Goal: Task Accomplishment & Management: Complete application form

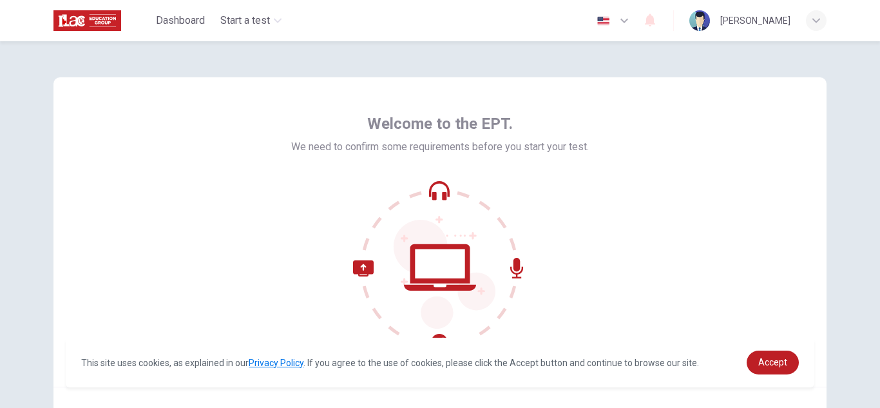
scroll to position [64, 0]
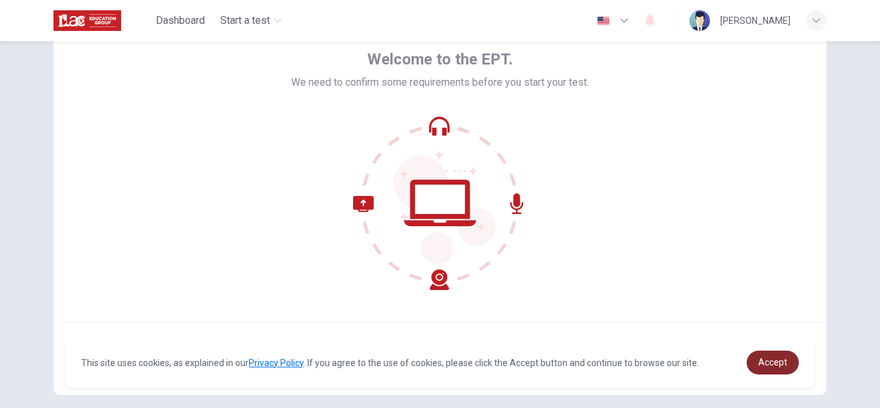
click at [773, 361] on span "Accept" at bounding box center [772, 362] width 29 height 10
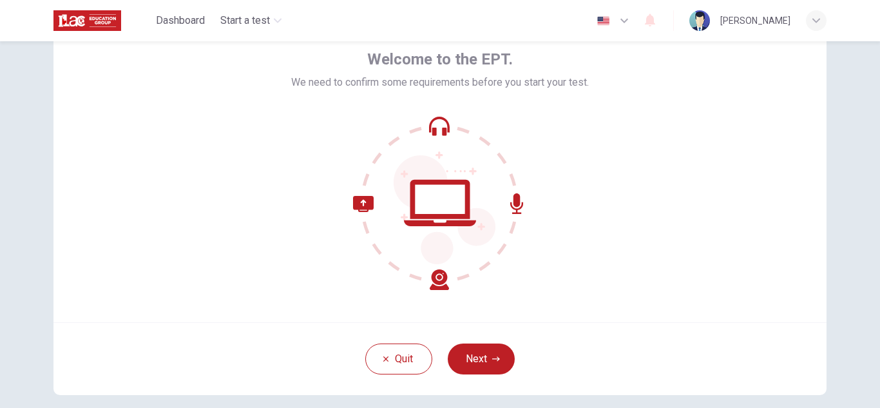
scroll to position [129, 0]
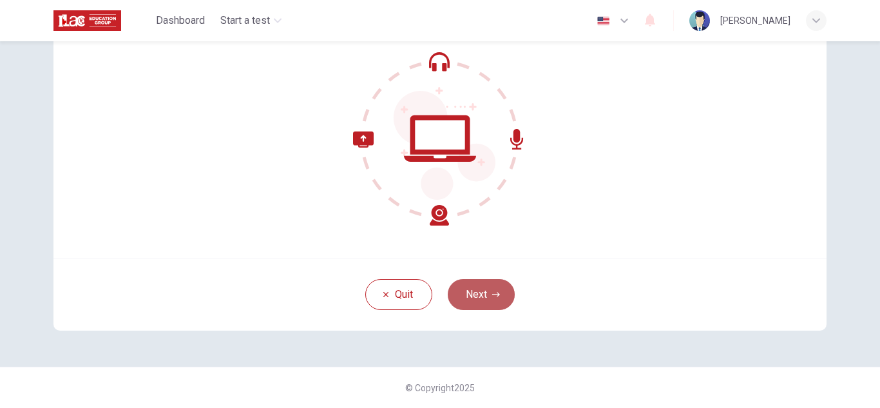
click at [484, 295] on button "Next" at bounding box center [481, 294] width 67 height 31
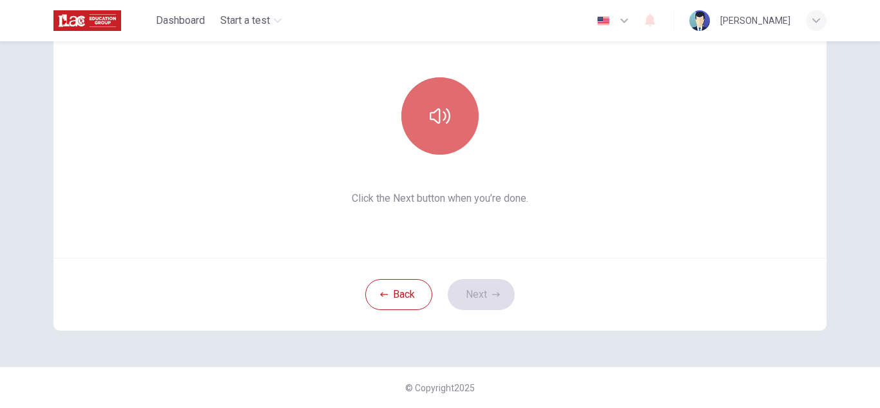
click at [454, 130] on button "button" at bounding box center [439, 115] width 77 height 77
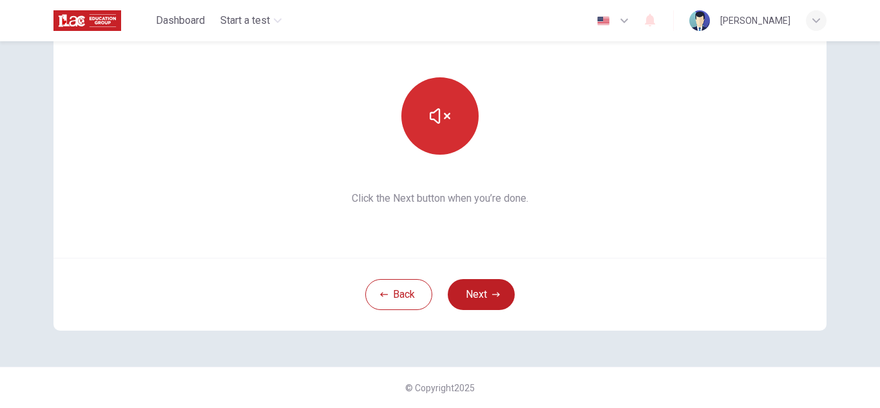
click at [463, 120] on button "button" at bounding box center [439, 115] width 77 height 77
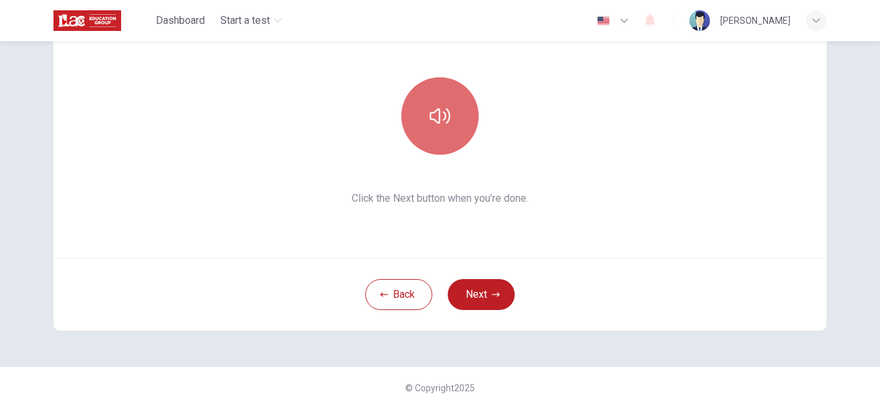
click at [463, 117] on button "button" at bounding box center [439, 115] width 77 height 77
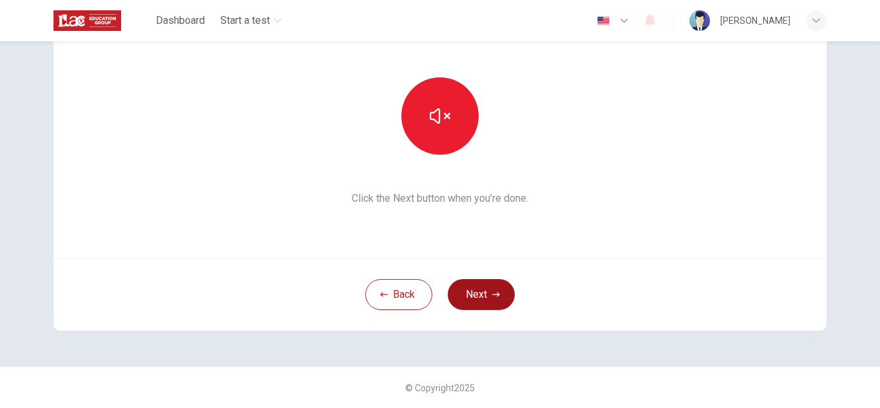
click at [492, 296] on icon "button" at bounding box center [496, 295] width 8 height 8
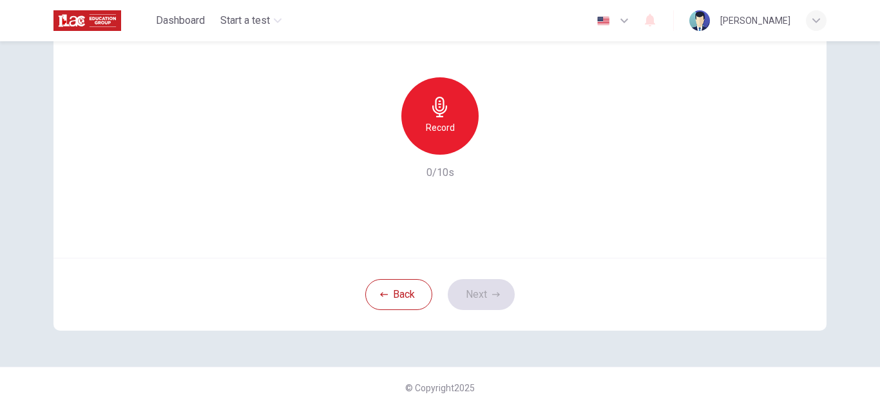
click at [455, 117] on div "Record" at bounding box center [439, 115] width 77 height 77
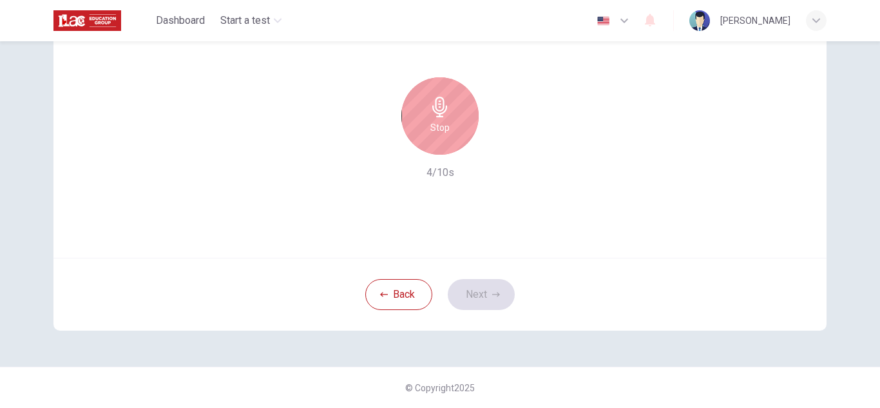
click at [459, 105] on div "Stop" at bounding box center [439, 115] width 77 height 77
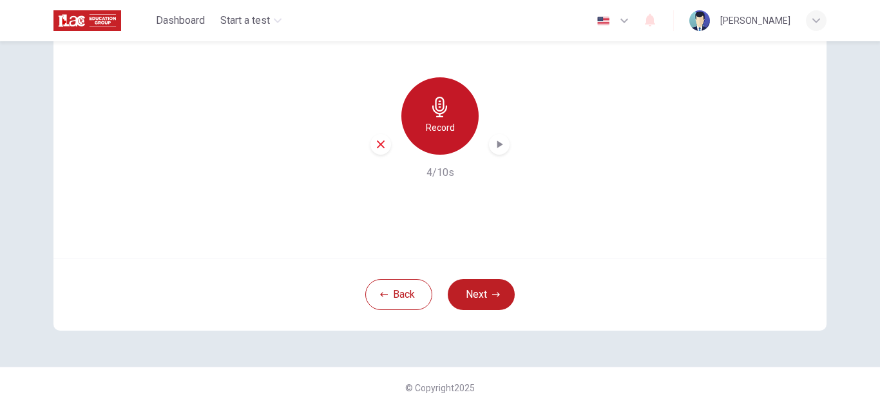
click at [439, 109] on icon "button" at bounding box center [440, 107] width 21 height 21
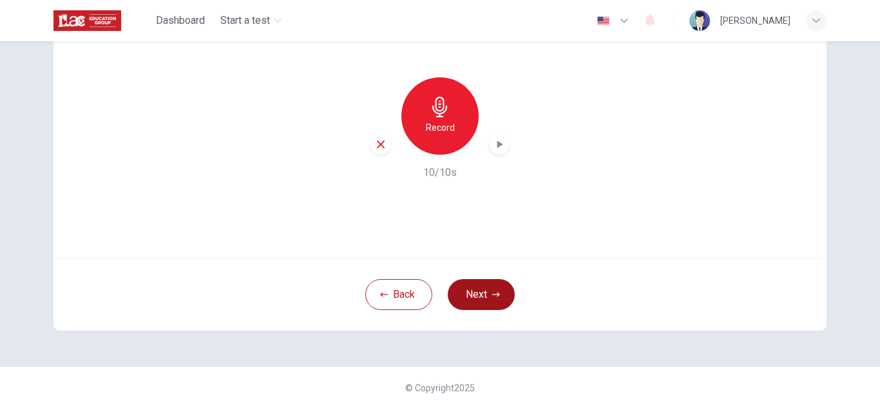
click at [492, 287] on button "Next" at bounding box center [481, 294] width 67 height 31
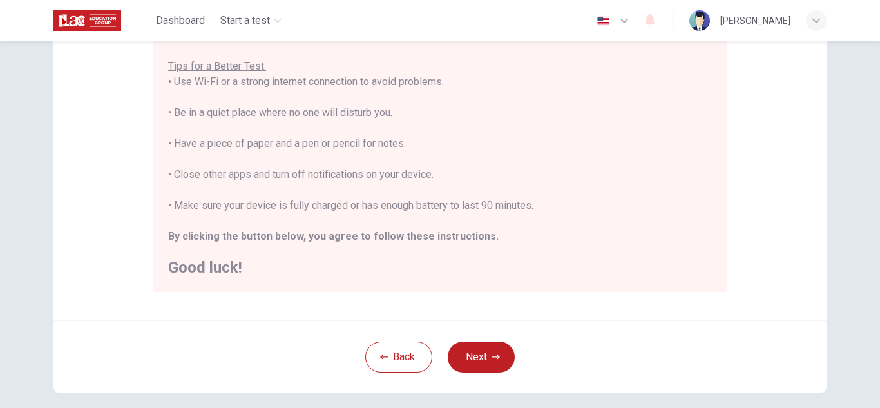
scroll to position [309, 0]
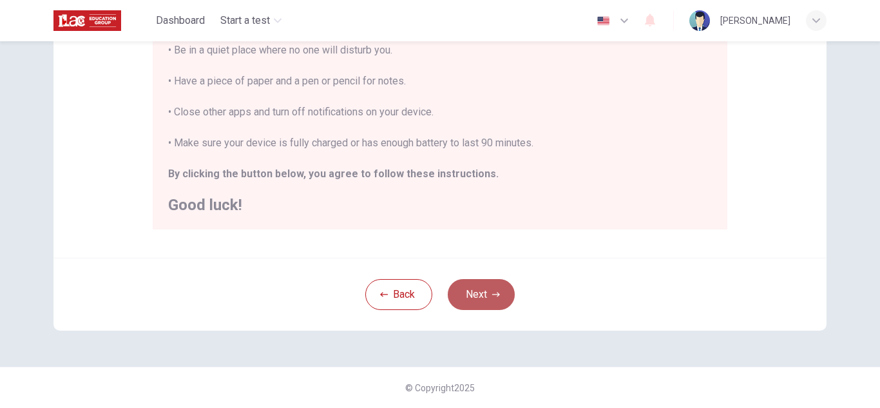
click at [474, 291] on button "Next" at bounding box center [481, 294] width 67 height 31
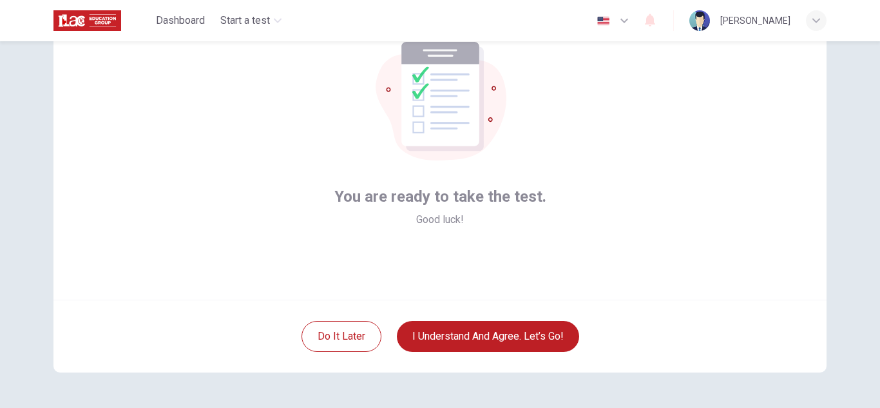
scroll to position [64, 0]
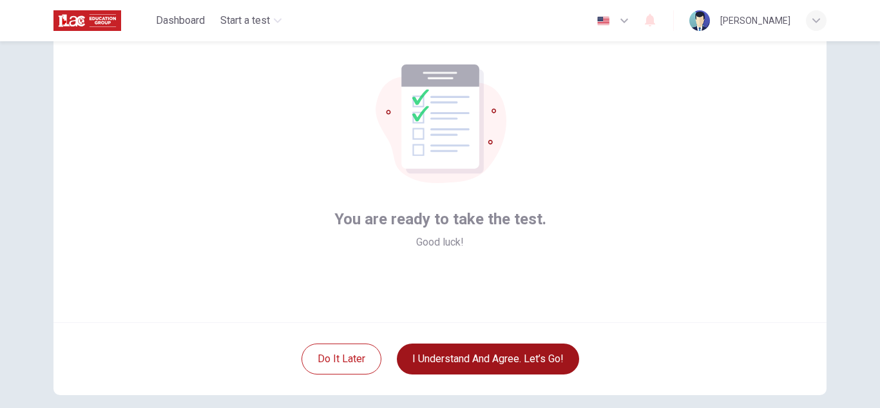
click at [504, 363] on button "I understand and agree. Let’s go!" at bounding box center [488, 358] width 182 height 31
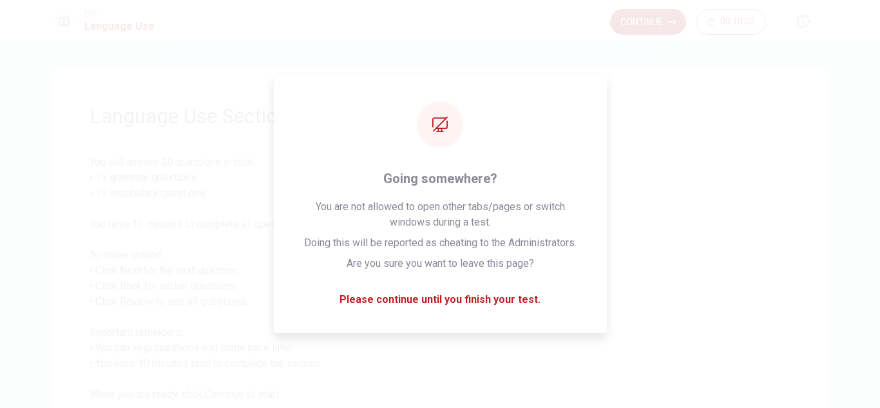
click at [658, 21] on button "Continue" at bounding box center [648, 22] width 76 height 26
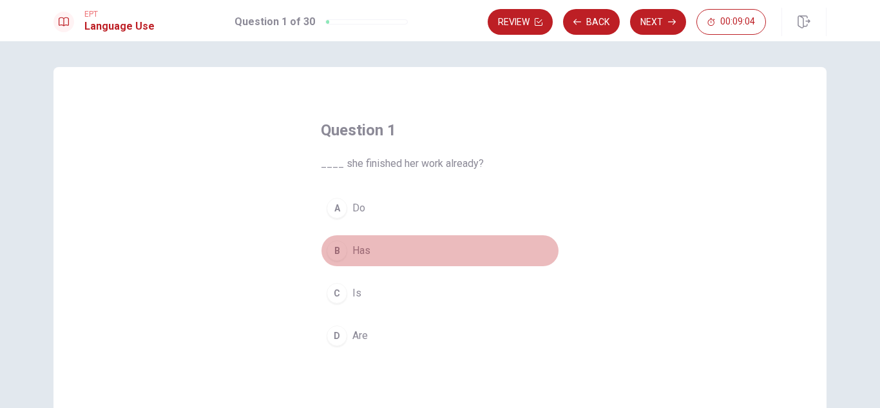
click at [332, 253] on div "B" at bounding box center [337, 250] width 21 height 21
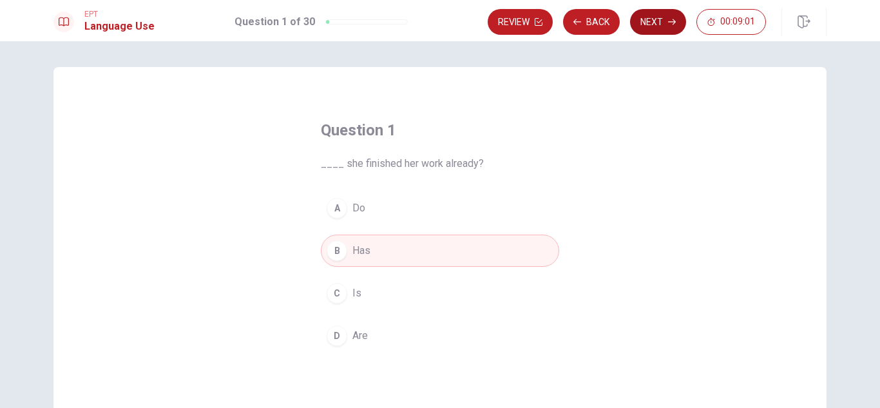
click at [664, 21] on button "Next" at bounding box center [658, 22] width 56 height 26
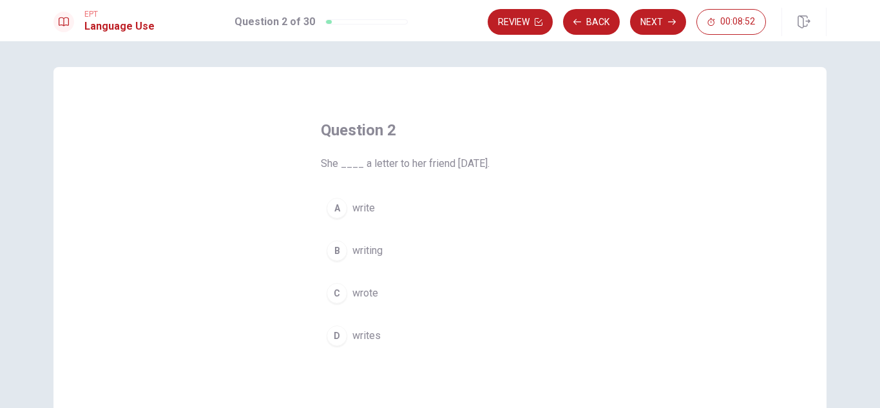
click at [333, 290] on div "C" at bounding box center [337, 293] width 21 height 21
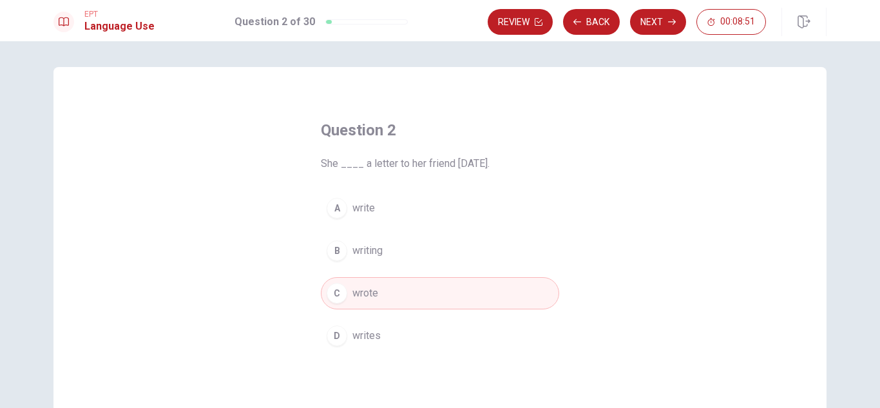
scroll to position [129, 0]
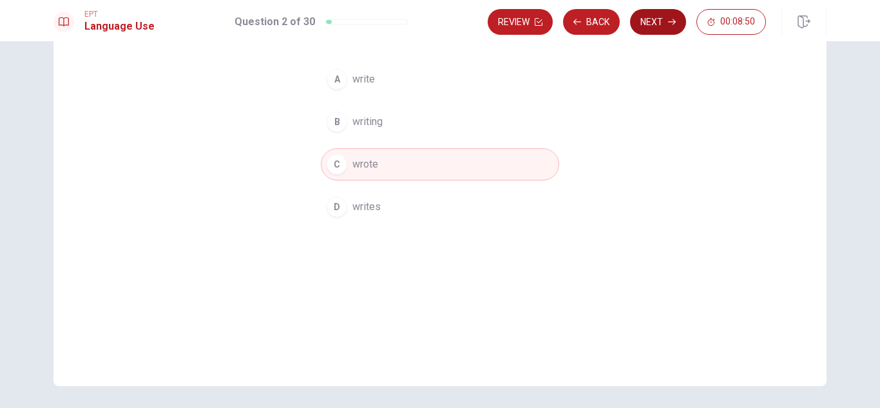
click at [645, 24] on button "Next" at bounding box center [658, 22] width 56 height 26
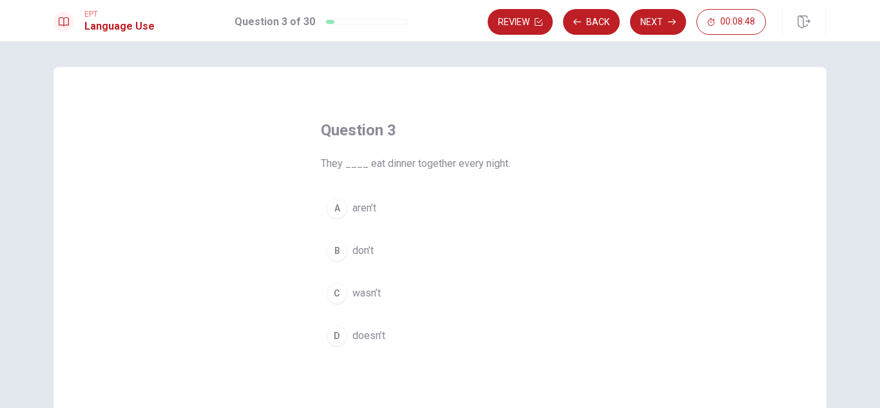
scroll to position [64, 0]
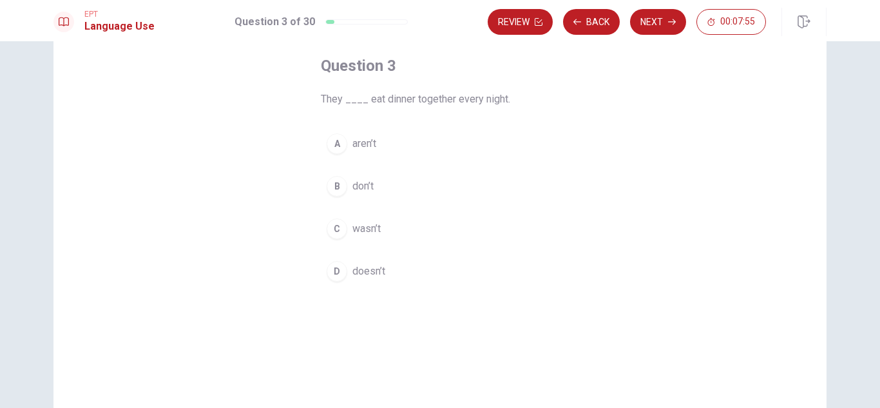
click at [342, 185] on div "B" at bounding box center [337, 186] width 21 height 21
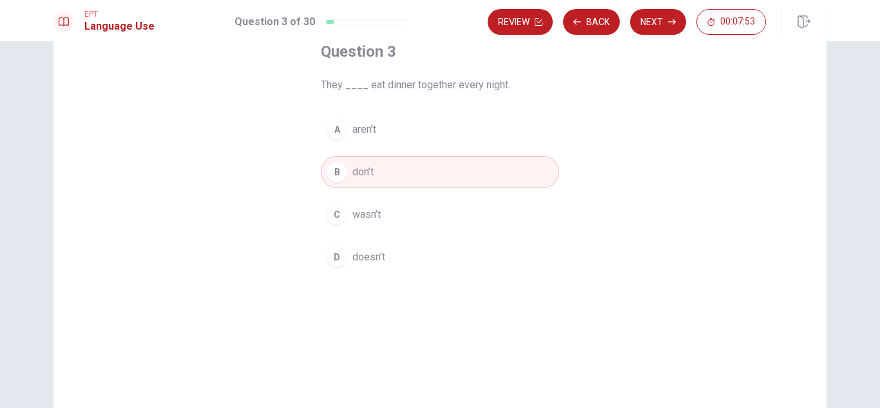
scroll to position [0, 0]
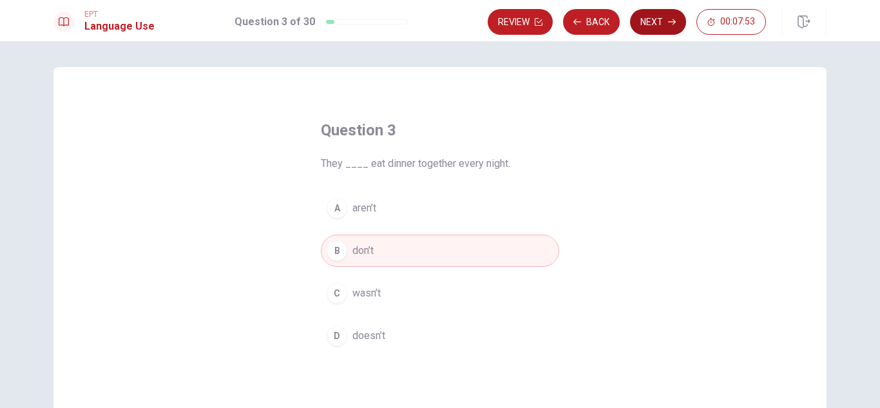
click at [659, 25] on button "Next" at bounding box center [658, 22] width 56 height 26
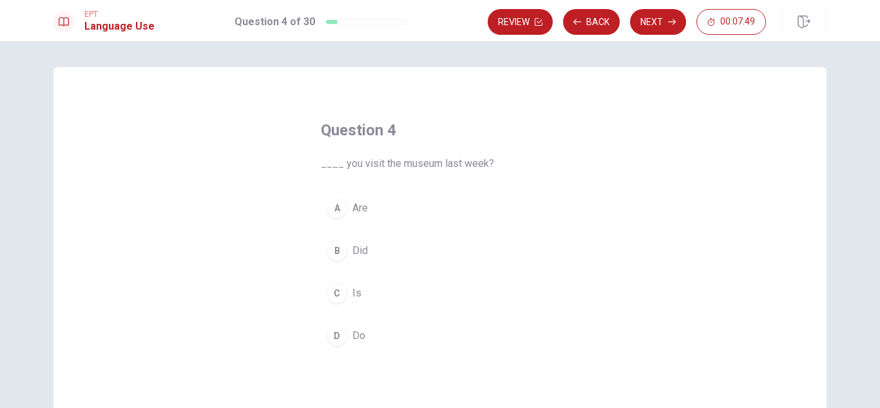
scroll to position [64, 0]
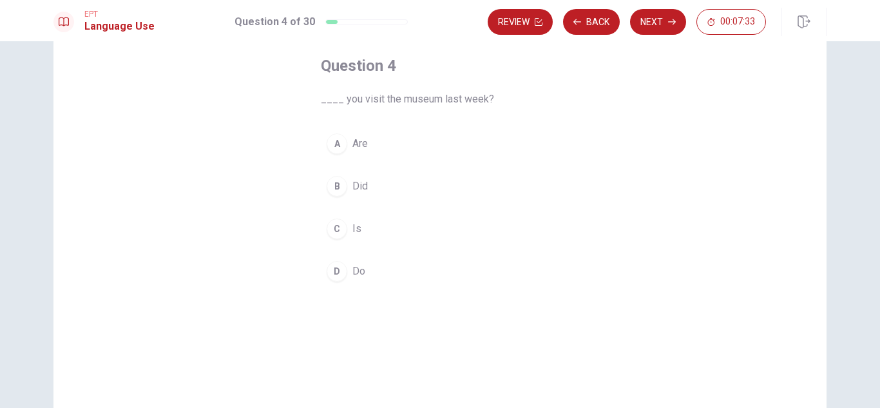
click at [355, 186] on span "Did" at bounding box center [359, 185] width 15 height 15
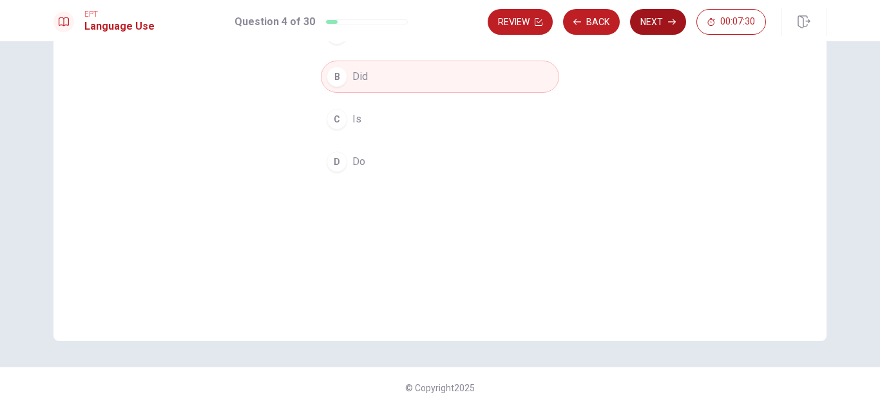
scroll to position [0, 0]
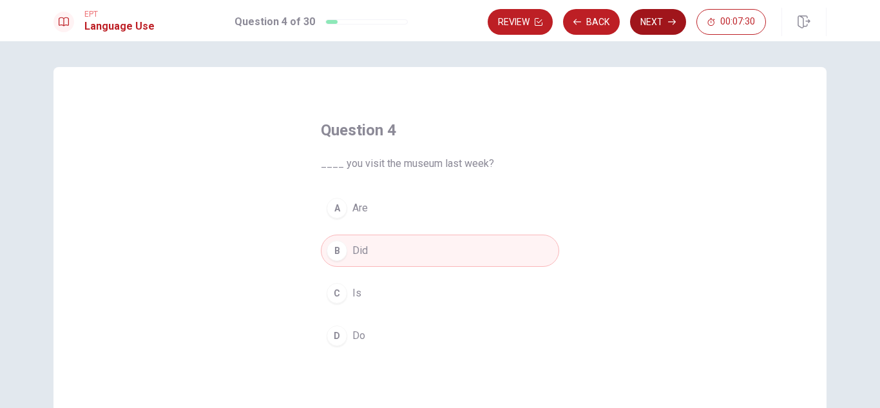
click at [667, 15] on button "Next" at bounding box center [658, 22] width 56 height 26
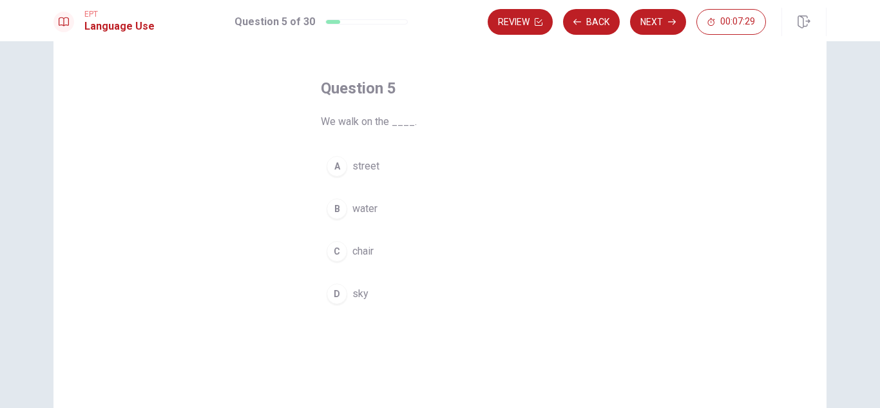
scroll to position [64, 0]
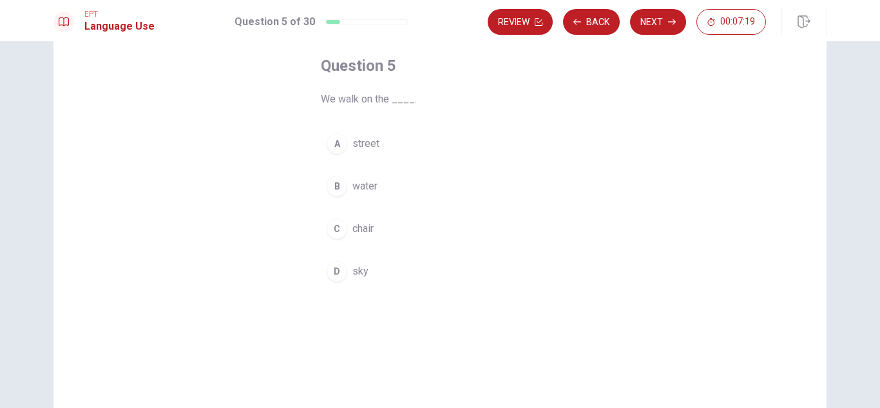
click at [349, 146] on button "A street" at bounding box center [440, 144] width 238 height 32
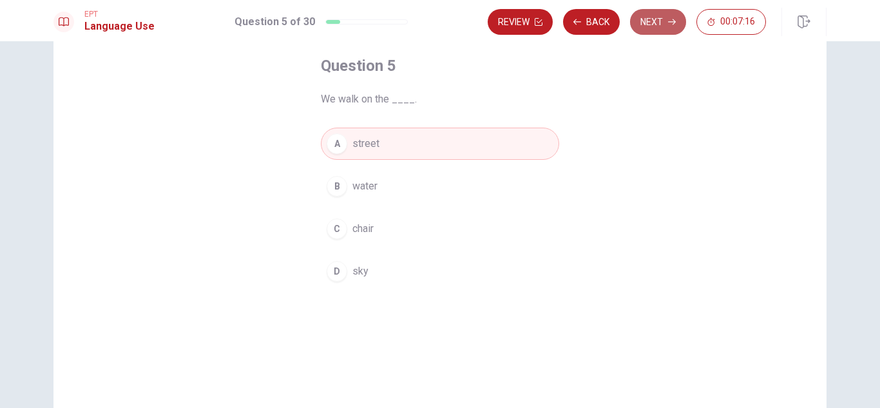
click at [664, 21] on button "Next" at bounding box center [658, 22] width 56 height 26
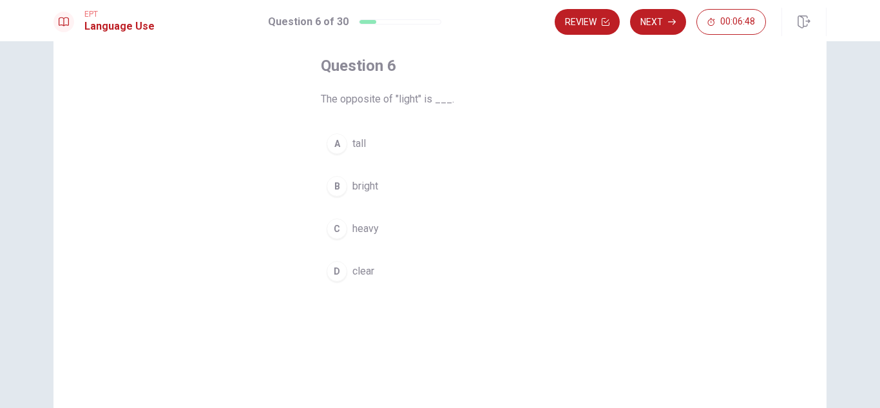
click at [362, 228] on span "heavy" at bounding box center [365, 228] width 26 height 15
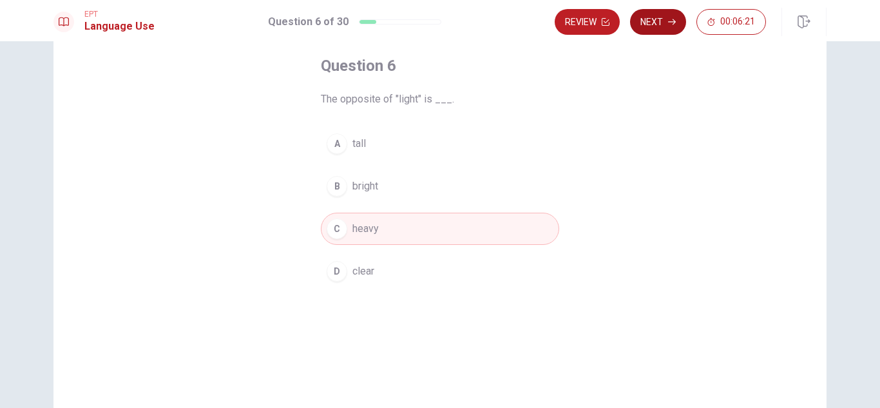
click at [665, 14] on button "Next" at bounding box center [658, 22] width 56 height 26
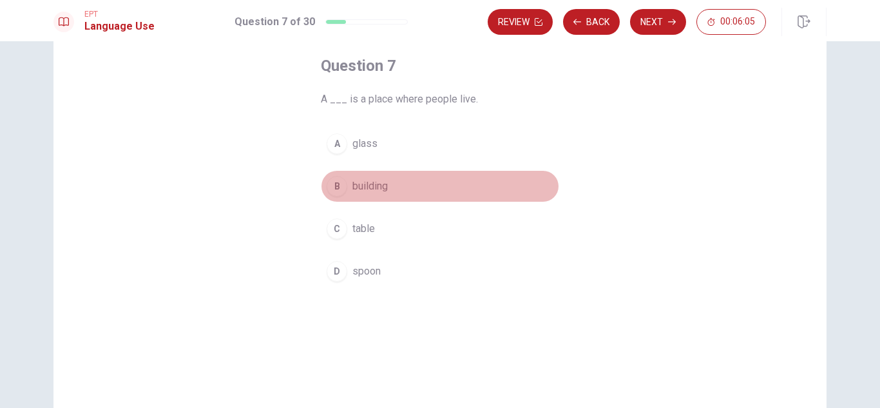
click at [365, 191] on span "building" at bounding box center [369, 185] width 35 height 15
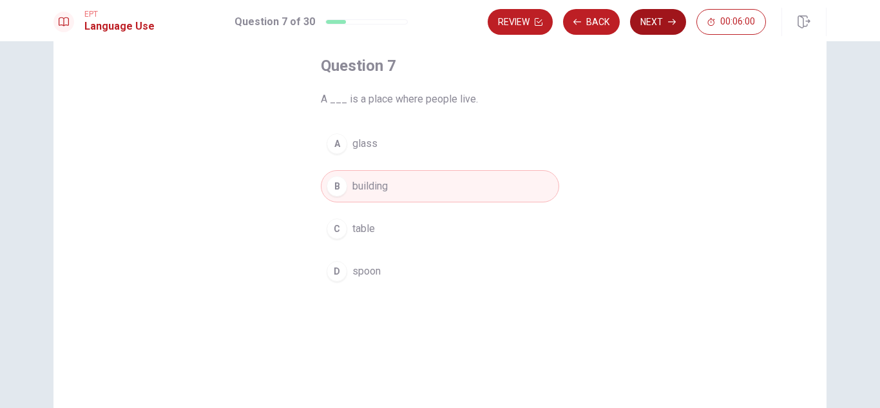
click at [645, 22] on button "Next" at bounding box center [658, 22] width 56 height 26
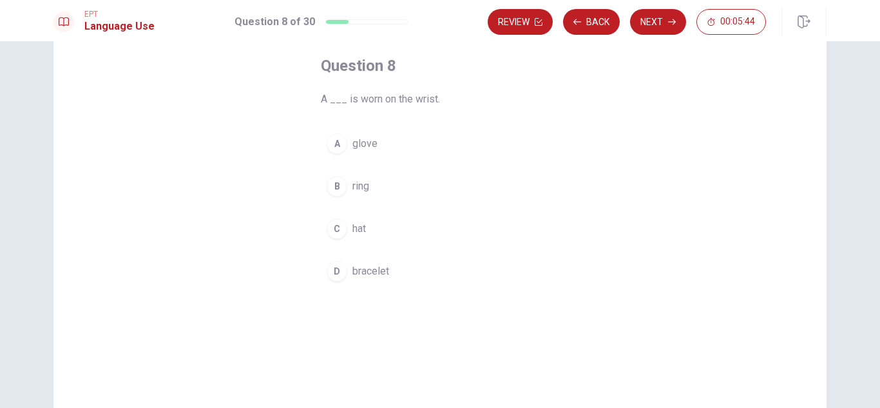
click at [341, 183] on div "B" at bounding box center [337, 186] width 21 height 21
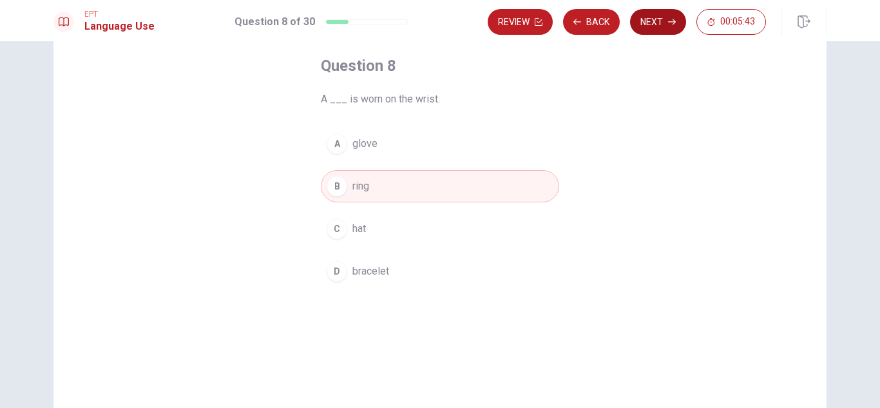
click at [660, 22] on button "Next" at bounding box center [658, 22] width 56 height 26
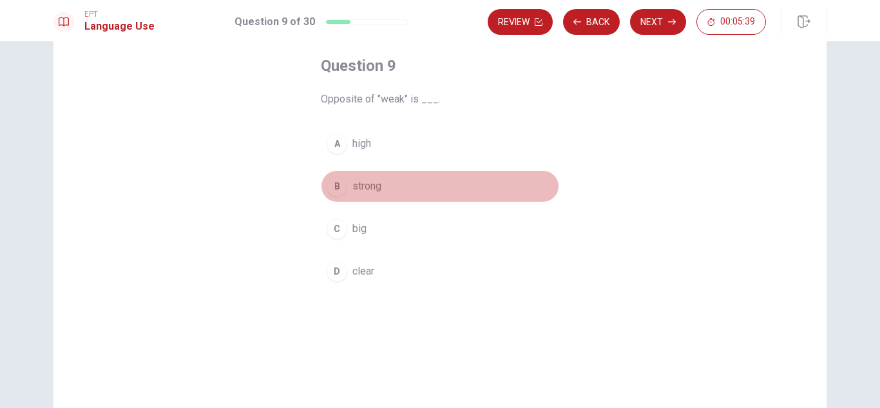
click at [369, 186] on span "strong" at bounding box center [366, 185] width 29 height 15
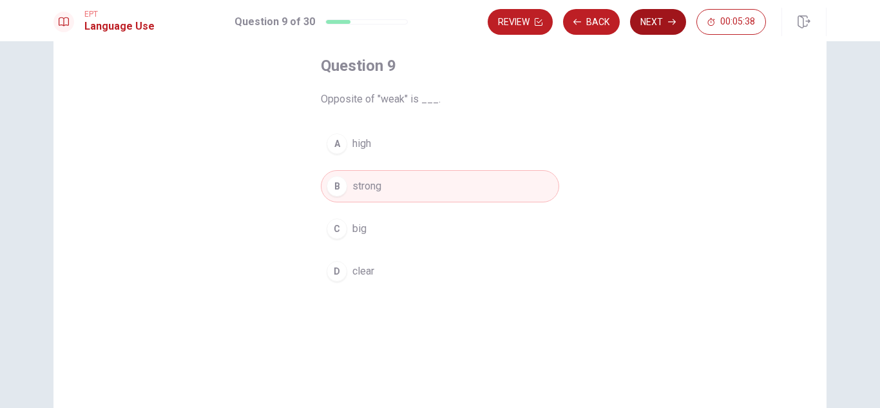
click at [678, 23] on button "Next" at bounding box center [658, 22] width 56 height 26
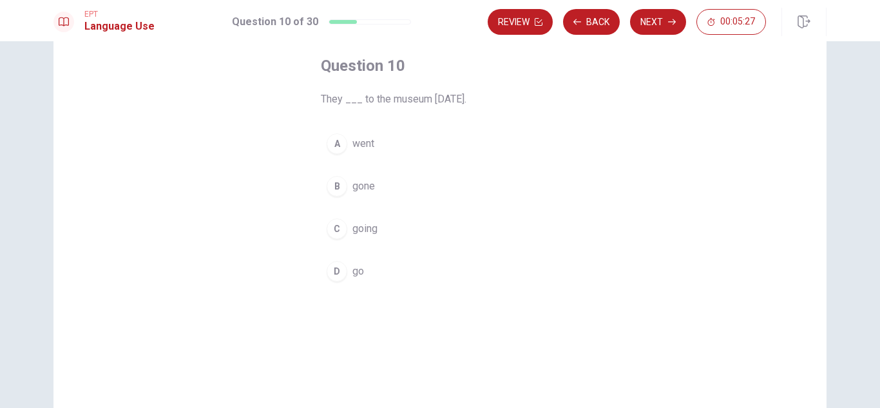
click at [358, 146] on span "went" at bounding box center [363, 143] width 22 height 15
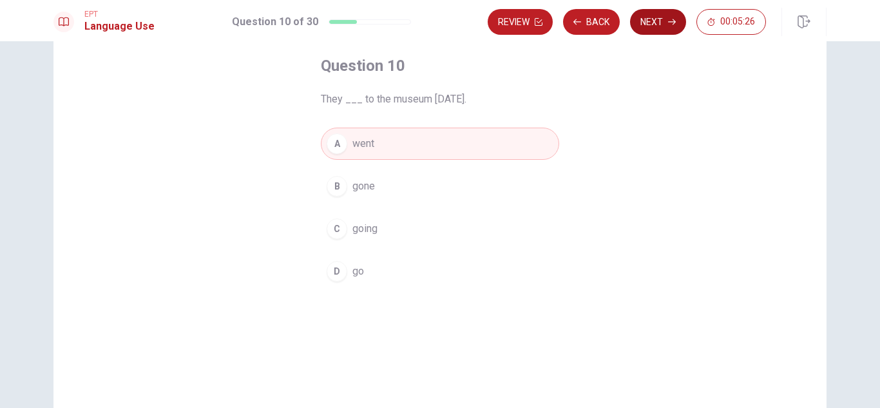
click at [673, 14] on button "Next" at bounding box center [658, 22] width 56 height 26
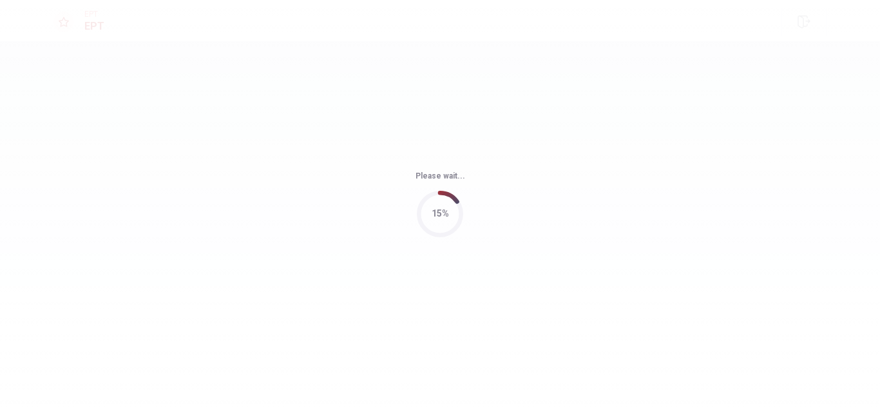
scroll to position [0, 0]
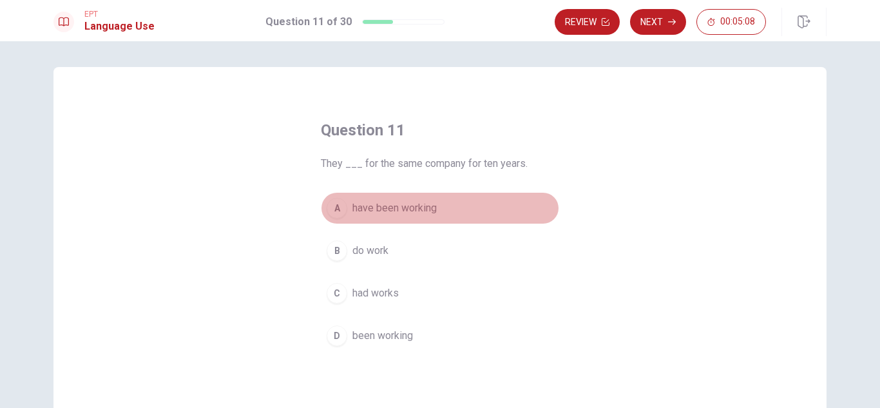
click at [419, 206] on span "have been working" at bounding box center [394, 207] width 84 height 15
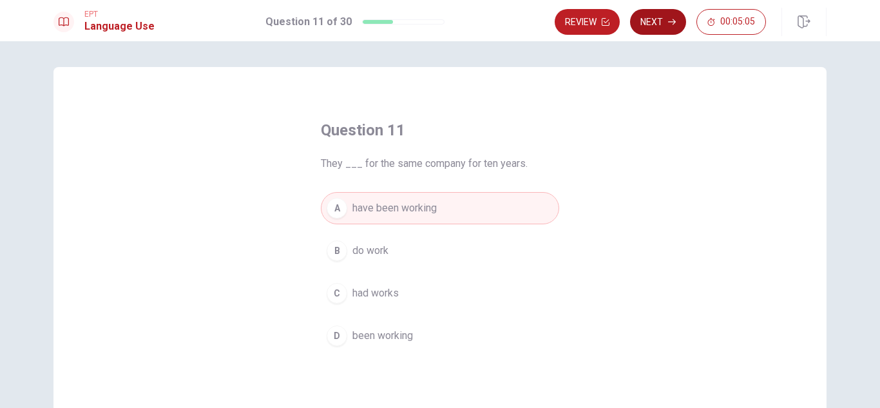
click at [669, 23] on icon "button" at bounding box center [672, 22] width 8 height 8
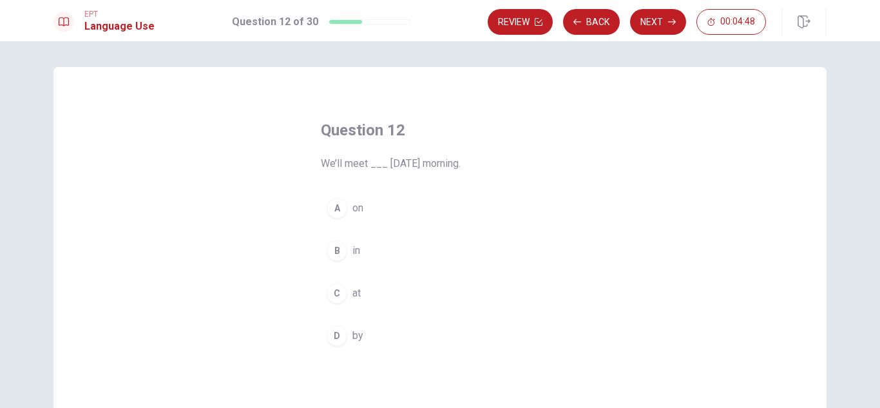
scroll to position [64, 0]
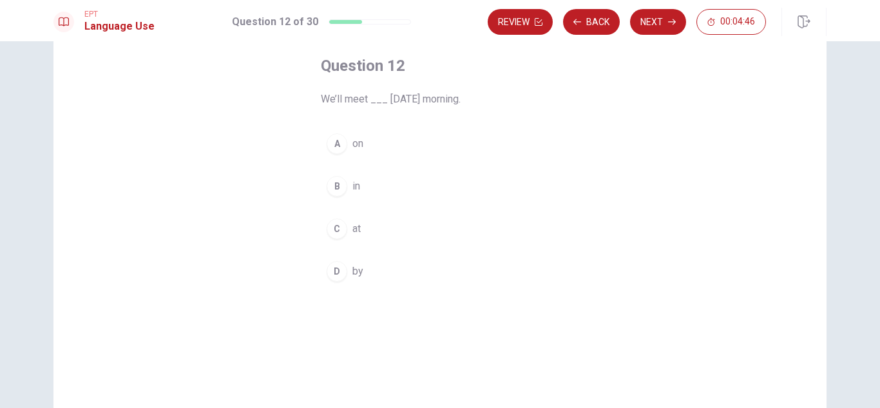
click at [338, 139] on div "A" at bounding box center [337, 143] width 21 height 21
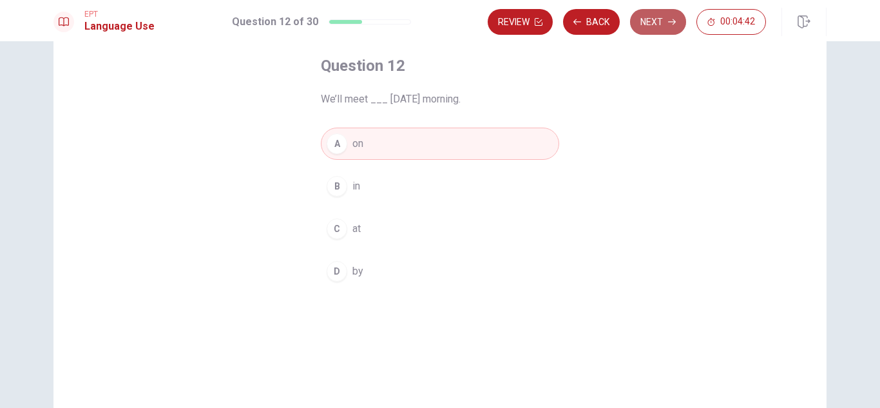
click at [655, 25] on button "Next" at bounding box center [658, 22] width 56 height 26
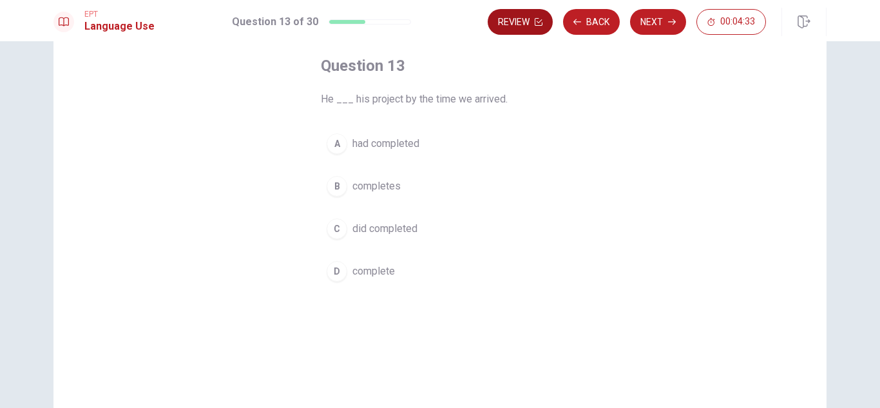
click at [534, 19] on button "Review" at bounding box center [520, 22] width 65 height 26
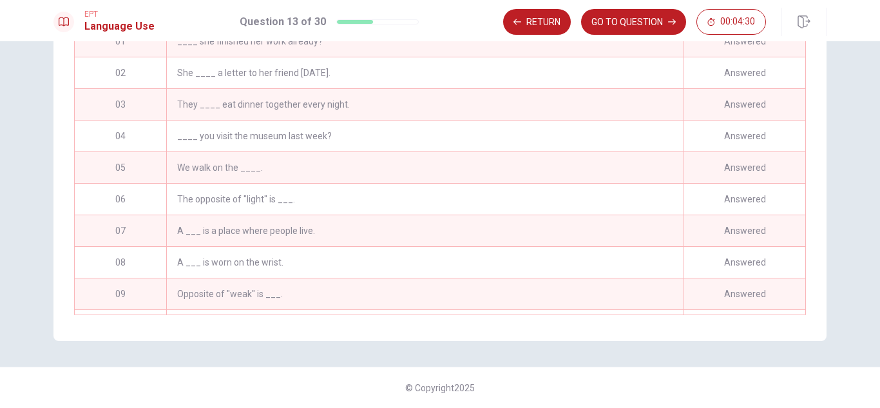
scroll to position [191, 0]
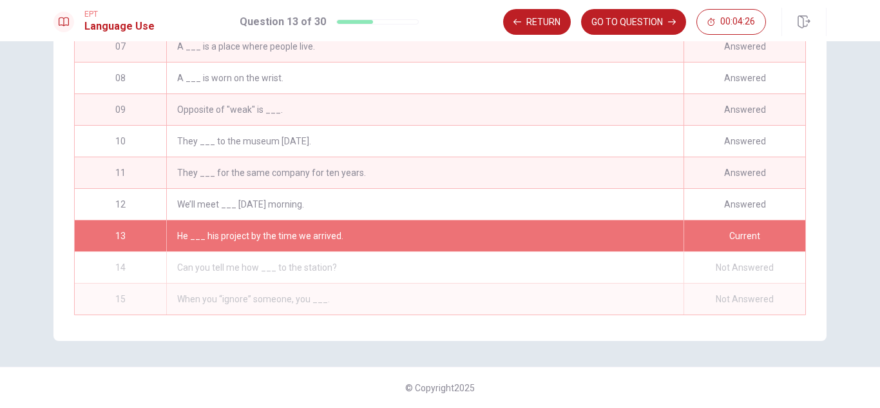
click at [571, 230] on div "He ___ his project by the time we arrived." at bounding box center [424, 235] width 517 height 31
click at [651, 14] on button "GO TO QUESTION" at bounding box center [633, 22] width 105 height 26
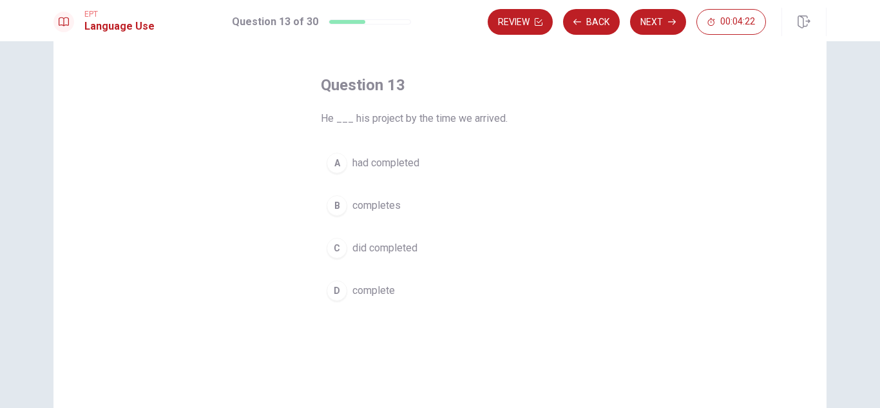
scroll to position [64, 0]
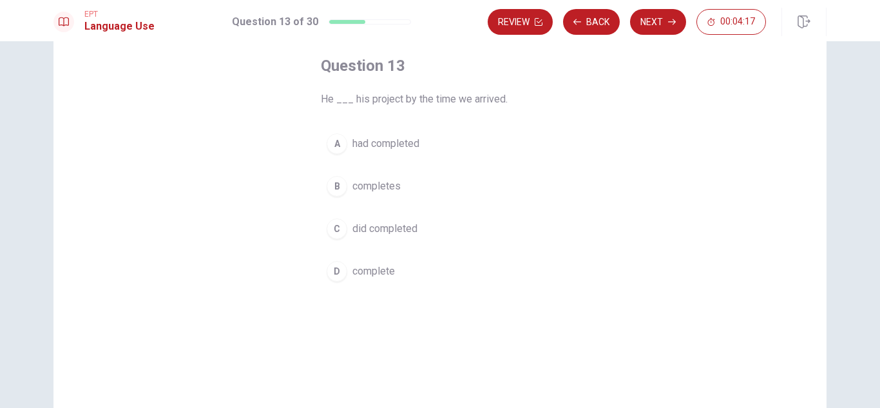
click at [388, 142] on span "had completed" at bounding box center [385, 143] width 67 height 15
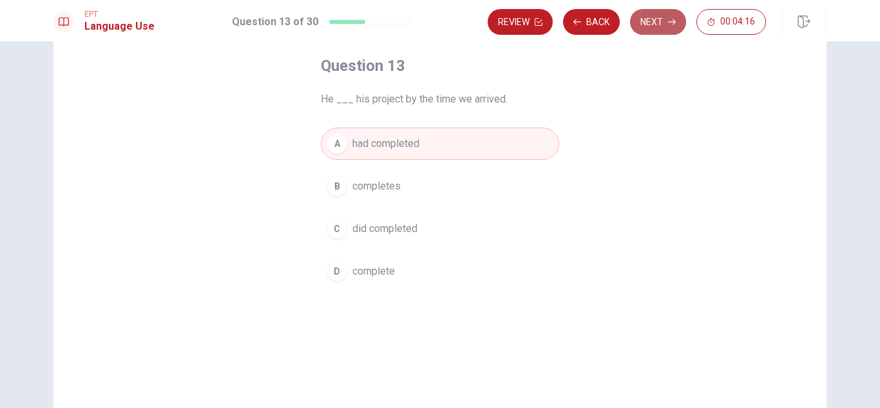
click at [662, 25] on button "Next" at bounding box center [658, 22] width 56 height 26
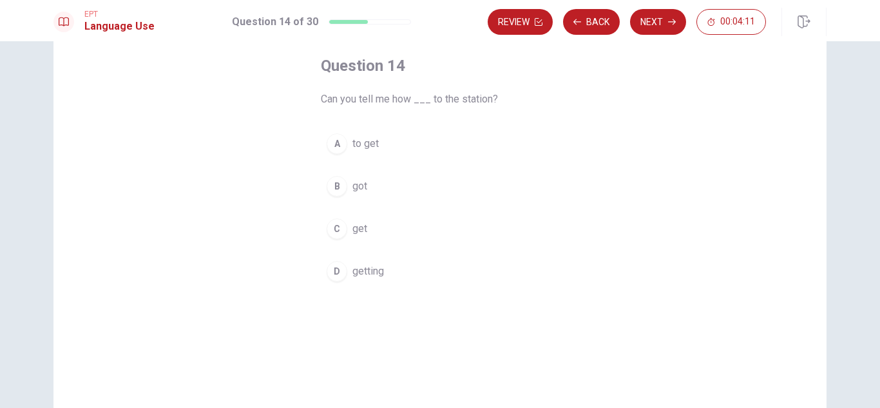
click at [384, 142] on button "A to get" at bounding box center [440, 144] width 238 height 32
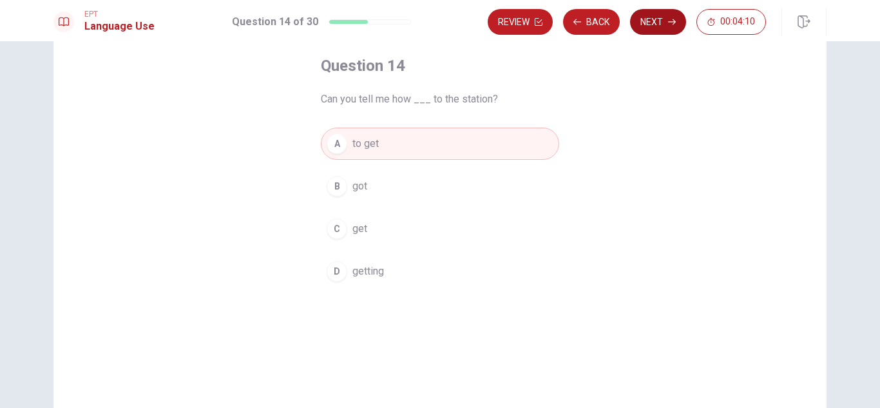
click at [674, 19] on icon "button" at bounding box center [672, 22] width 8 height 8
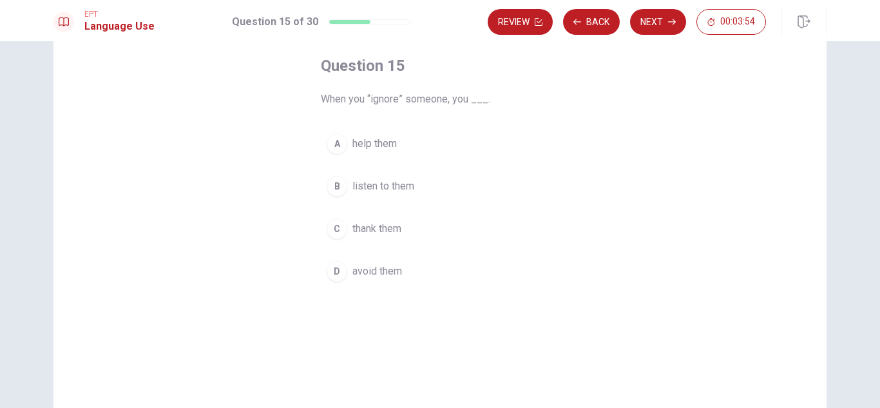
click at [425, 274] on button "D avoid them" at bounding box center [440, 271] width 238 height 32
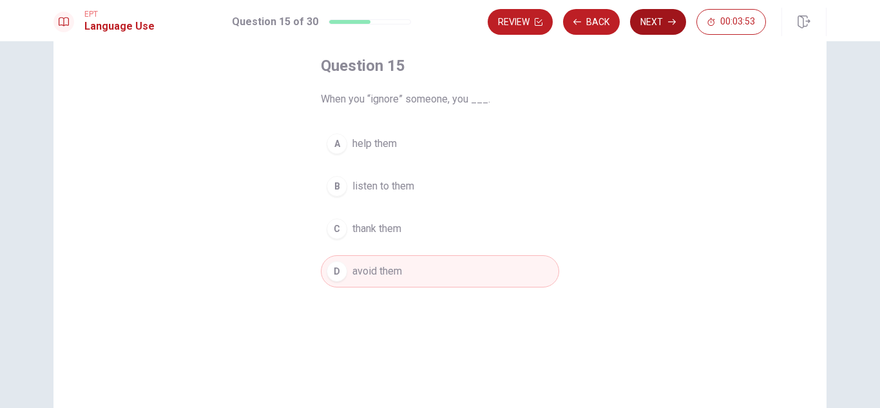
click at [667, 25] on button "Next" at bounding box center [658, 22] width 56 height 26
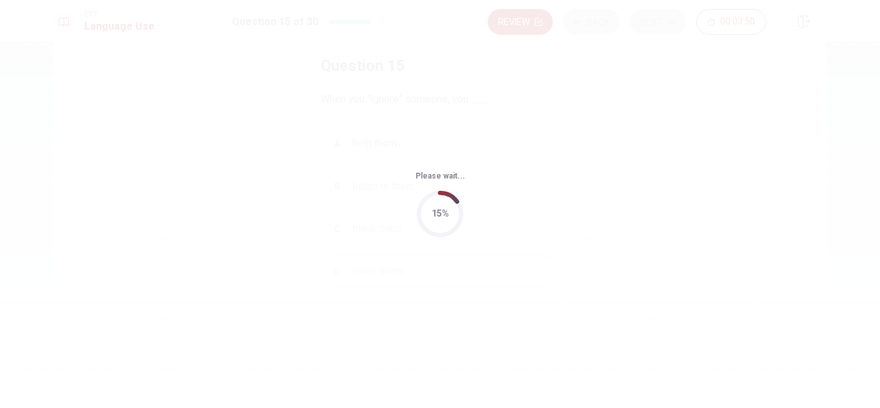
scroll to position [0, 0]
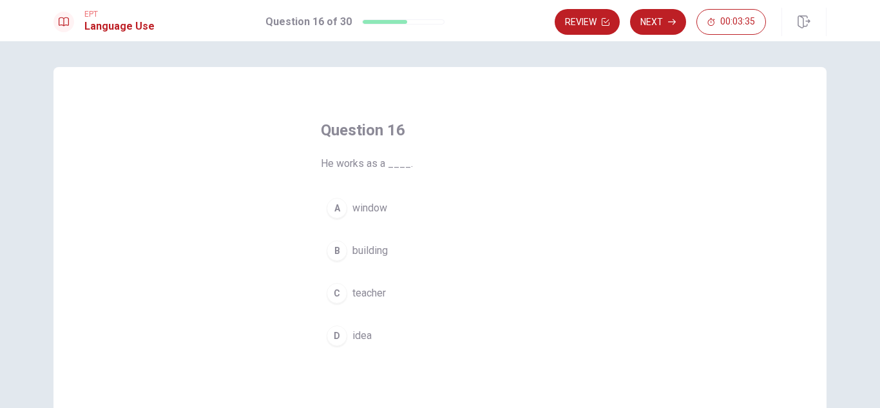
click at [356, 298] on span "teacher" at bounding box center [369, 292] width 34 height 15
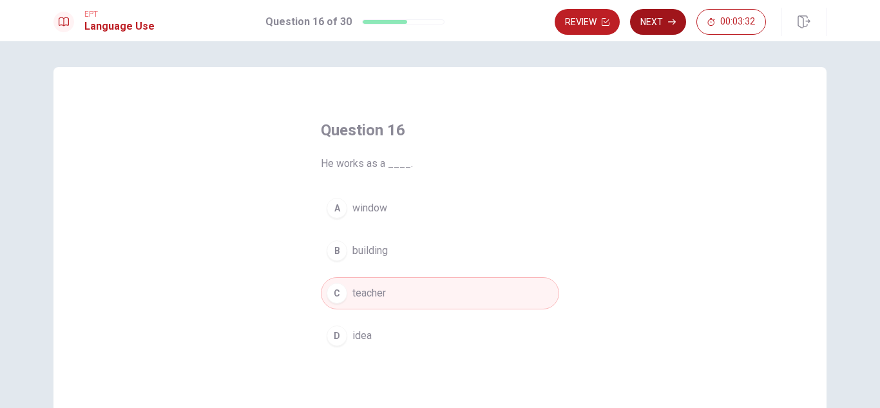
click at [670, 25] on icon "button" at bounding box center [672, 22] width 8 height 8
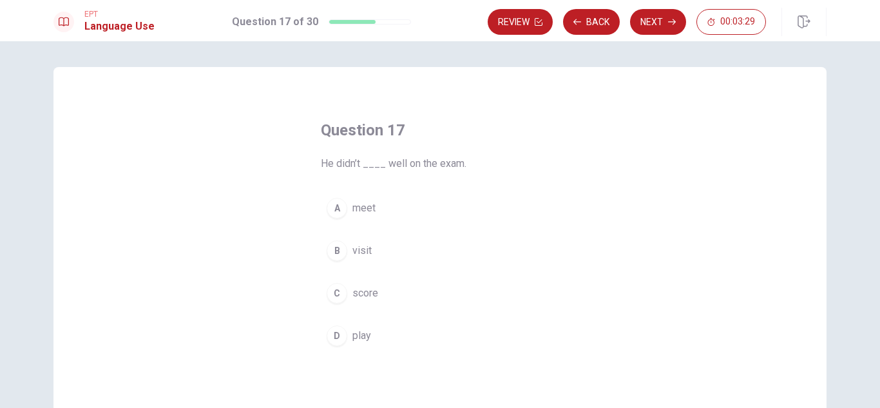
scroll to position [64, 0]
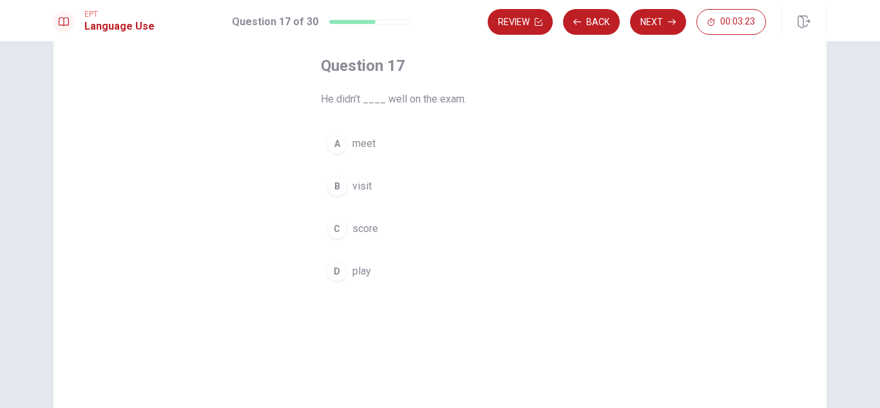
click at [359, 235] on span "score" at bounding box center [365, 228] width 26 height 15
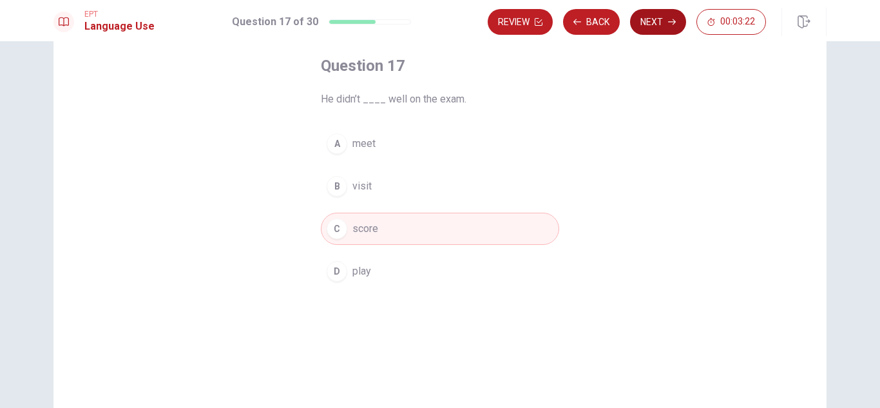
click at [666, 15] on button "Next" at bounding box center [658, 22] width 56 height 26
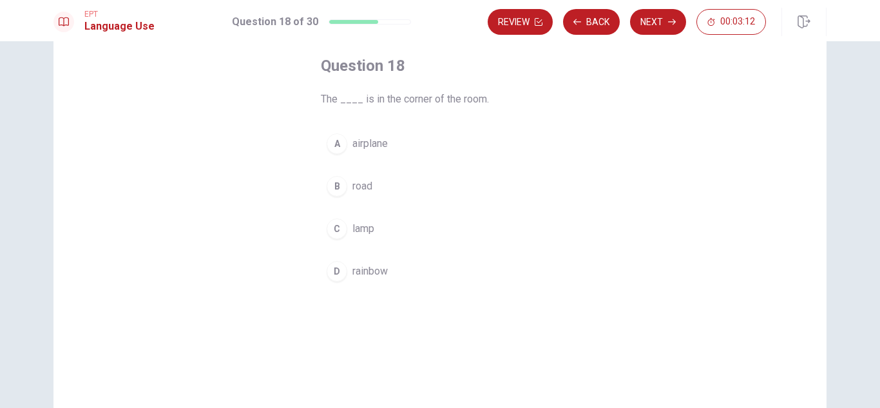
click at [380, 225] on button "C lamp" at bounding box center [440, 229] width 238 height 32
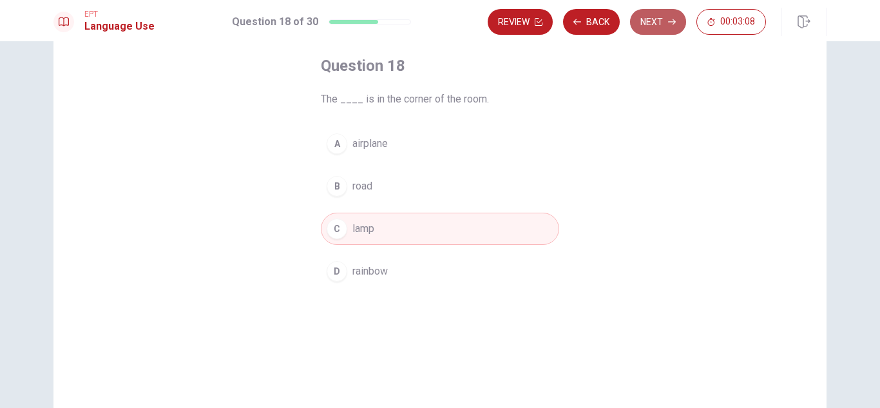
click at [667, 13] on button "Next" at bounding box center [658, 22] width 56 height 26
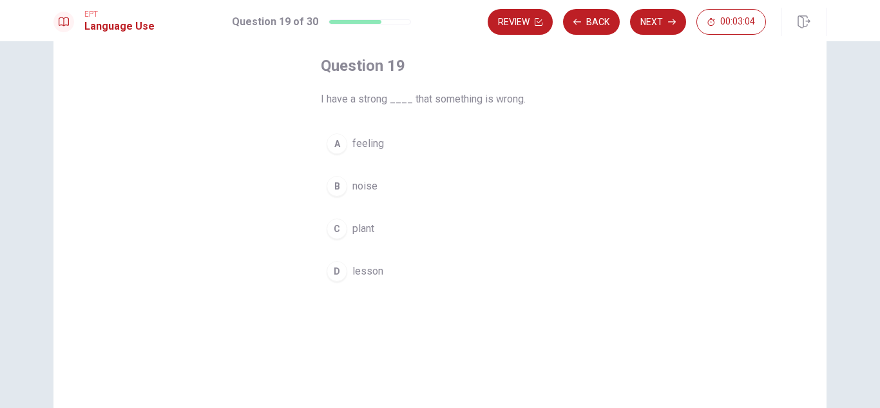
click at [359, 151] on span "feeling" at bounding box center [368, 143] width 32 height 15
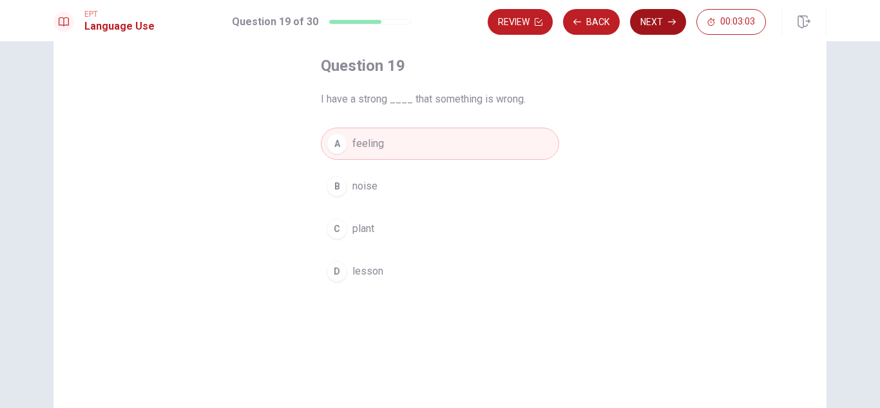
click at [669, 21] on icon "button" at bounding box center [672, 22] width 8 height 8
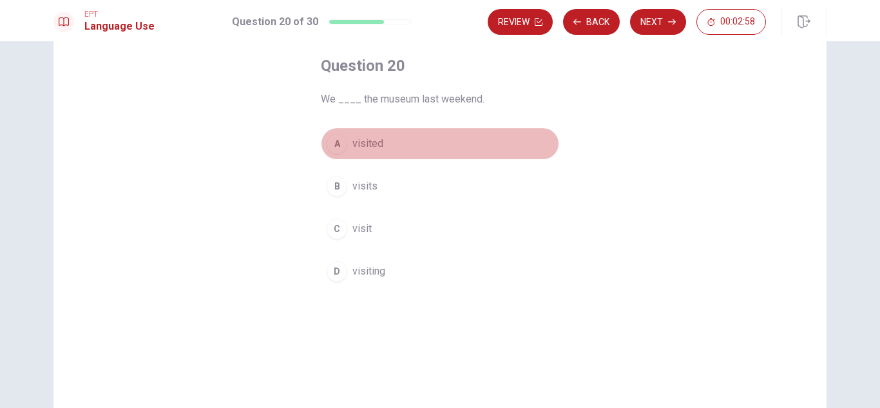
click at [387, 139] on button "A visited" at bounding box center [440, 144] width 238 height 32
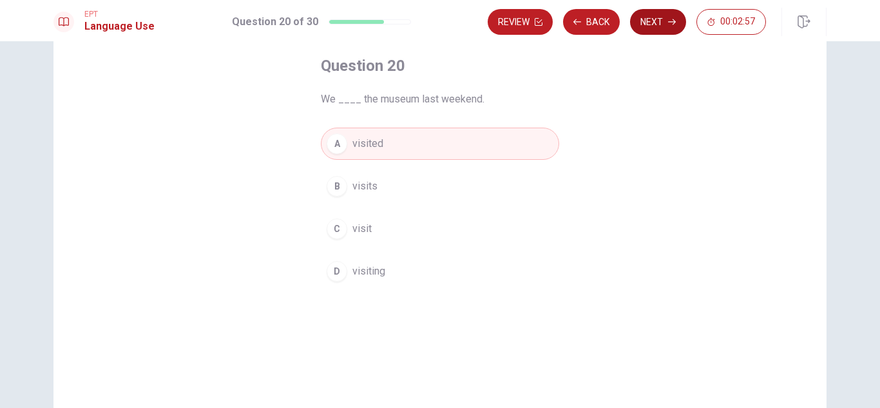
click at [664, 25] on button "Next" at bounding box center [658, 22] width 56 height 26
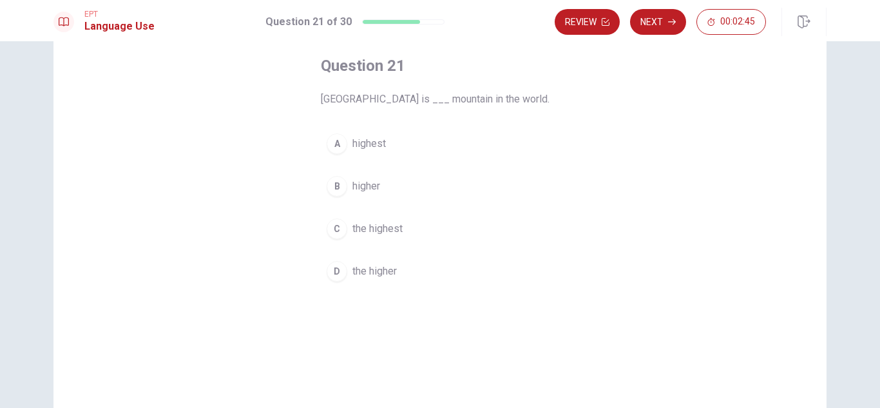
click at [364, 227] on span "the highest" at bounding box center [377, 228] width 50 height 15
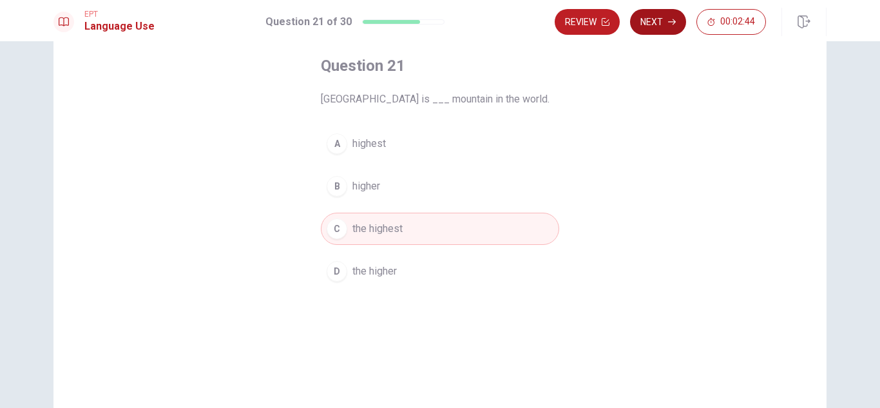
click at [659, 21] on button "Next" at bounding box center [658, 22] width 56 height 26
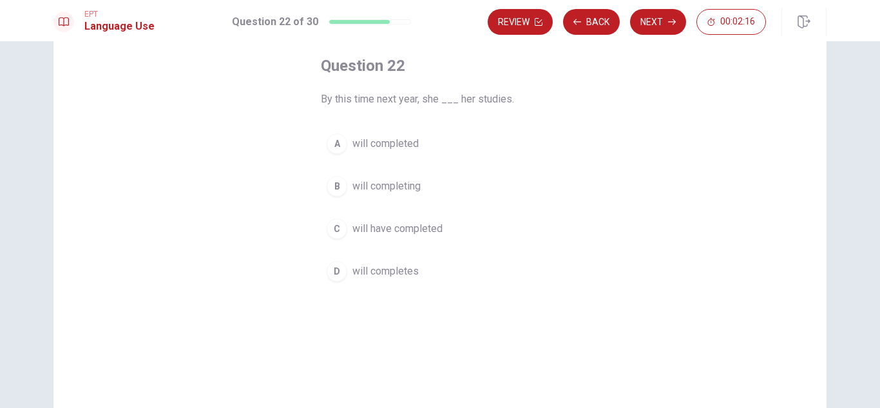
click at [422, 228] on span "will have completed" at bounding box center [397, 228] width 90 height 15
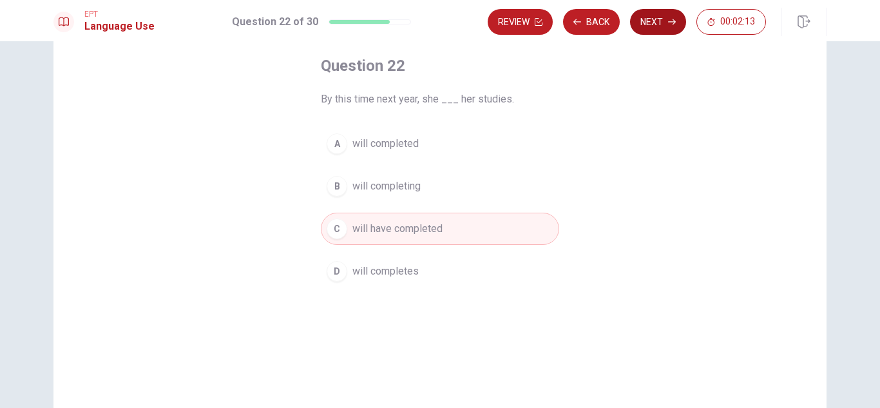
click at [662, 17] on button "Next" at bounding box center [658, 22] width 56 height 26
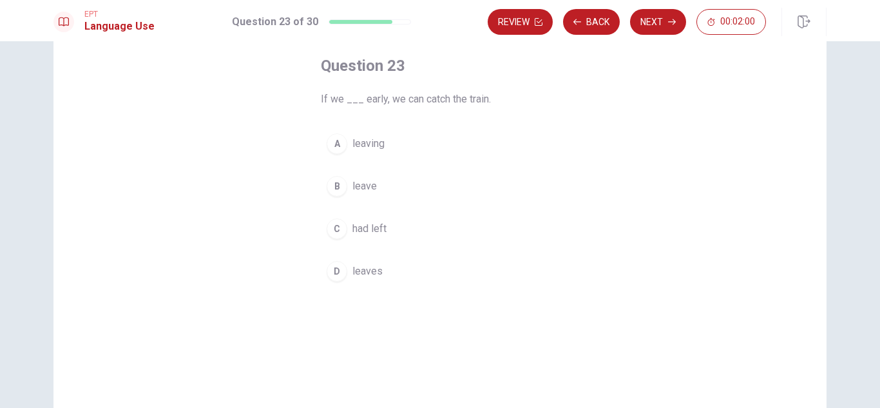
click at [377, 186] on button "B leave" at bounding box center [440, 186] width 238 height 32
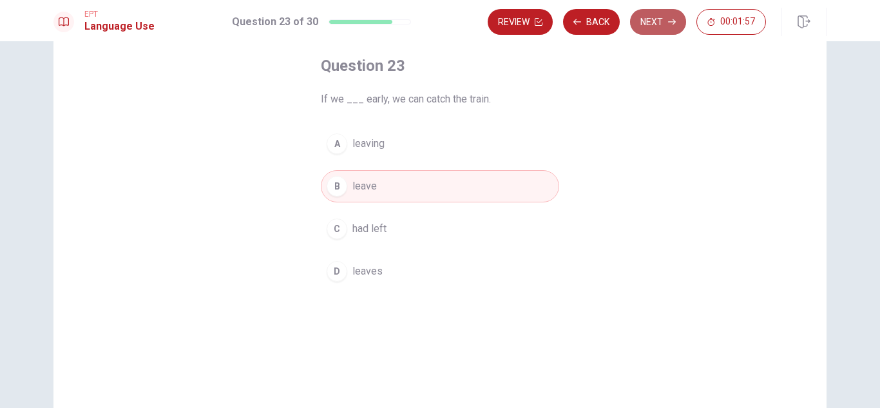
click at [662, 22] on button "Next" at bounding box center [658, 22] width 56 height 26
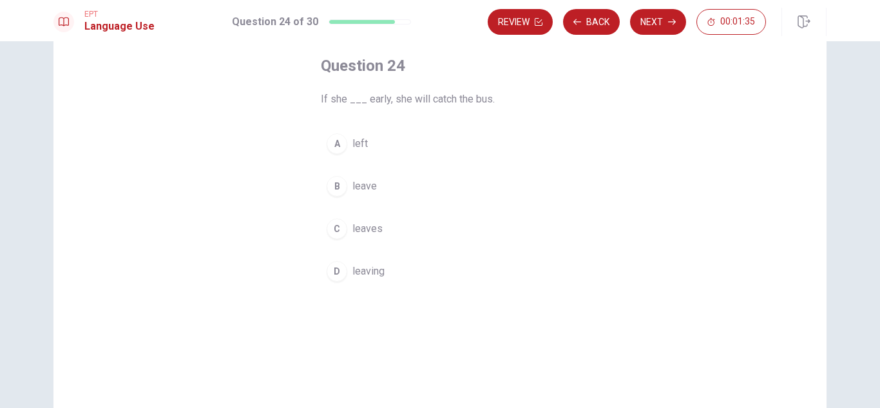
click at [375, 228] on span "leaves" at bounding box center [367, 228] width 30 height 15
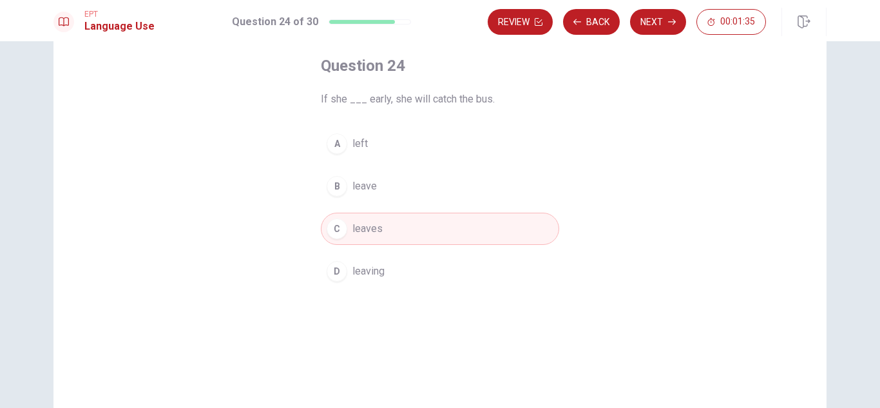
drag, startPoint x: 375, startPoint y: 228, endPoint x: 432, endPoint y: 155, distance: 92.7
click at [432, 155] on div "A left B leave C leaves D leaving" at bounding box center [440, 208] width 238 height 160
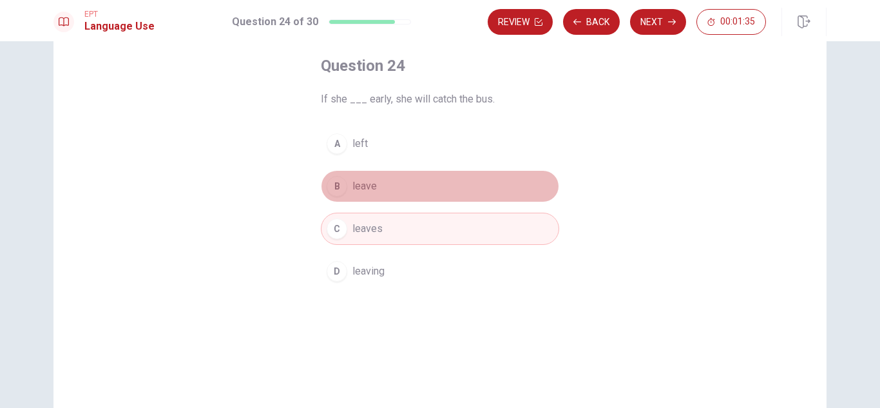
click at [401, 178] on button "B leave" at bounding box center [440, 186] width 238 height 32
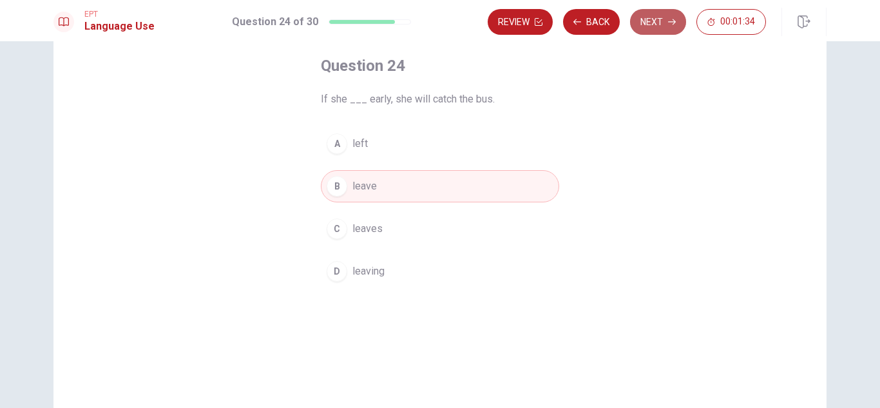
click at [669, 23] on icon "button" at bounding box center [672, 22] width 8 height 8
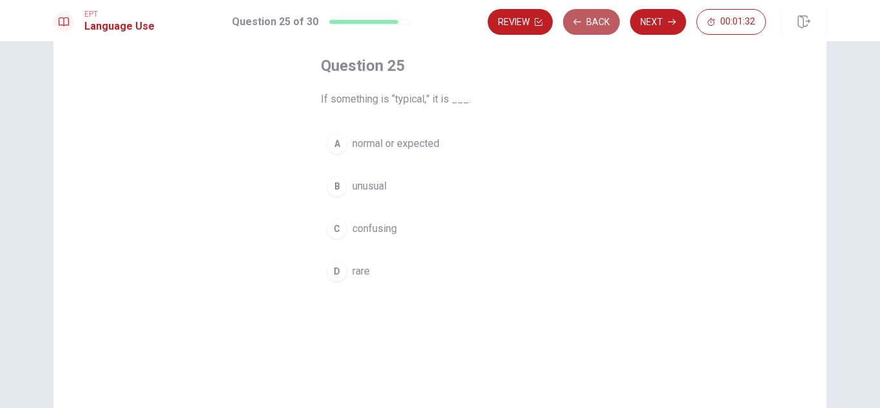
click at [600, 16] on button "Back" at bounding box center [591, 22] width 57 height 26
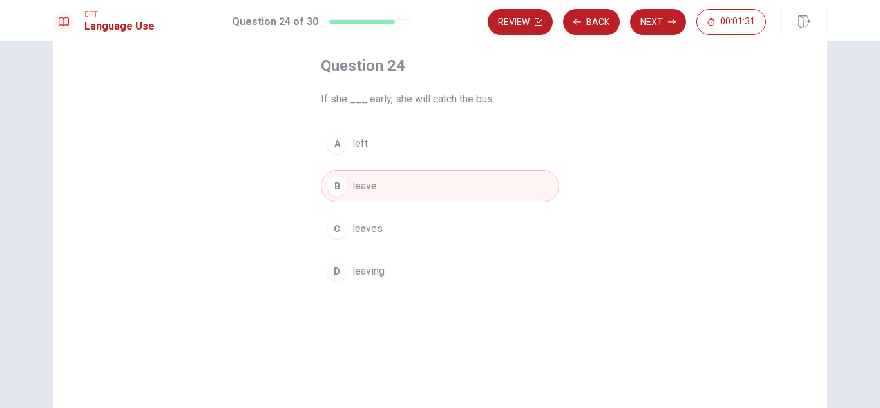
click at [352, 229] on span "leaves" at bounding box center [367, 228] width 30 height 15
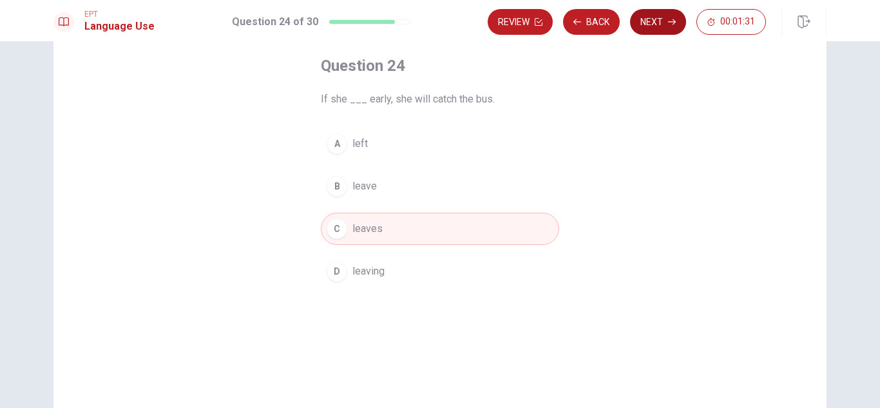
click at [671, 19] on icon "button" at bounding box center [672, 22] width 8 height 8
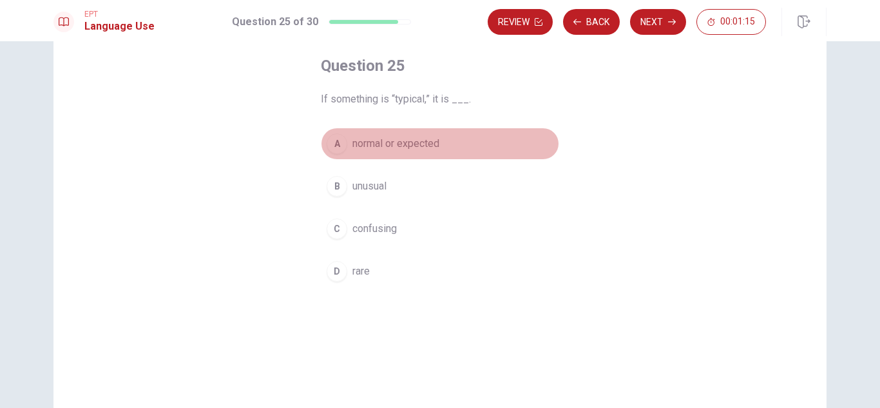
click at [399, 142] on span "normal or expected" at bounding box center [395, 143] width 87 height 15
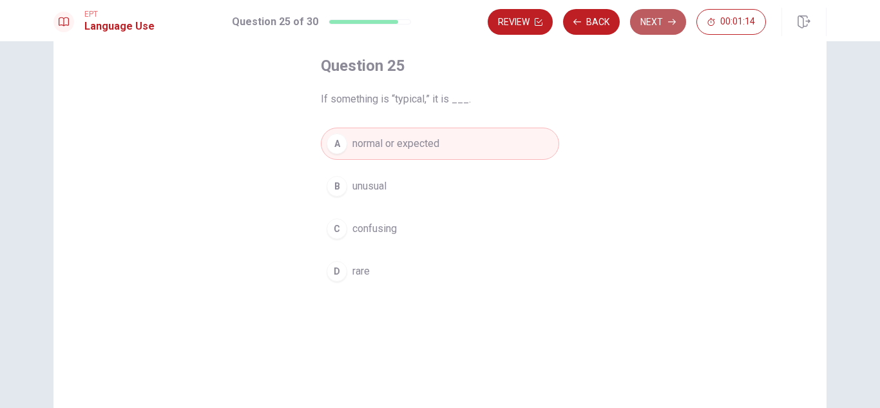
click at [659, 21] on button "Next" at bounding box center [658, 22] width 56 height 26
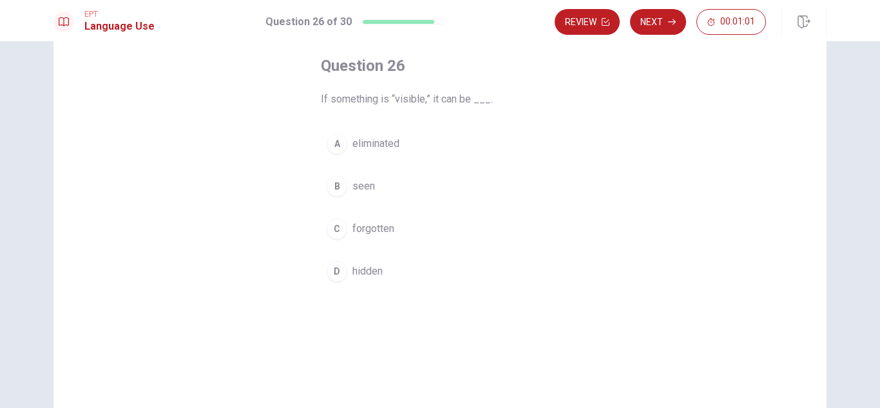
click at [384, 187] on button "B seen" at bounding box center [440, 186] width 238 height 32
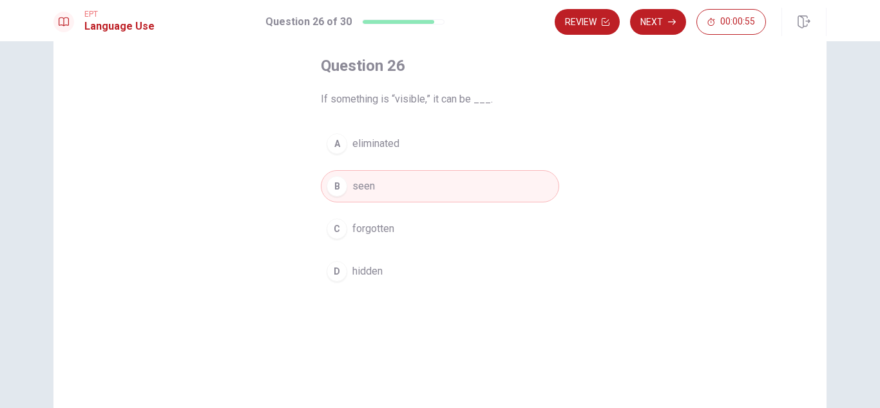
click at [383, 274] on button "D hidden" at bounding box center [440, 271] width 238 height 32
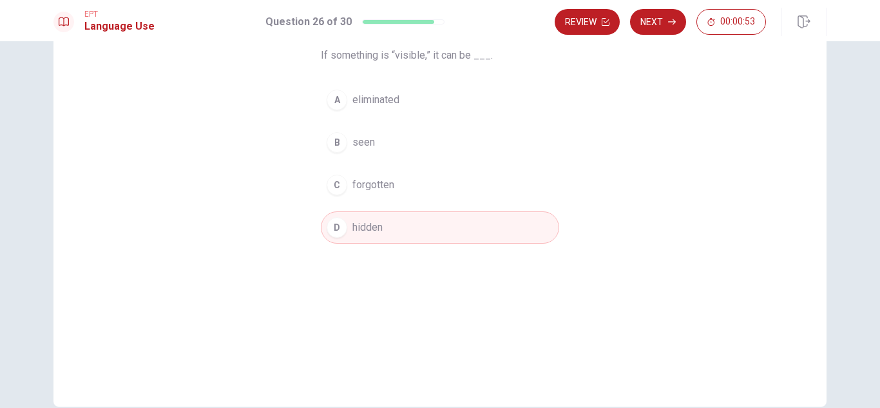
scroll to position [45, 0]
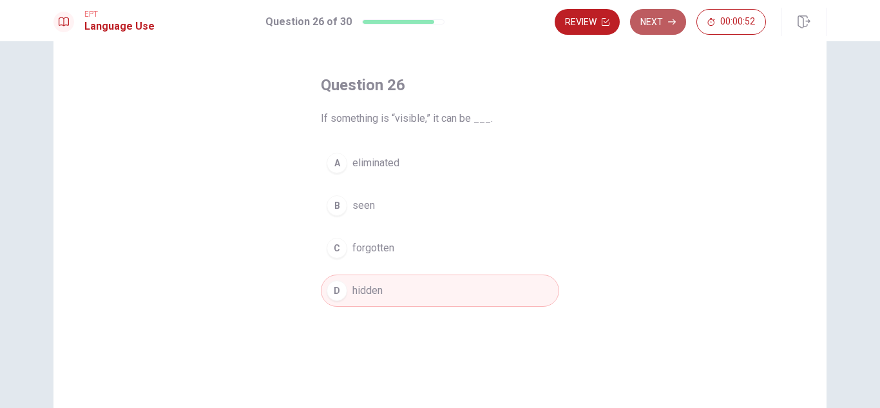
click at [665, 20] on button "Next" at bounding box center [658, 22] width 56 height 26
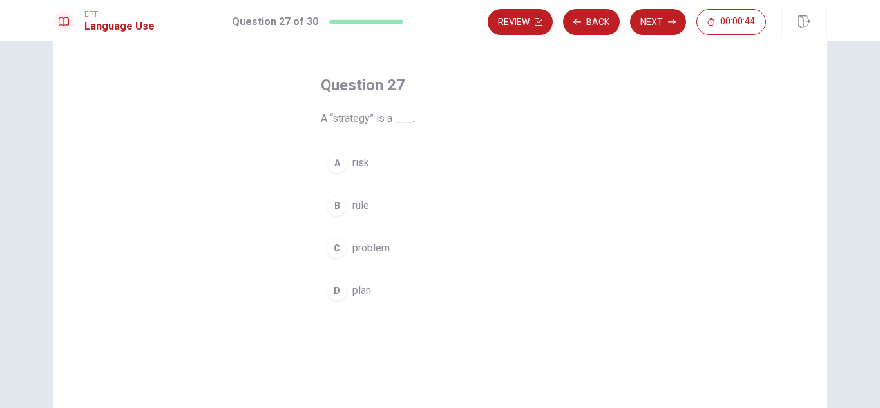
click at [369, 287] on button "D plan" at bounding box center [440, 290] width 238 height 32
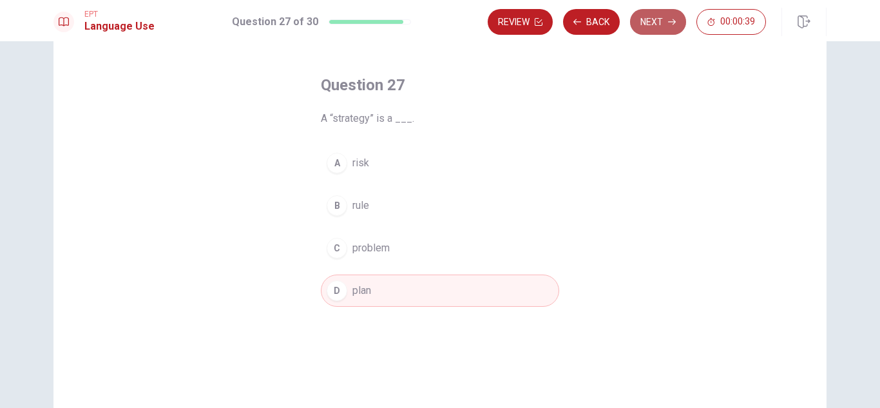
click at [662, 24] on button "Next" at bounding box center [658, 22] width 56 height 26
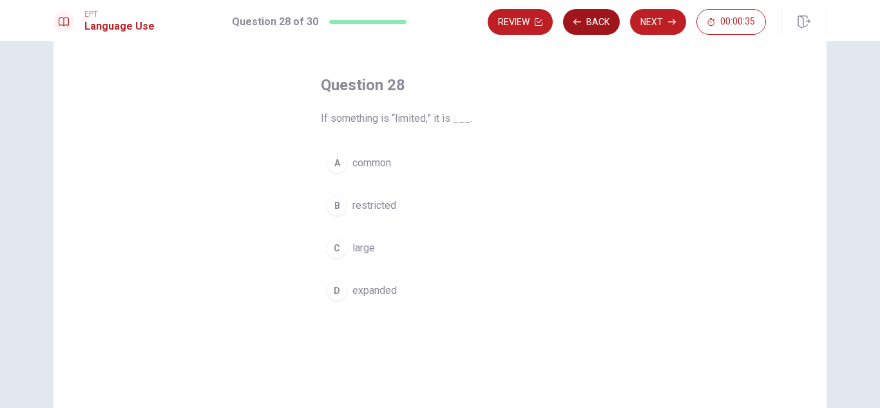
click at [602, 21] on button "Back" at bounding box center [591, 22] width 57 height 26
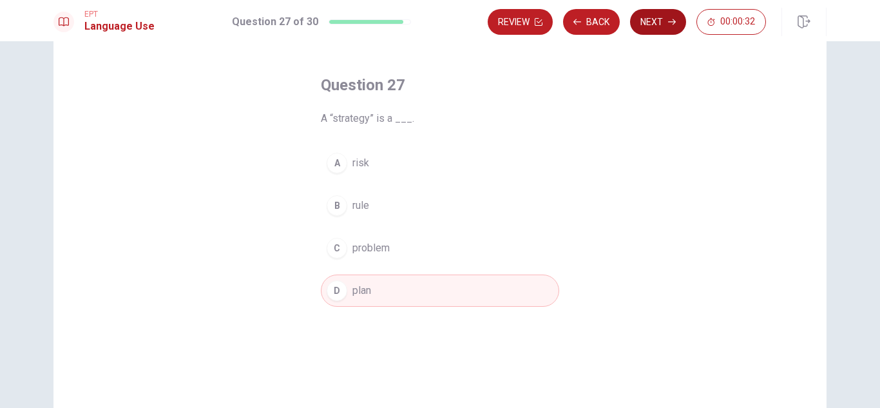
click at [642, 17] on button "Next" at bounding box center [658, 22] width 56 height 26
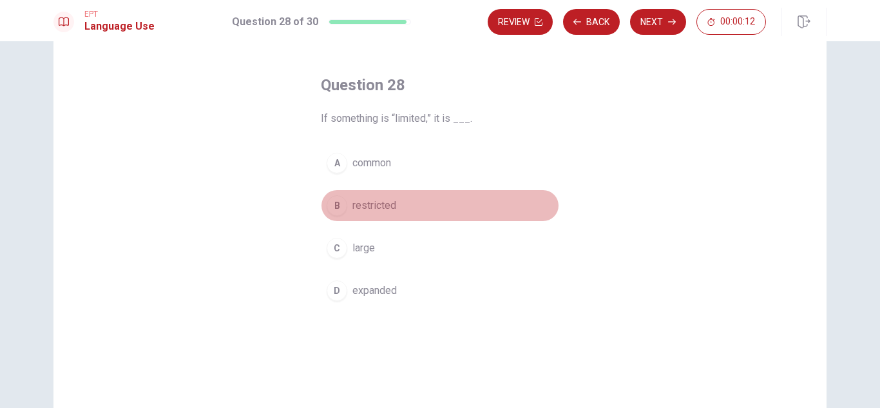
click at [405, 204] on button "B restricted" at bounding box center [440, 205] width 238 height 32
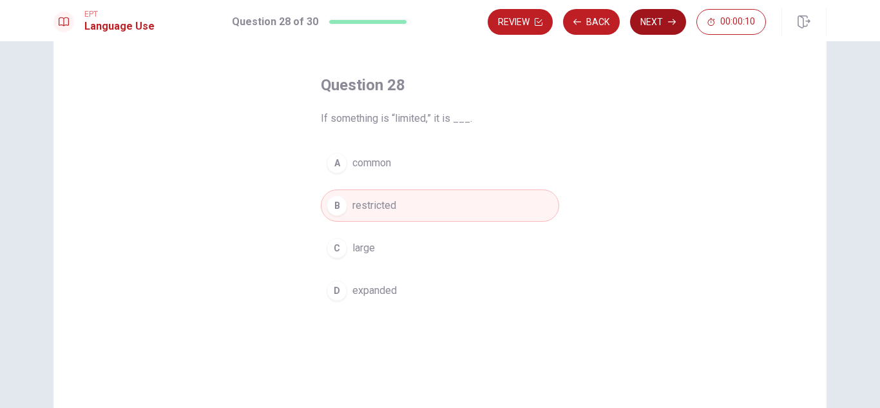
click at [671, 17] on button "Next" at bounding box center [658, 22] width 56 height 26
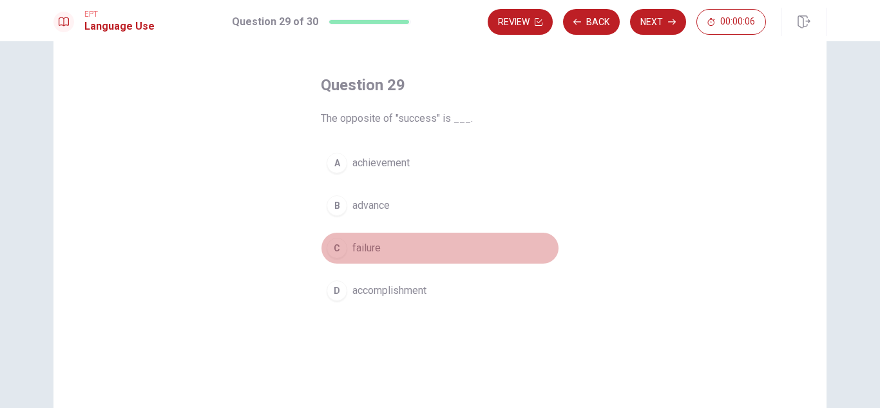
click at [416, 248] on button "C failure" at bounding box center [440, 248] width 238 height 32
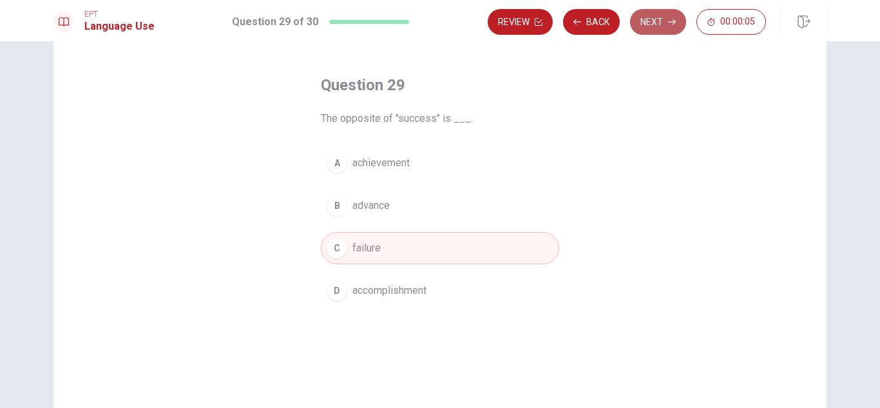
click at [669, 15] on button "Next" at bounding box center [658, 22] width 56 height 26
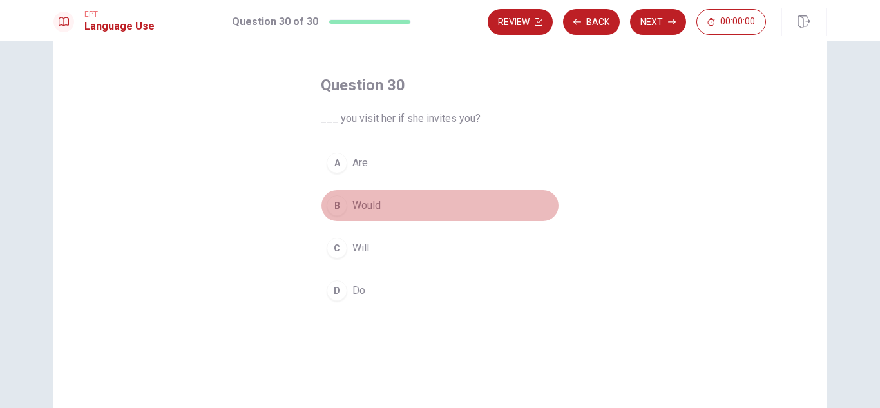
click at [420, 198] on button "B Would" at bounding box center [440, 205] width 238 height 32
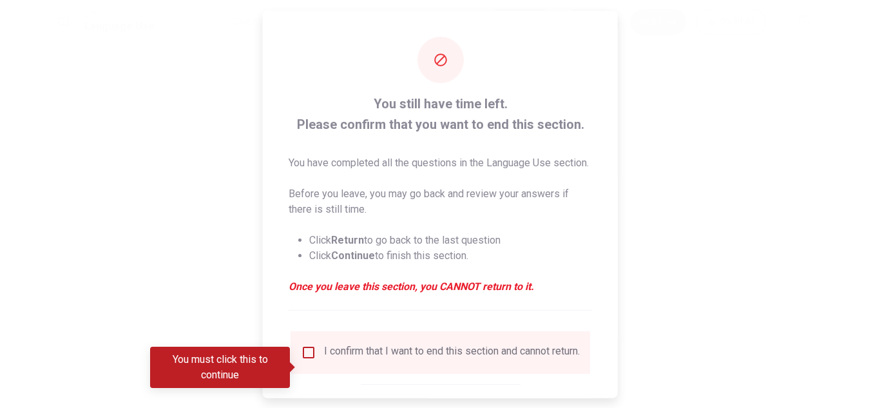
click at [306, 360] on input "You must click this to continue" at bounding box center [308, 351] width 15 height 15
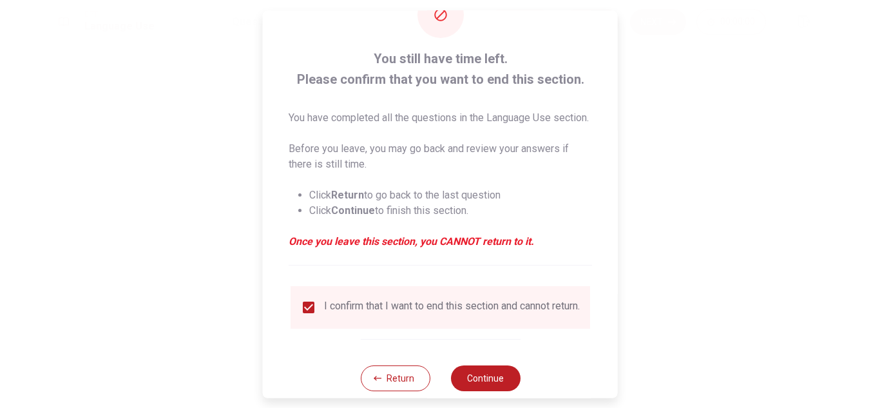
scroll to position [88, 0]
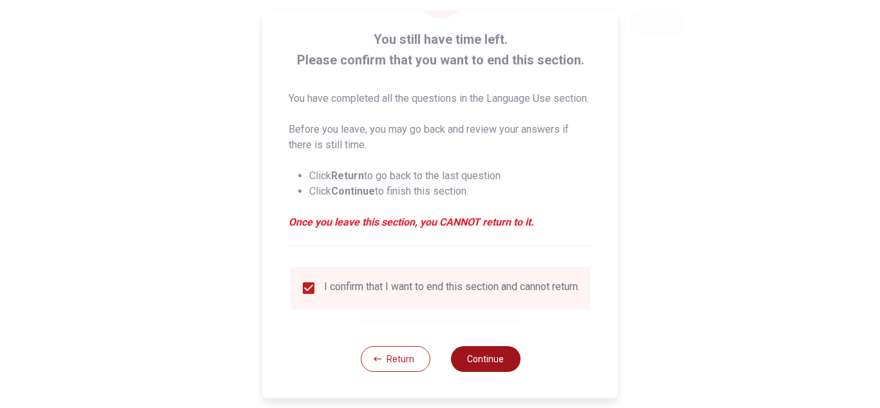
click at [501, 352] on button "Continue" at bounding box center [485, 359] width 70 height 26
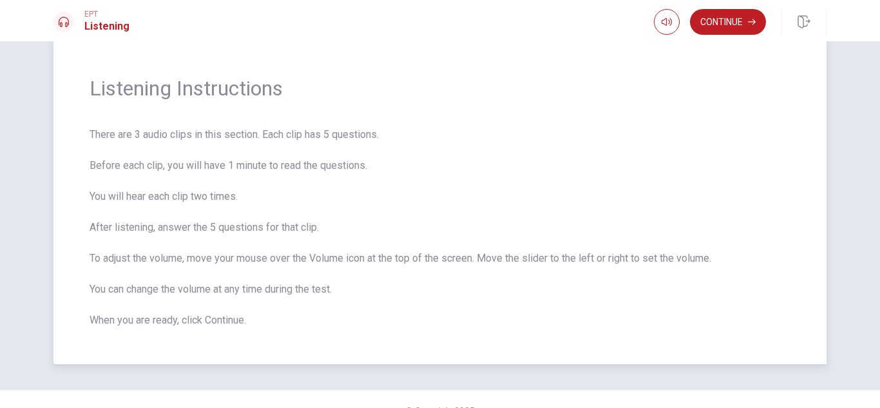
scroll to position [51, 0]
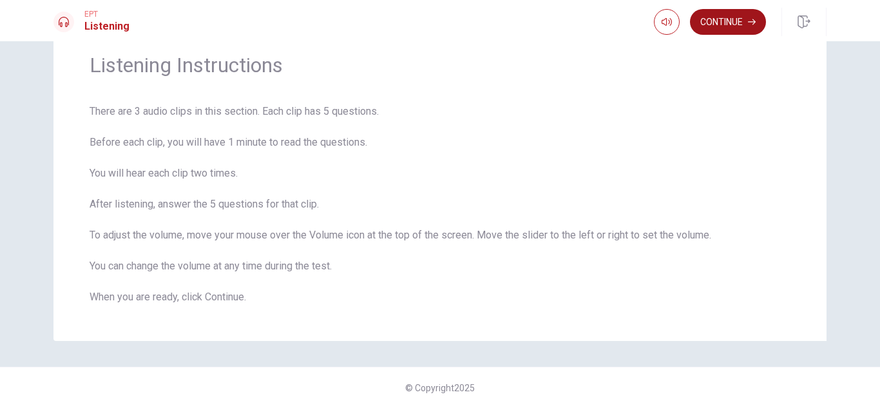
click at [729, 21] on button "Continue" at bounding box center [728, 22] width 76 height 26
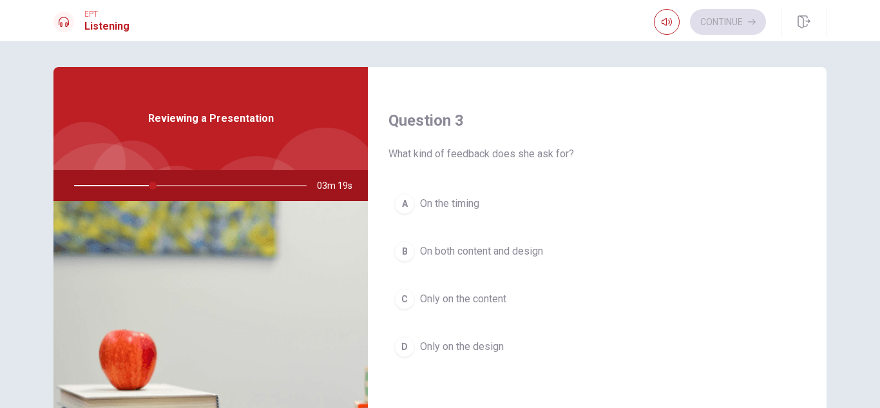
scroll to position [644, 0]
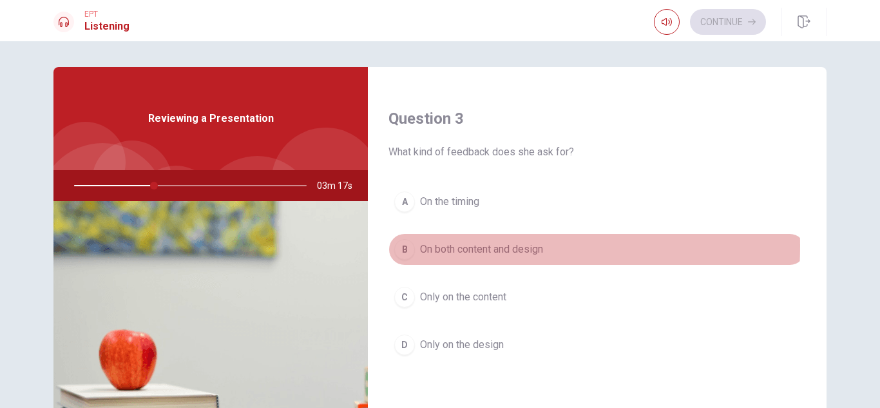
click at [405, 246] on div "B" at bounding box center [404, 249] width 21 height 21
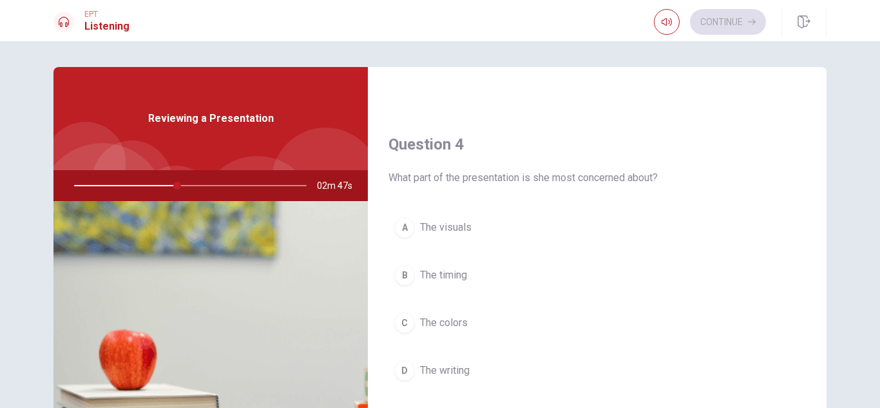
scroll to position [966, 0]
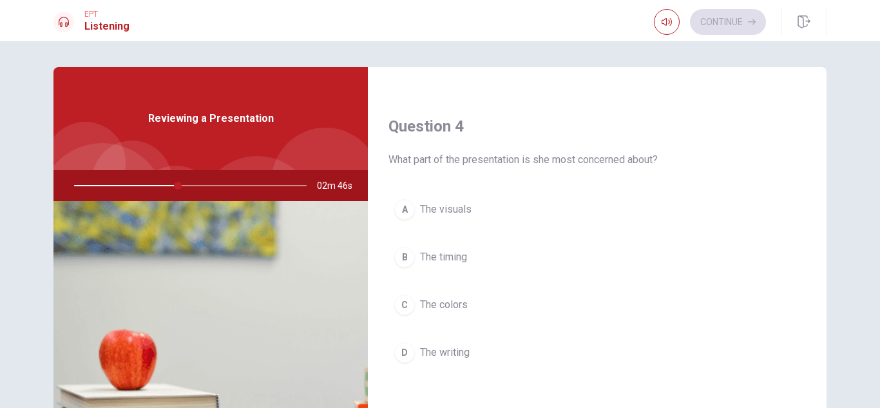
click at [498, 194] on button "A The visuals" at bounding box center [598, 209] width 418 height 32
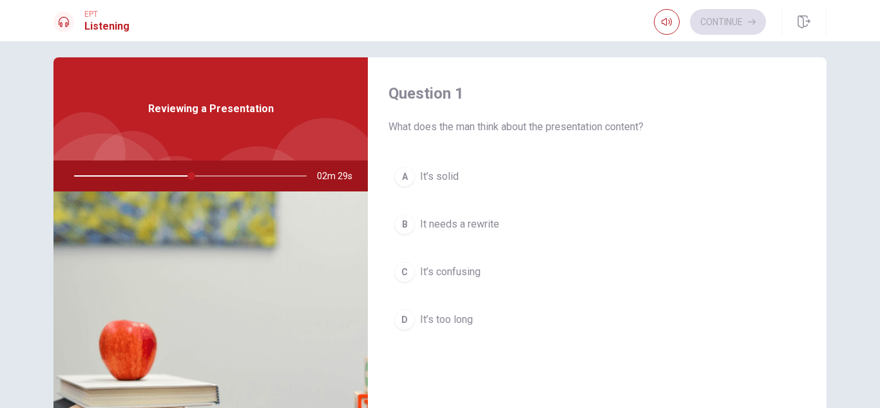
scroll to position [0, 0]
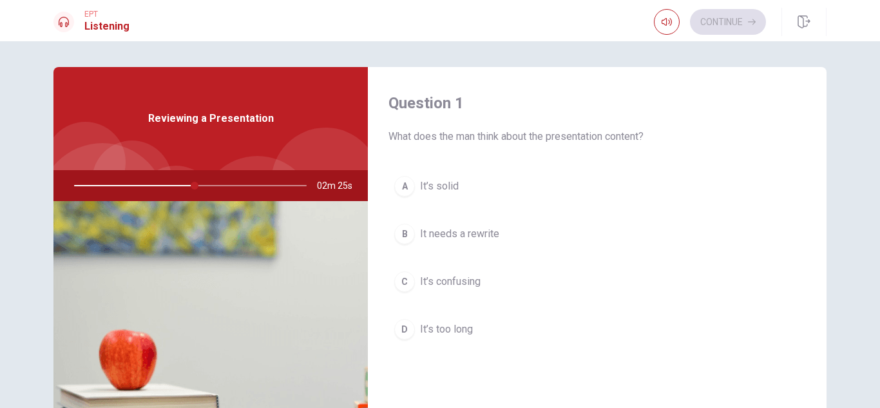
click at [472, 180] on button "A It’s solid" at bounding box center [598, 186] width 418 height 32
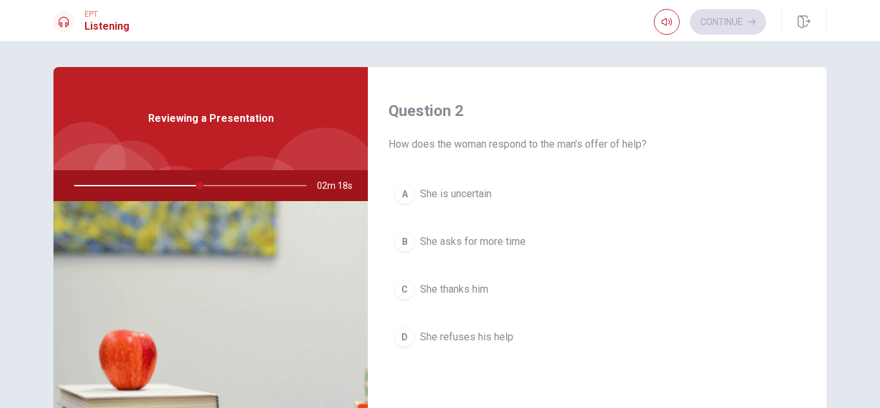
scroll to position [451, 0]
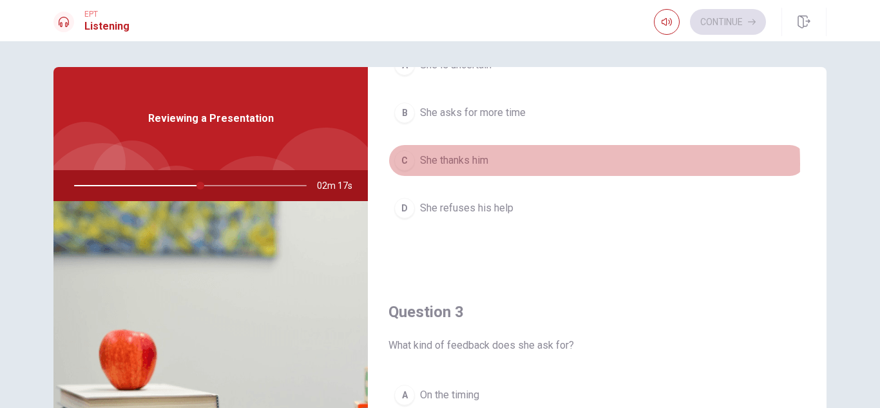
click at [487, 164] on span "She thanks him" at bounding box center [454, 160] width 68 height 15
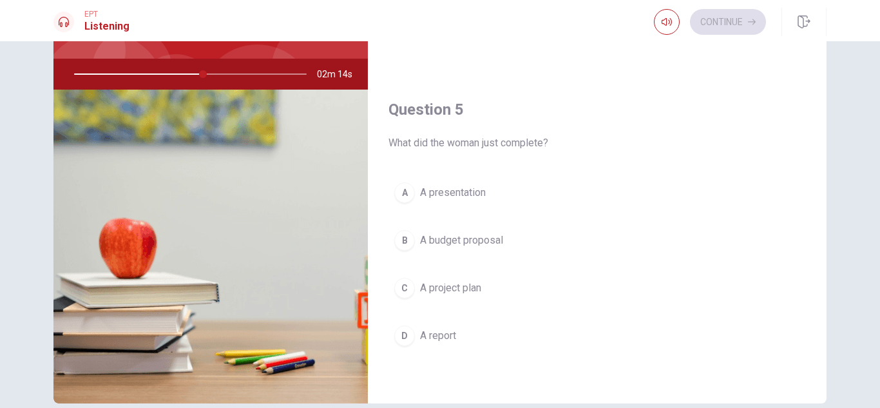
scroll to position [174, 0]
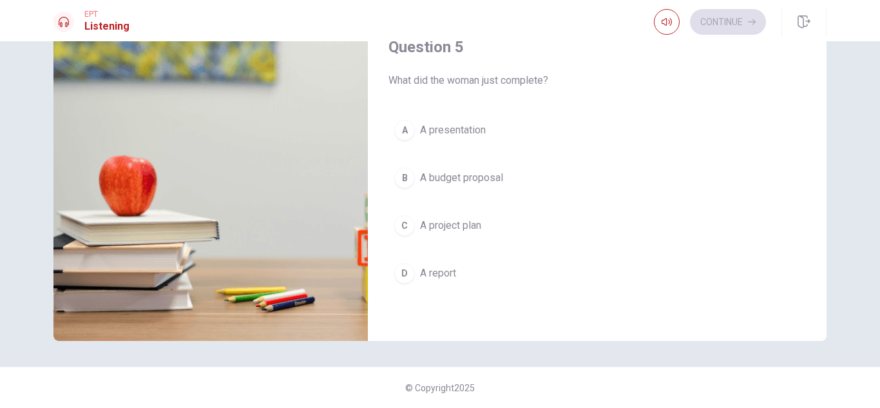
click at [515, 111] on div "Question 5 What did the woman just complete? A A presentation B A budget propos…" at bounding box center [597, 176] width 459 height 330
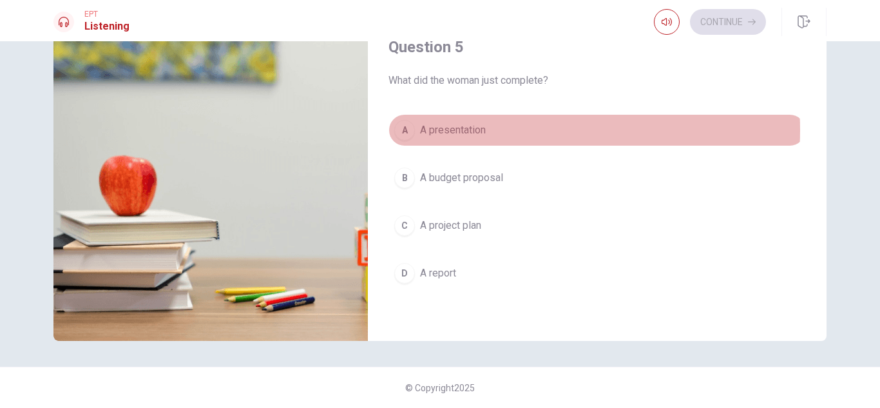
click at [508, 130] on button "A A presentation" at bounding box center [598, 130] width 418 height 32
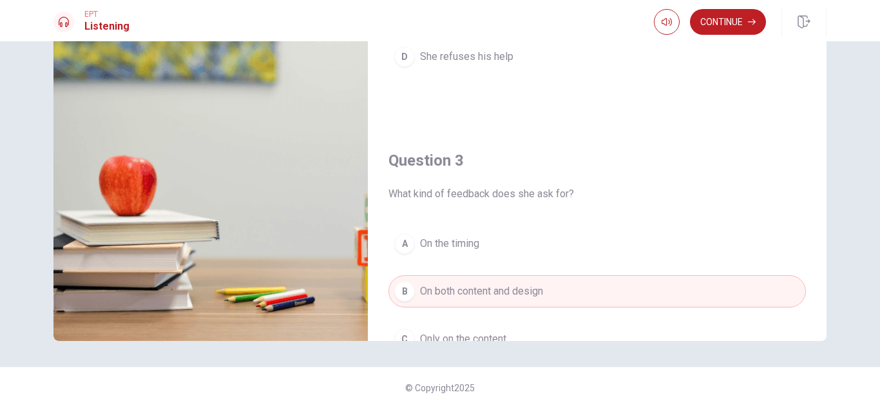
scroll to position [0, 0]
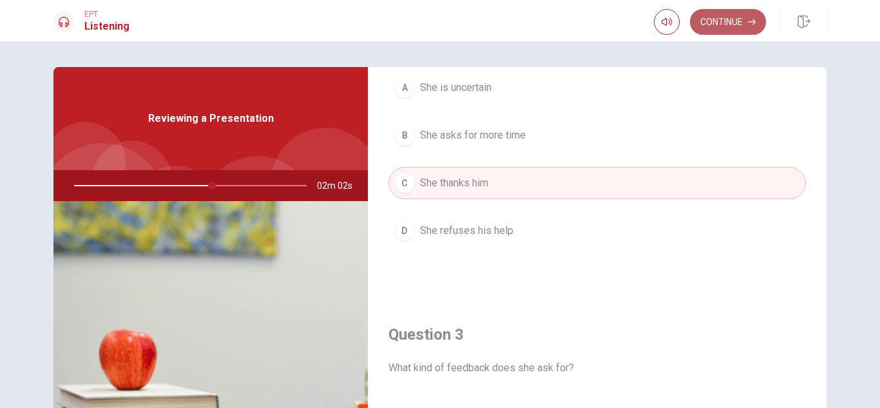
click at [723, 17] on button "Continue" at bounding box center [728, 22] width 76 height 26
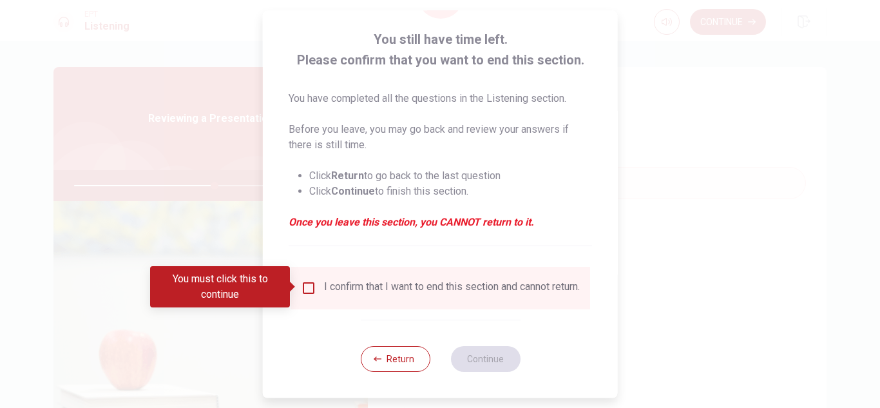
scroll to position [73, 0]
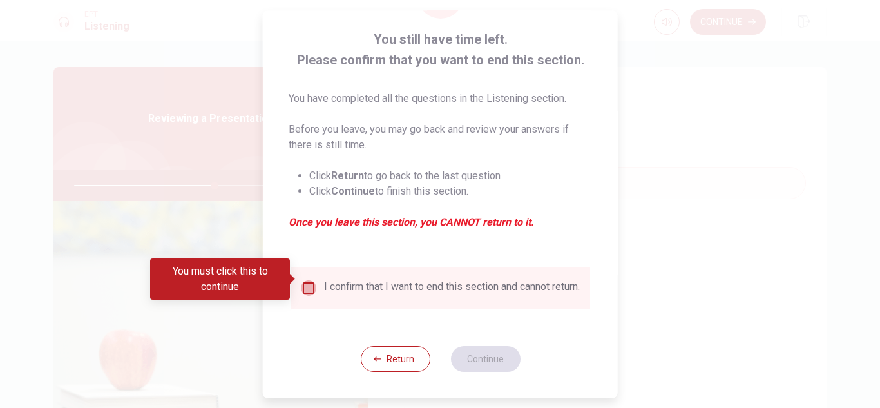
click at [309, 280] on input "You must click this to continue" at bounding box center [308, 287] width 15 height 15
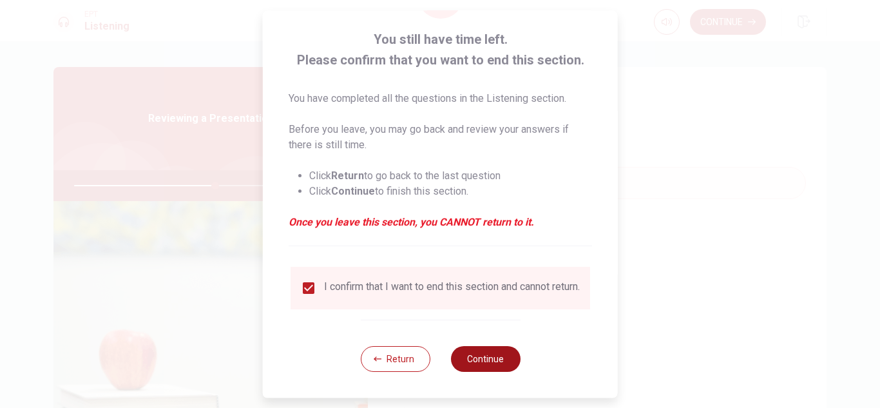
click at [468, 352] on button "Continue" at bounding box center [485, 359] width 70 height 26
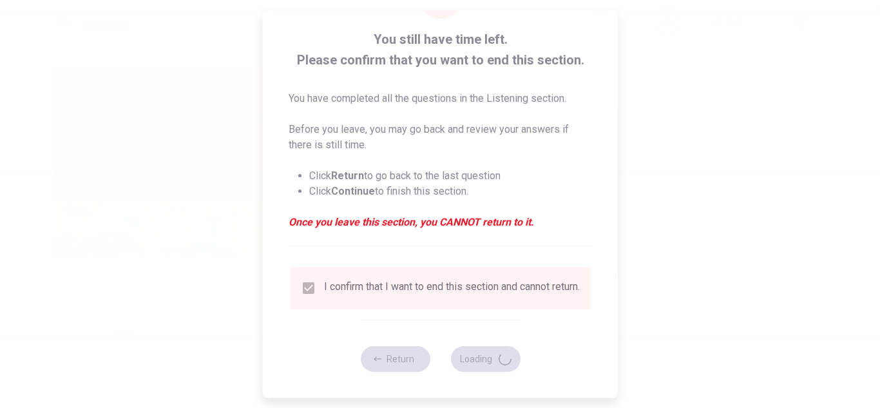
type input "62"
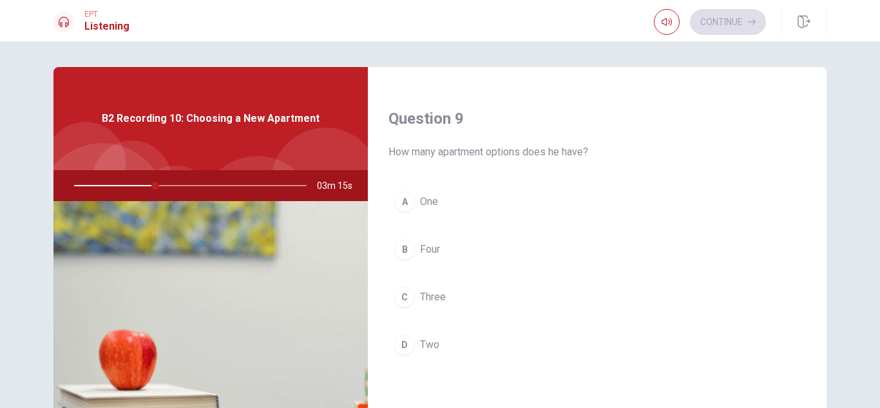
scroll to position [1095, 0]
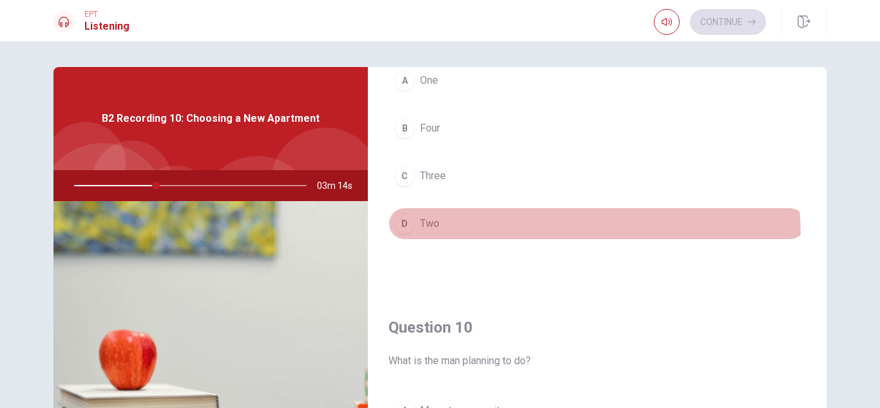
click at [485, 237] on button "D Two" at bounding box center [598, 223] width 418 height 32
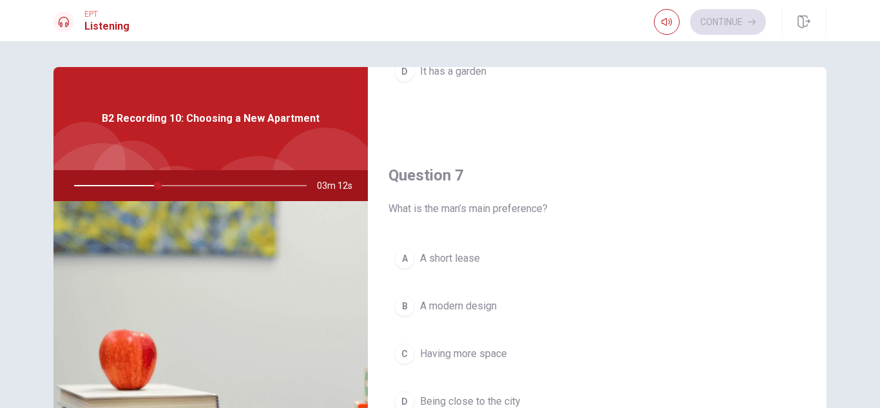
scroll to position [0, 0]
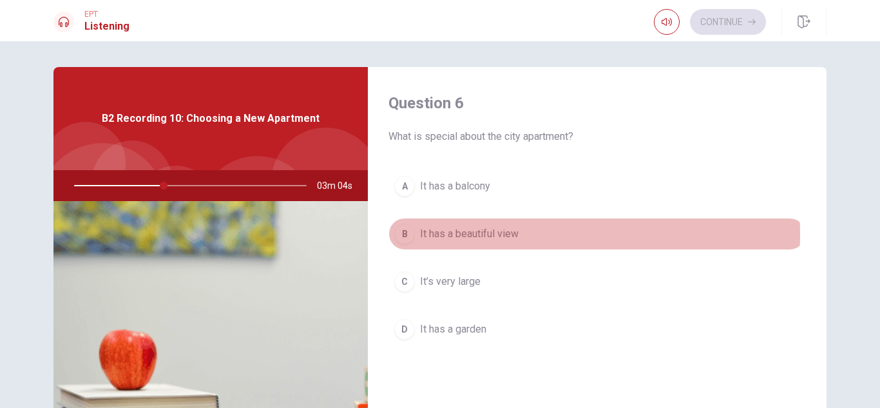
click at [537, 234] on button "B It has a beautiful view" at bounding box center [598, 234] width 418 height 32
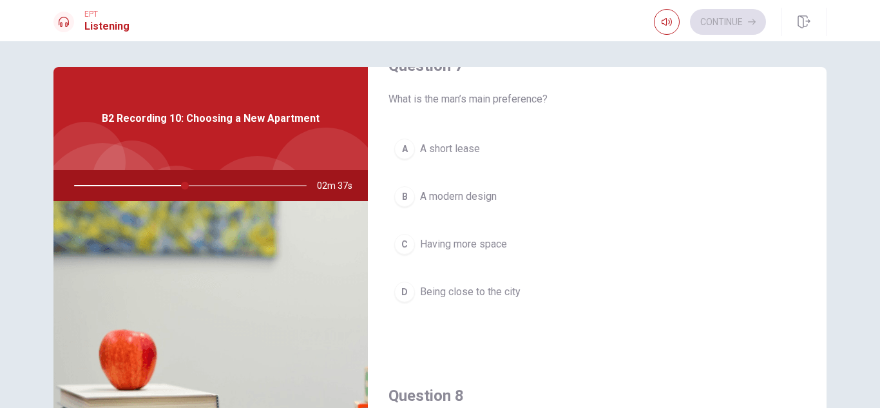
scroll to position [387, 0]
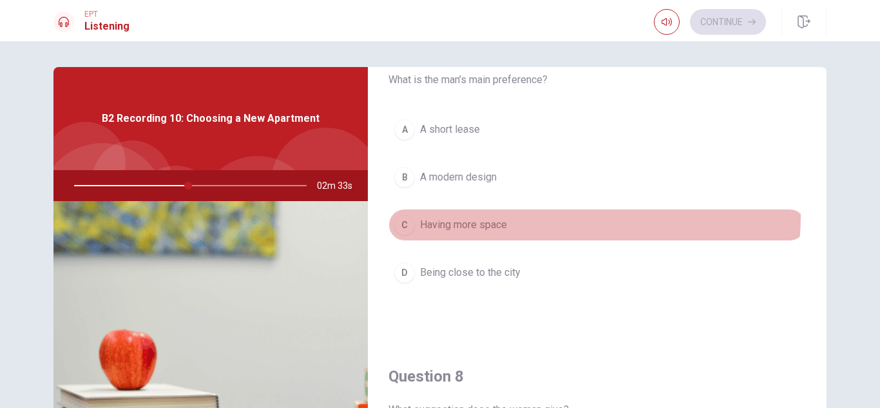
click at [588, 217] on button "C Having more space" at bounding box center [598, 225] width 418 height 32
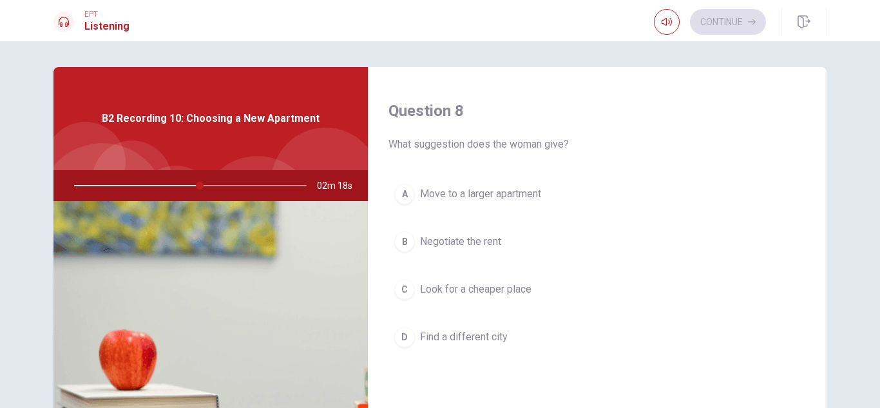
scroll to position [709, 0]
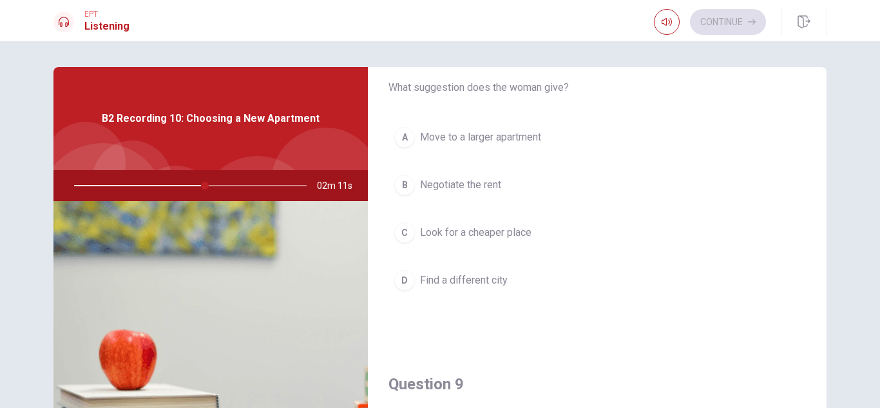
click at [497, 177] on span "Negotiate the rent" at bounding box center [460, 184] width 81 height 15
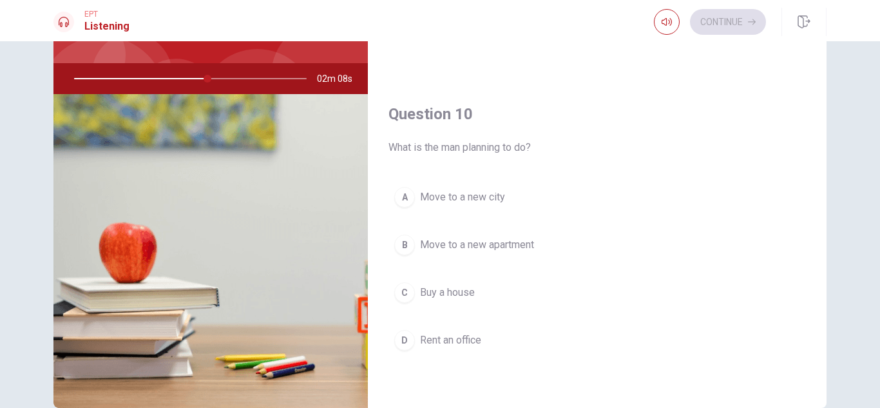
scroll to position [129, 0]
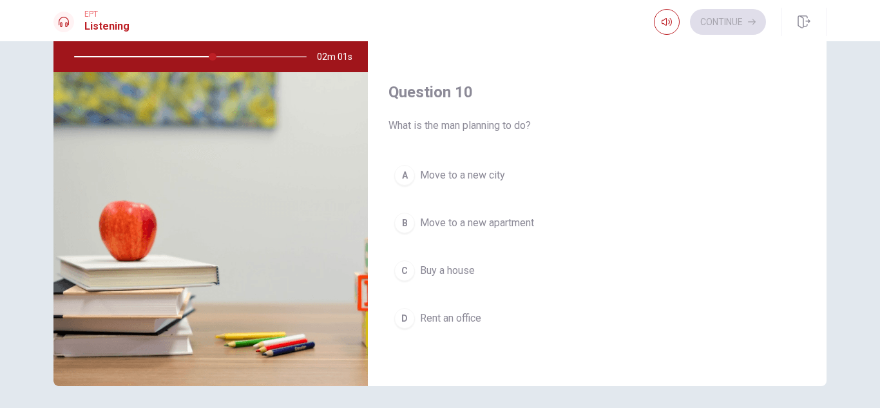
click at [514, 221] on span "Move to a new apartment" at bounding box center [477, 222] width 114 height 15
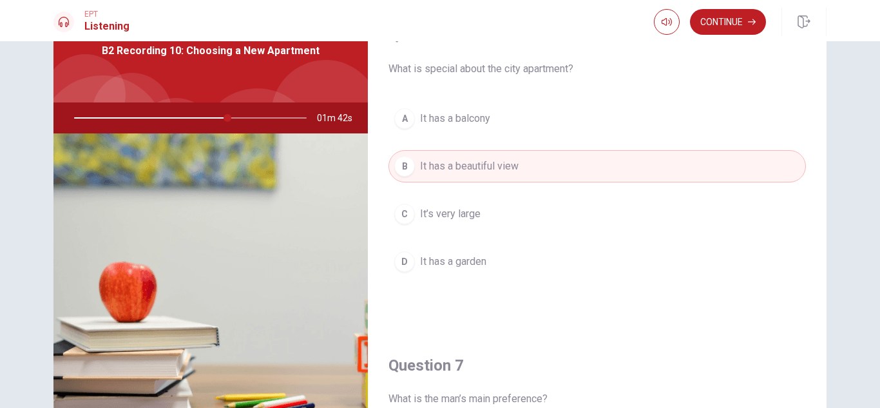
scroll to position [0, 0]
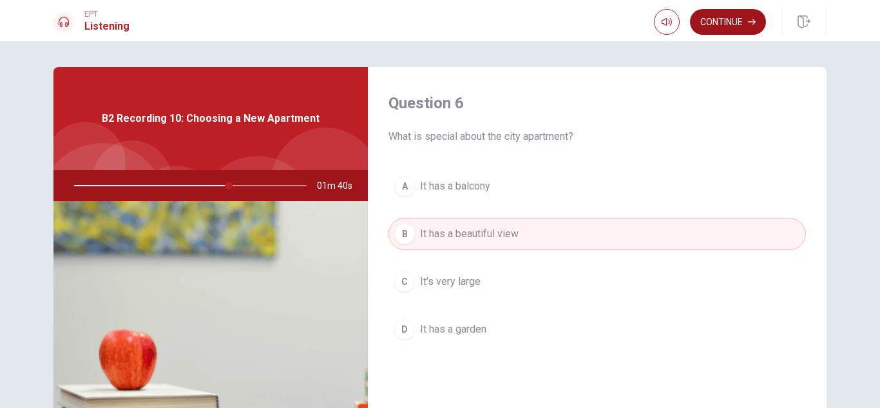
click at [728, 24] on button "Continue" at bounding box center [728, 22] width 76 height 26
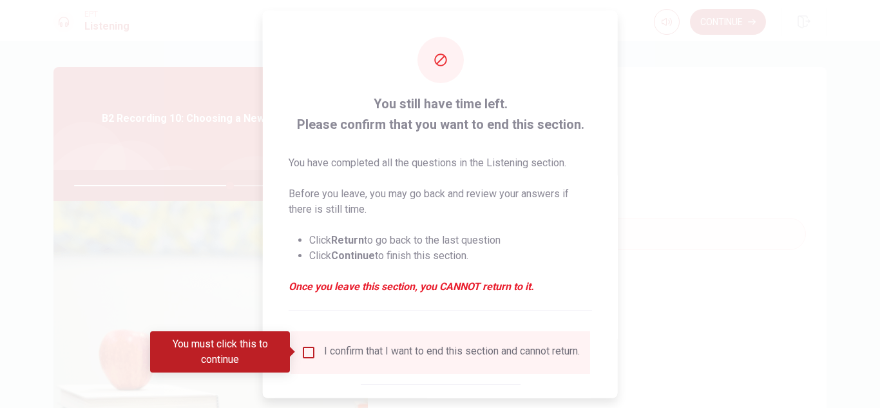
click at [312, 346] on input "You must click this to continue" at bounding box center [308, 351] width 15 height 15
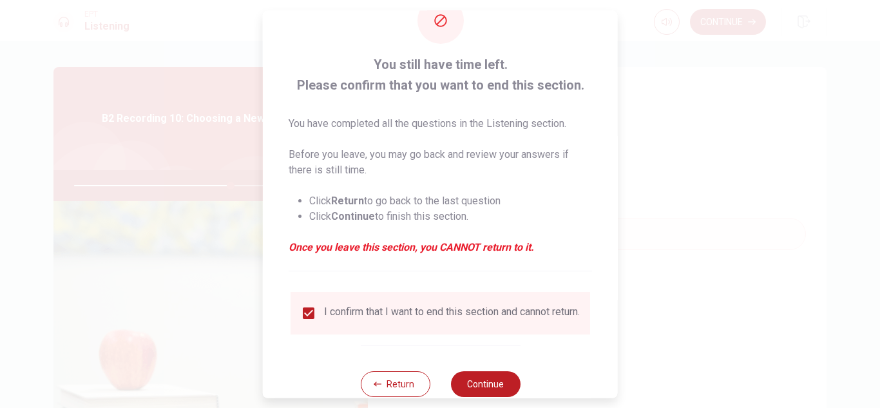
scroll to position [73, 0]
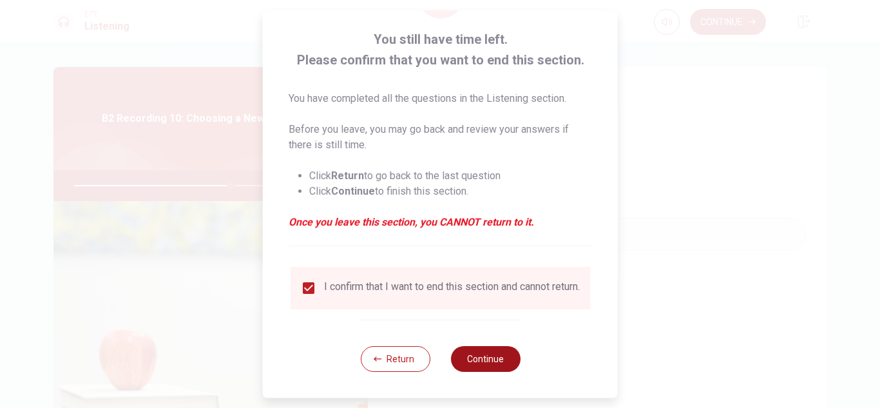
click at [514, 362] on button "Continue" at bounding box center [485, 359] width 70 height 26
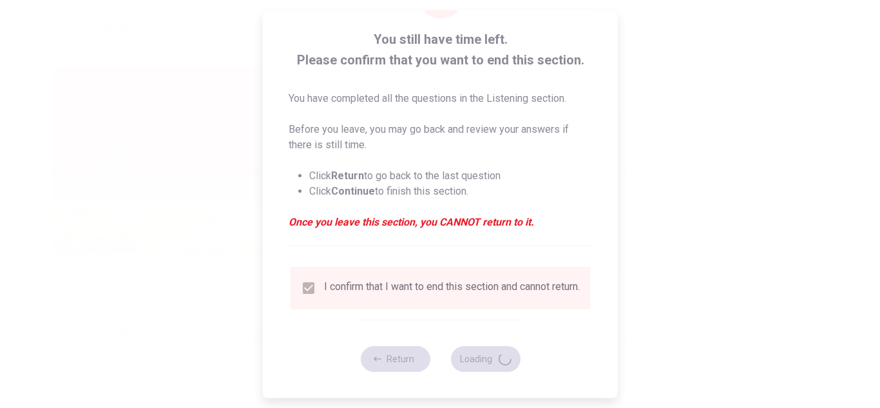
type input "69"
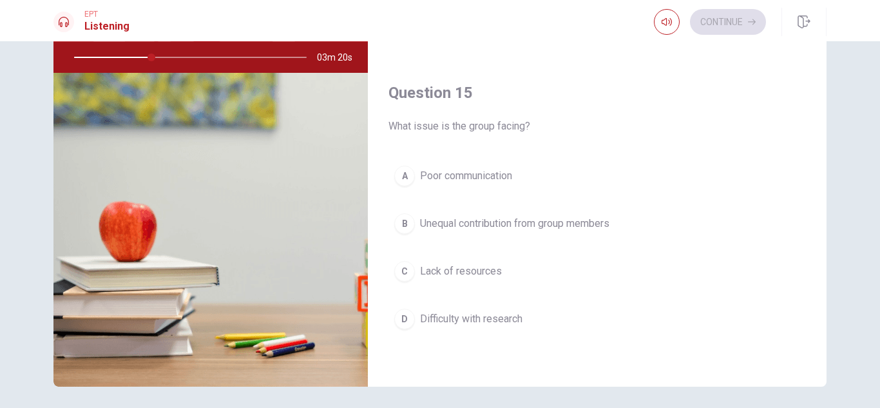
scroll to position [129, 0]
click at [509, 178] on span "Poor communication" at bounding box center [466, 175] width 92 height 15
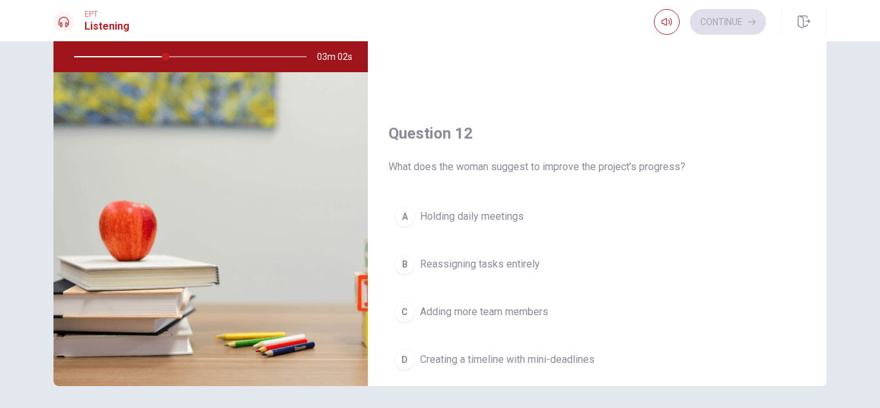
scroll to position [235, 0]
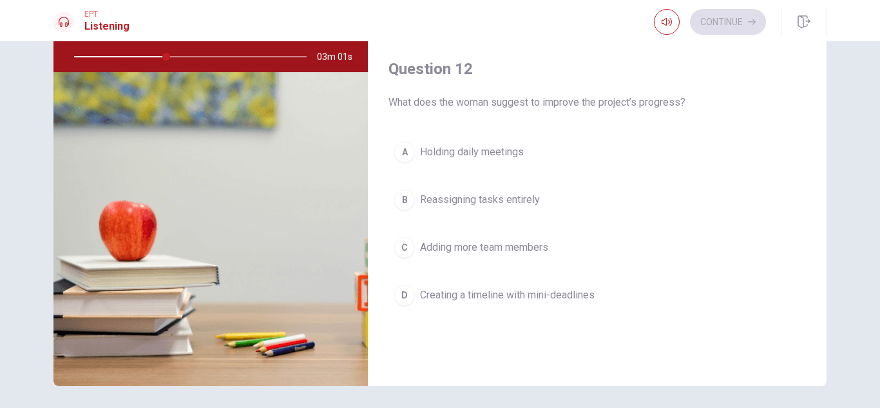
click at [480, 301] on span "Creating a timeline with mini-deadlines" at bounding box center [507, 294] width 175 height 15
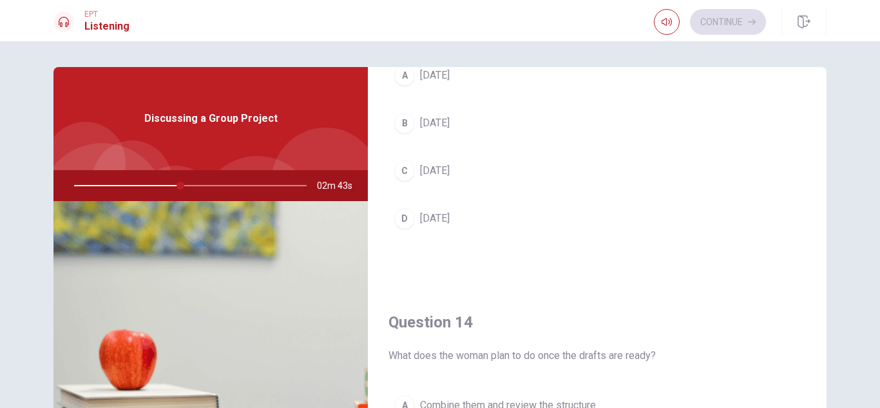
scroll to position [709, 0]
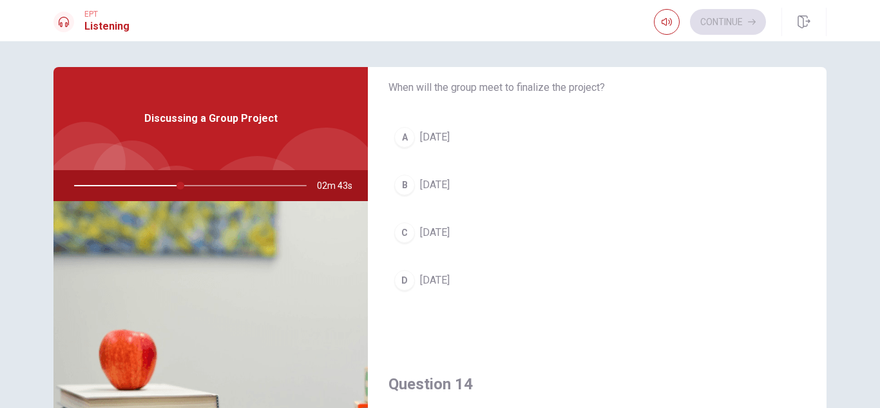
click at [530, 188] on button "B [DATE]" at bounding box center [598, 185] width 418 height 32
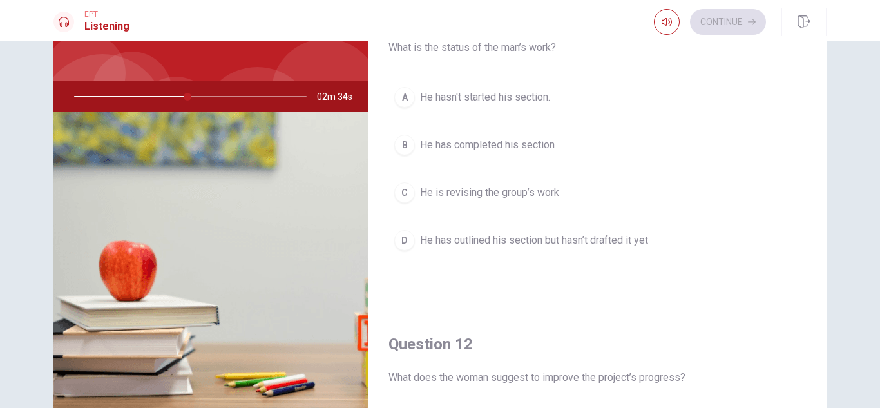
scroll to position [0, 0]
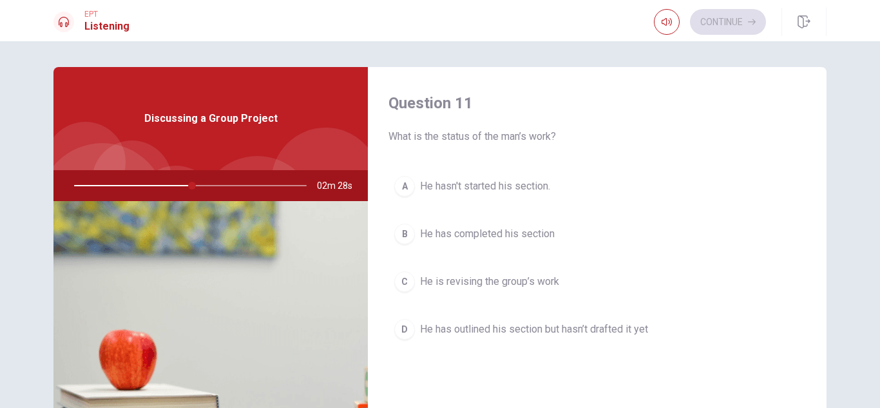
click at [514, 331] on span "He has outlined his section but hasn’t drafted it yet" at bounding box center [534, 329] width 228 height 15
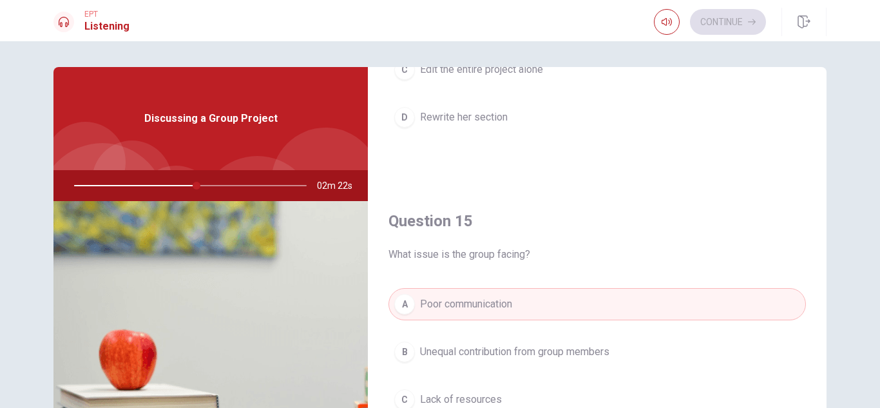
scroll to position [64, 0]
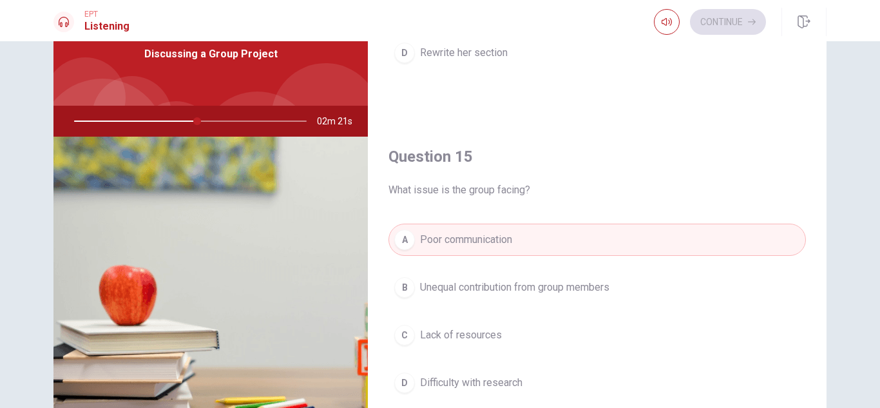
click at [577, 291] on span "Unequal contribution from group members" at bounding box center [514, 287] width 189 height 15
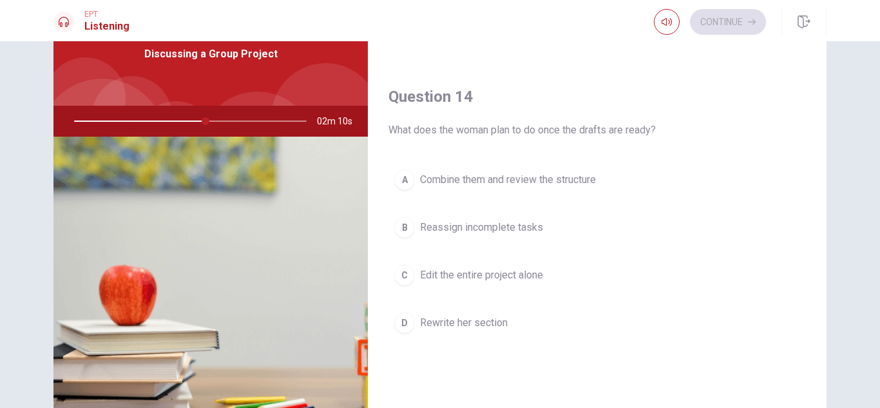
scroll to position [944, 0]
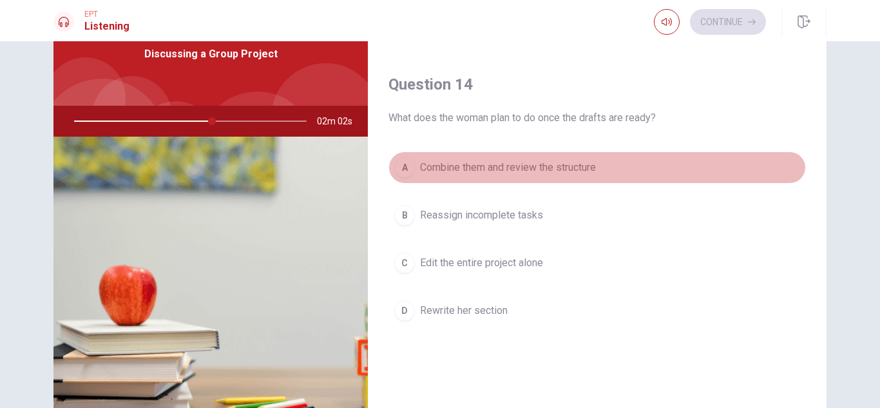
click at [604, 161] on button "A Combine them and review the structure" at bounding box center [598, 167] width 418 height 32
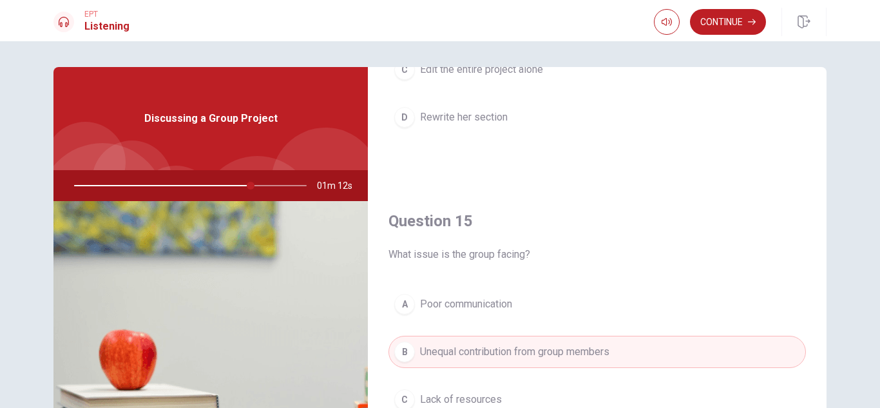
scroll to position [129, 0]
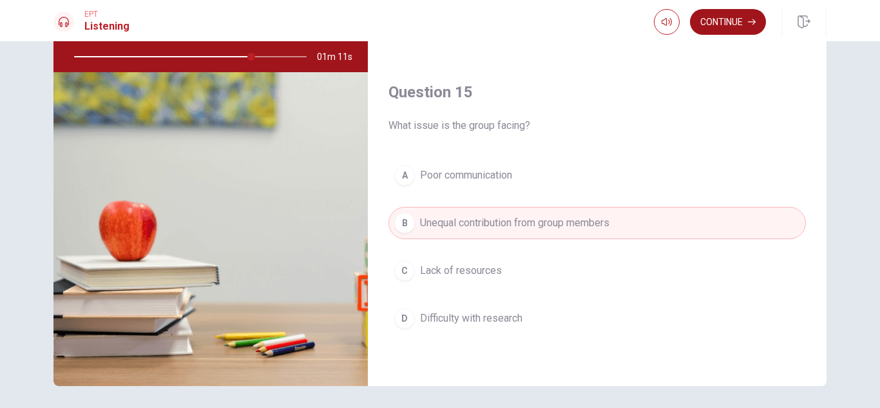
click at [721, 28] on button "Continue" at bounding box center [728, 22] width 76 height 26
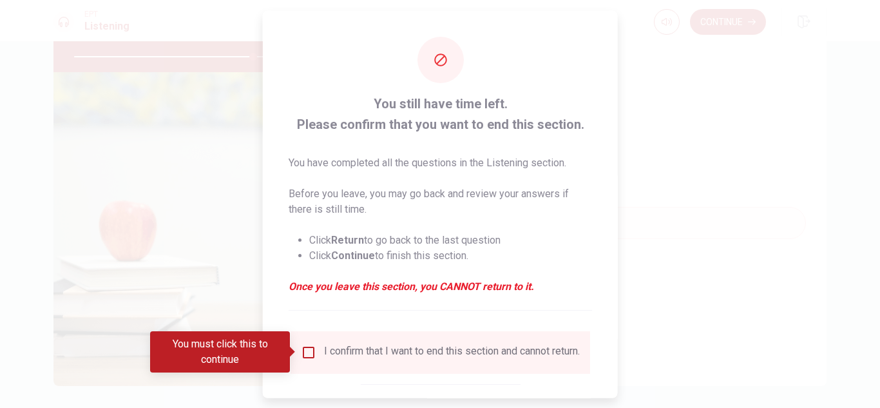
click at [294, 358] on div "You must click this to continue" at bounding box center [224, 351] width 149 height 41
click at [307, 354] on input "You must click this to continue" at bounding box center [308, 351] width 15 height 15
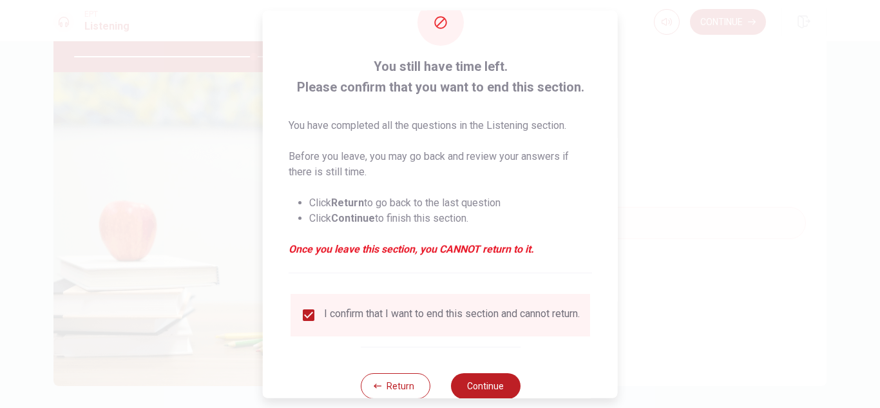
scroll to position [73, 0]
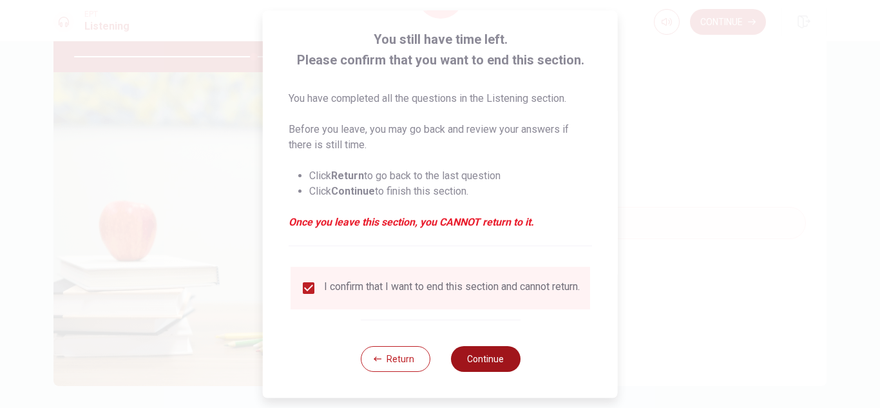
click at [492, 367] on button "Continue" at bounding box center [485, 359] width 70 height 26
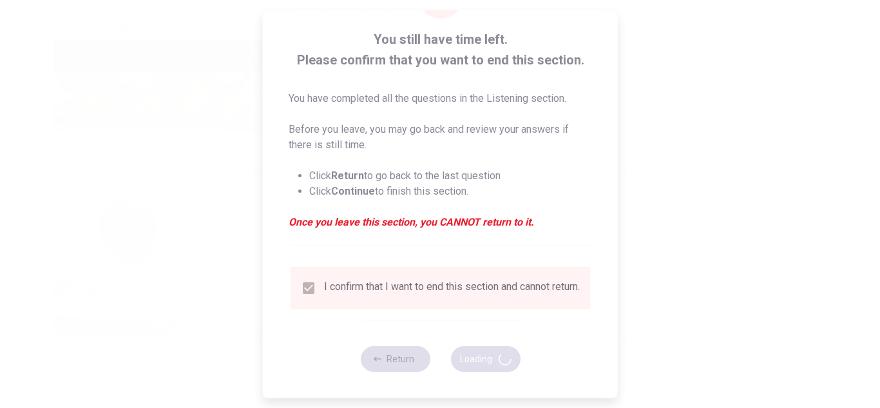
type input "79"
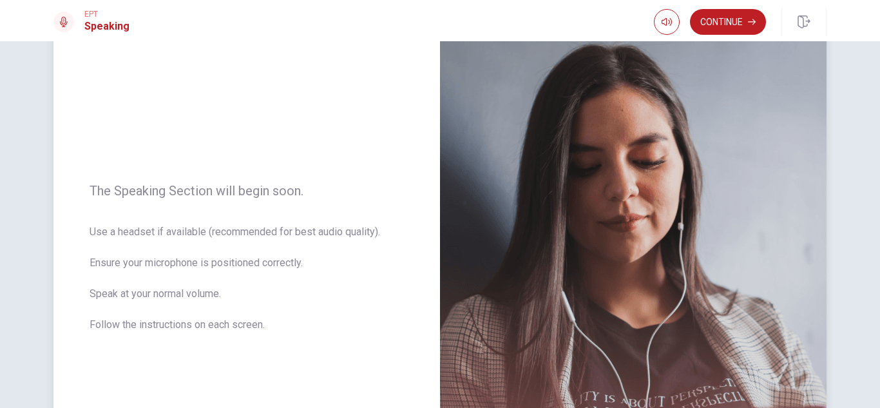
scroll to position [0, 0]
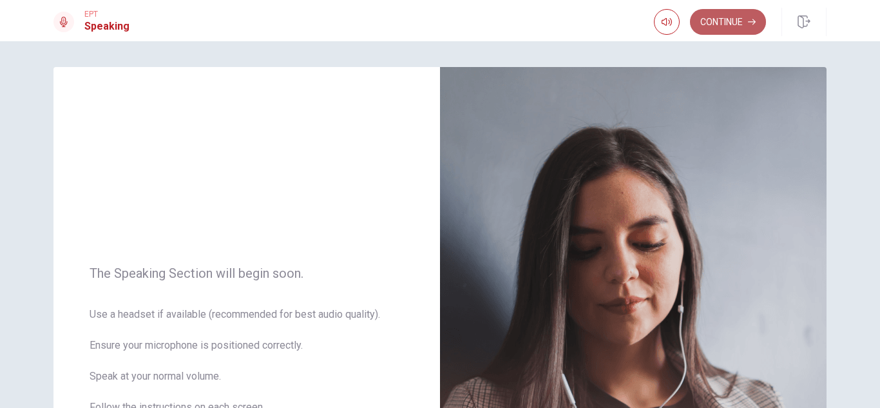
click at [740, 24] on button "Continue" at bounding box center [728, 22] width 76 height 26
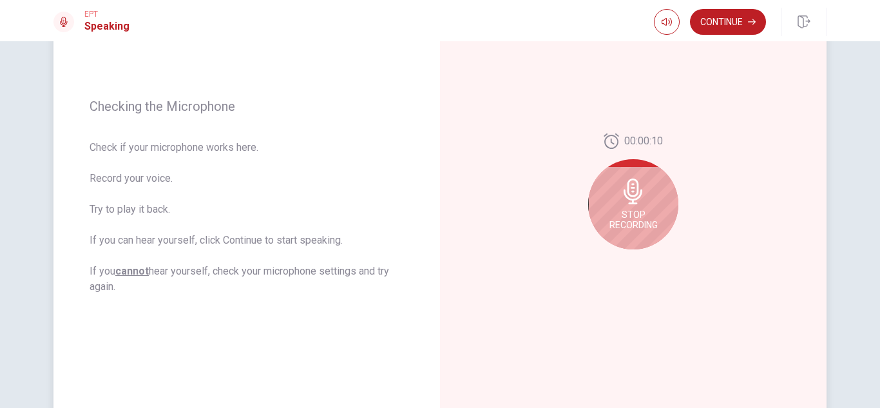
scroll to position [129, 0]
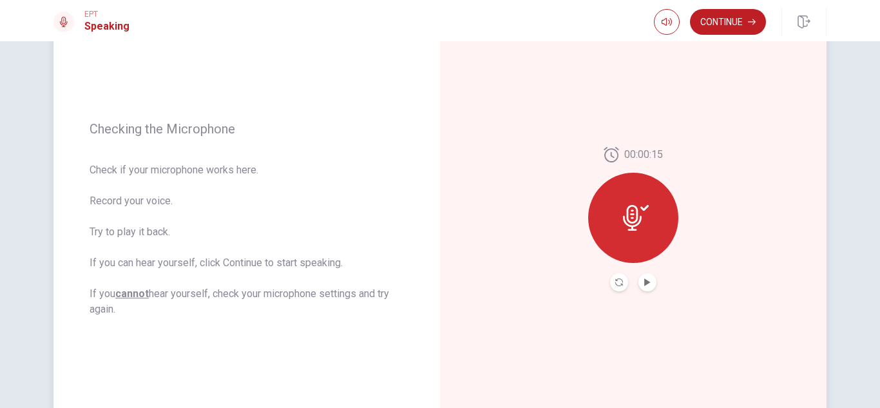
click at [623, 229] on icon at bounding box center [636, 218] width 26 height 26
click at [636, 222] on icon at bounding box center [632, 218] width 19 height 26
click at [635, 280] on div at bounding box center [633, 282] width 46 height 18
click at [644, 280] on icon "Play Audio" at bounding box center [648, 282] width 8 height 8
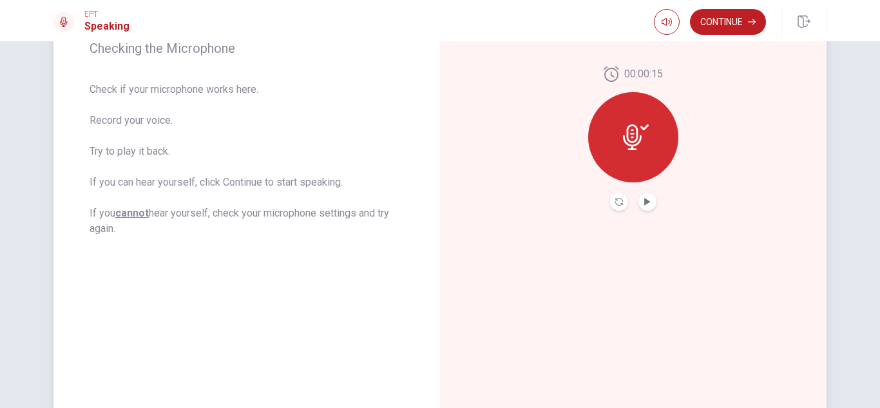
scroll to position [288, 0]
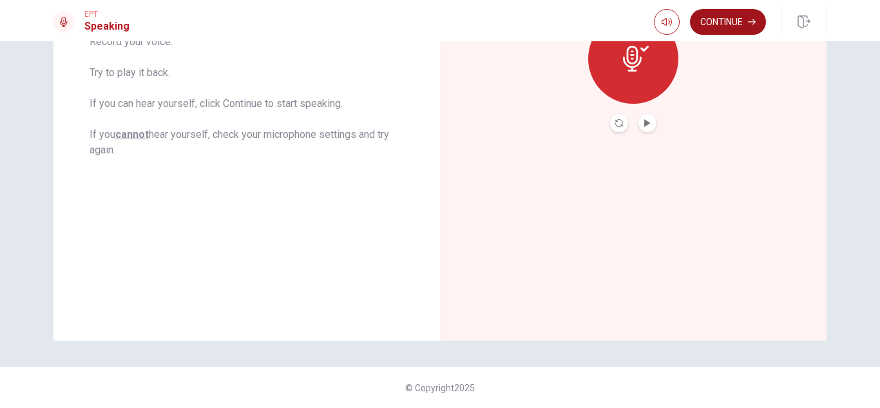
click at [724, 12] on button "Continue" at bounding box center [728, 22] width 76 height 26
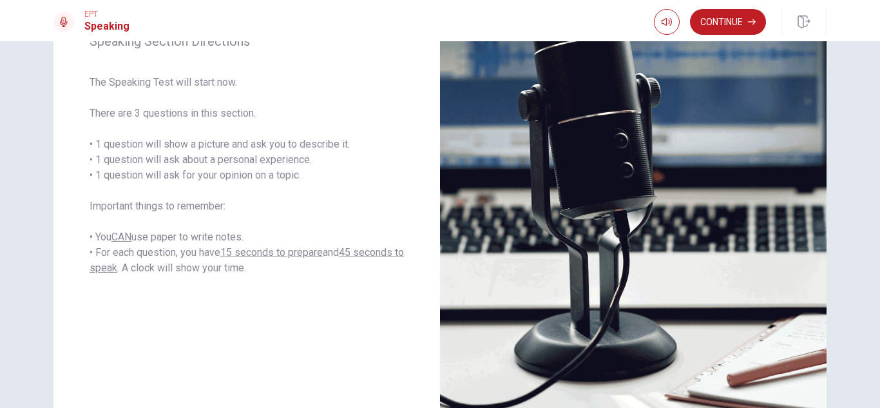
scroll to position [129, 0]
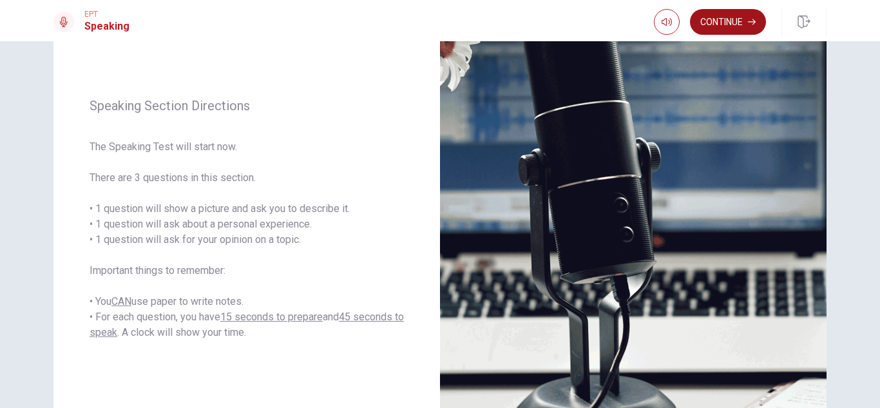
click at [740, 16] on button "Continue" at bounding box center [728, 22] width 76 height 26
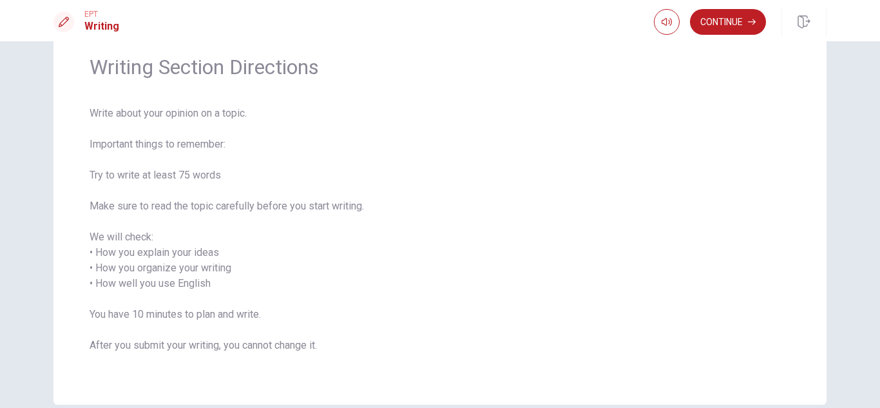
scroll to position [48, 0]
click at [716, 22] on button "Continue" at bounding box center [728, 22] width 76 height 26
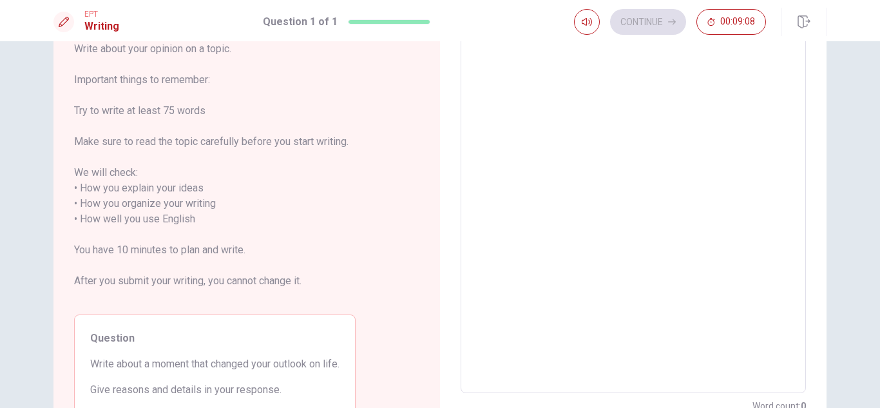
scroll to position [0, 0]
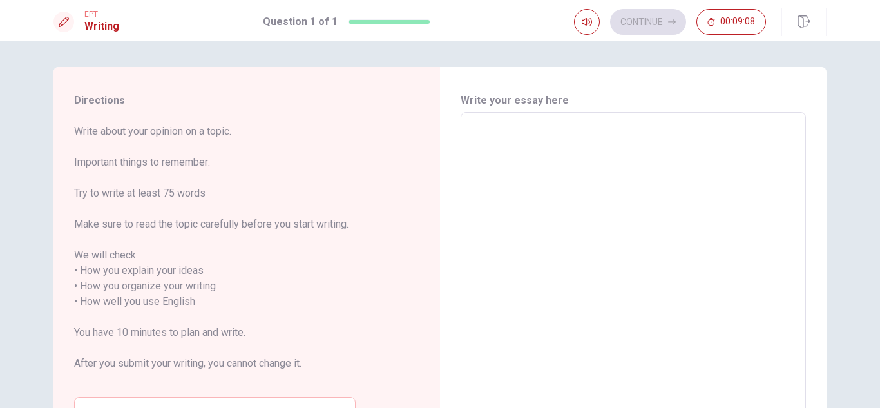
click at [530, 148] on textarea at bounding box center [633, 294] width 327 height 342
type textarea "A"
type textarea "x"
type textarea "A"
type textarea "x"
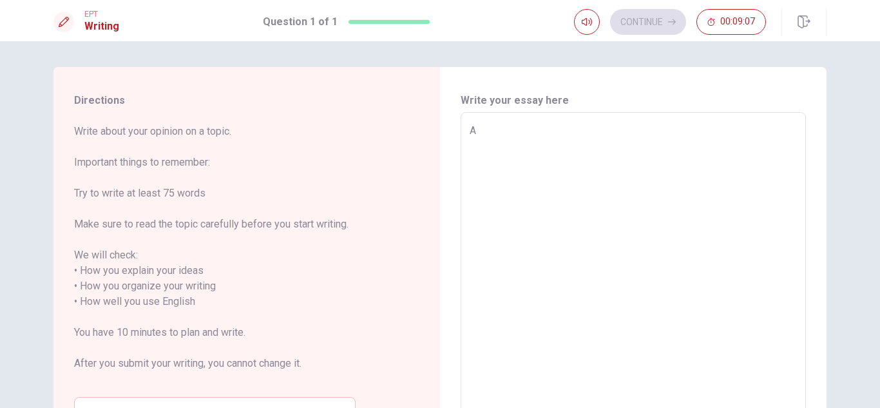
type textarea "A m"
type textarea "x"
type textarea "A mo"
type textarea "x"
type textarea "A mom"
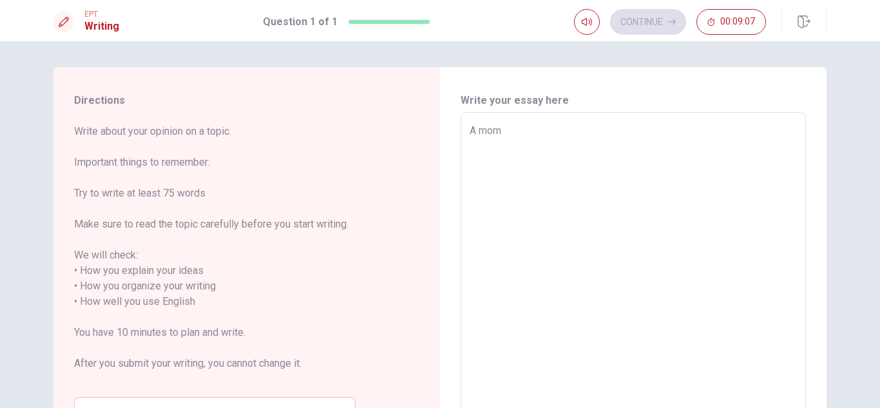
type textarea "x"
type textarea "A mome"
type textarea "x"
type textarea "A momen"
type textarea "x"
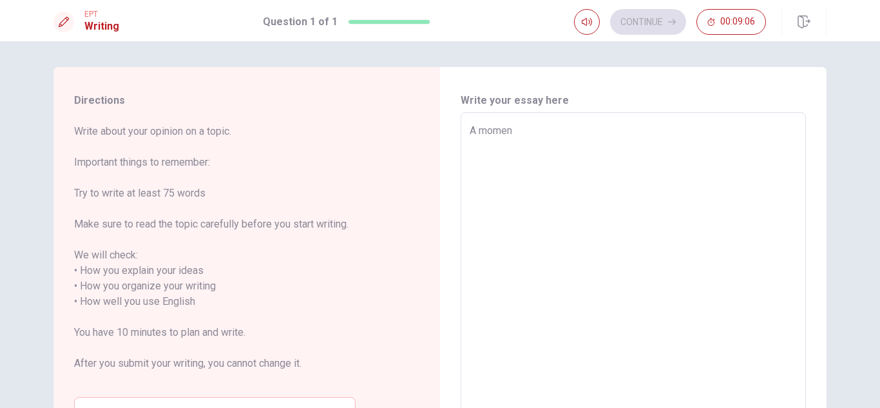
type textarea "A moment"
type textarea "x"
type textarea "A momento"
type textarea "x"
type textarea "A momento"
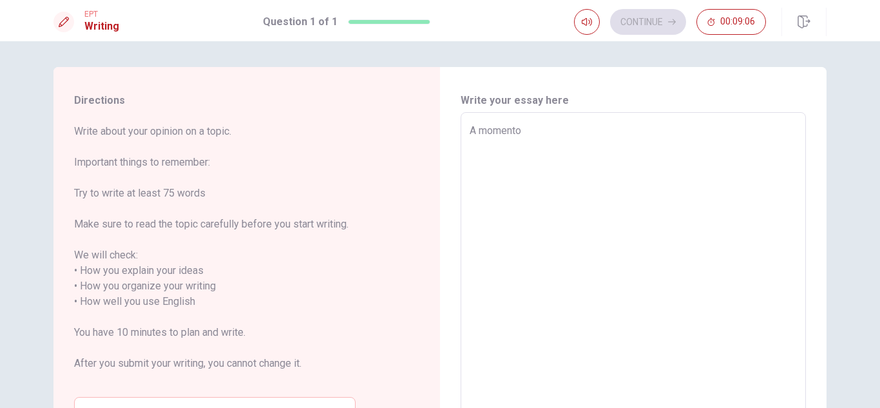
type textarea "x"
type textarea "A momento t"
type textarea "x"
type textarea "A momento th"
type textarea "x"
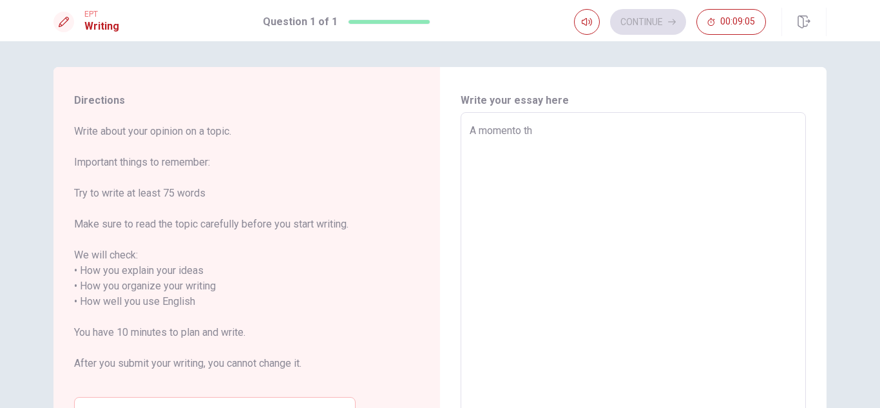
type textarea "A momento tha"
type textarea "x"
type textarea "A momento that"
type textarea "x"
type textarea "A momento that"
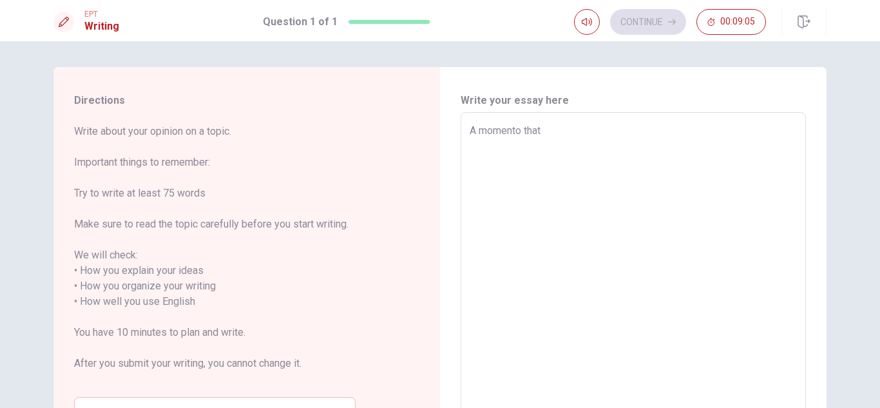
type textarea "x"
type textarea "A momento that T"
type textarea "x"
type textarea "A momento that Tr"
type textarea "x"
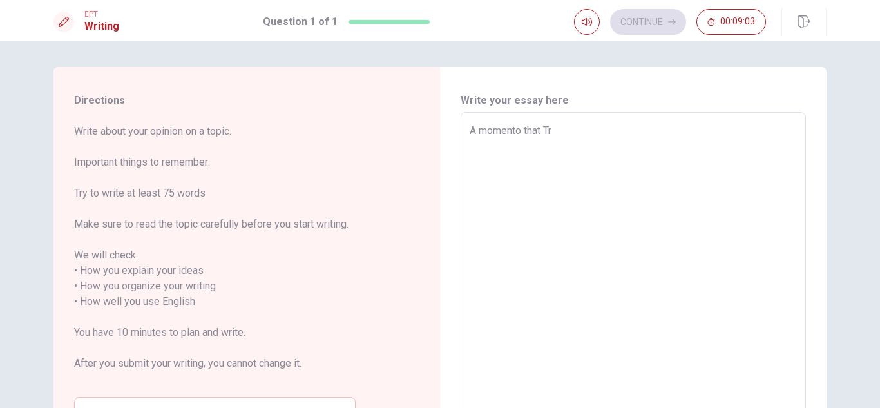
type textarea "A momento that Try"
type textarea "x"
type textarea "A momento that Tr"
type textarea "x"
type textarea "A momento that Tru"
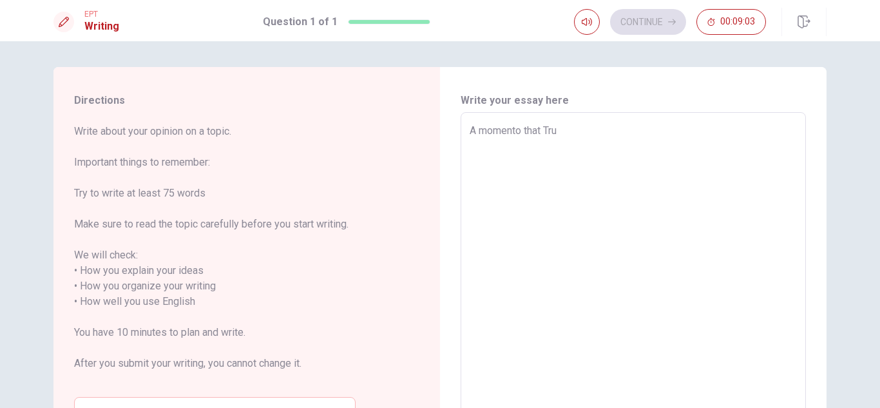
type textarea "x"
type textarea "A momento that Trul"
type textarea "x"
type textarea "A momento that Truly"
type textarea "x"
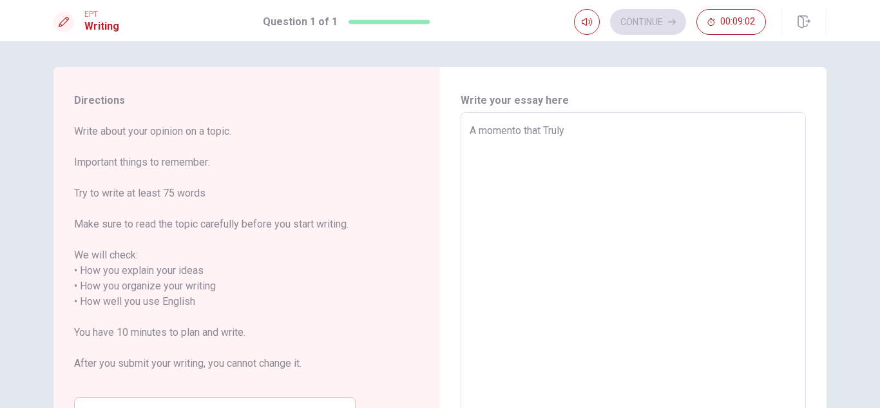
type textarea "A momento that Truly"
type textarea "x"
type textarea "A momento that Truly c"
type textarea "x"
type textarea "A momento that Truly ch"
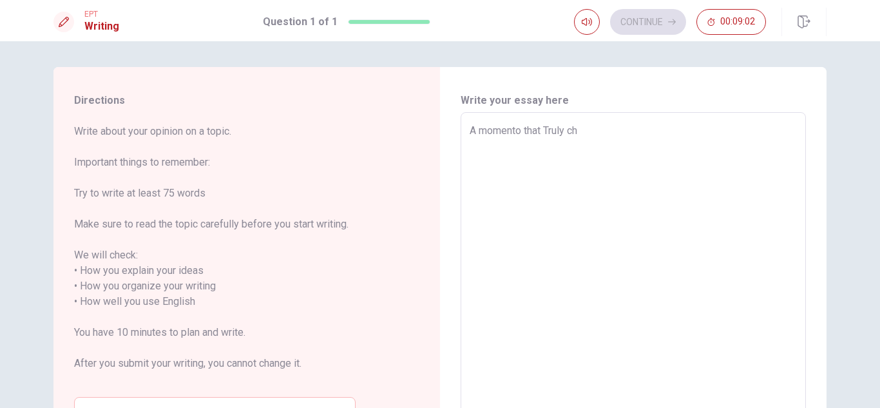
type textarea "x"
type textarea "A momento that Truly cha"
type textarea "x"
type textarea "A momento that [PERSON_NAME]"
type textarea "x"
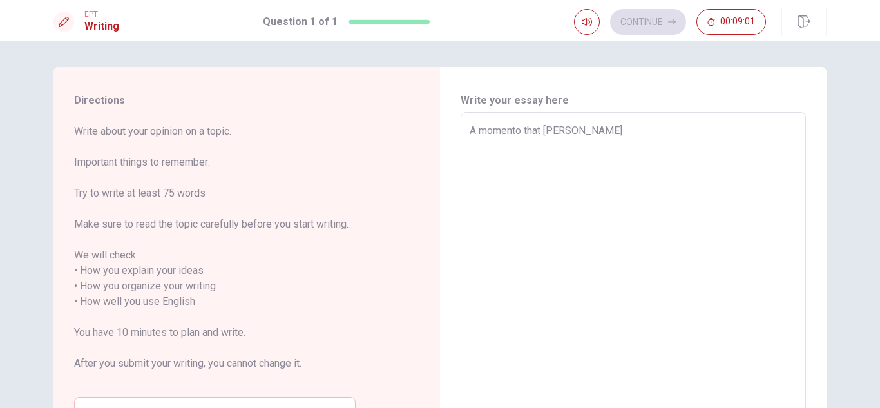
type textarea "A momento that [PERSON_NAME]"
type textarea "x"
type textarea "A momento that Truly change"
type textarea "x"
type textarea "A momento that Truly changes"
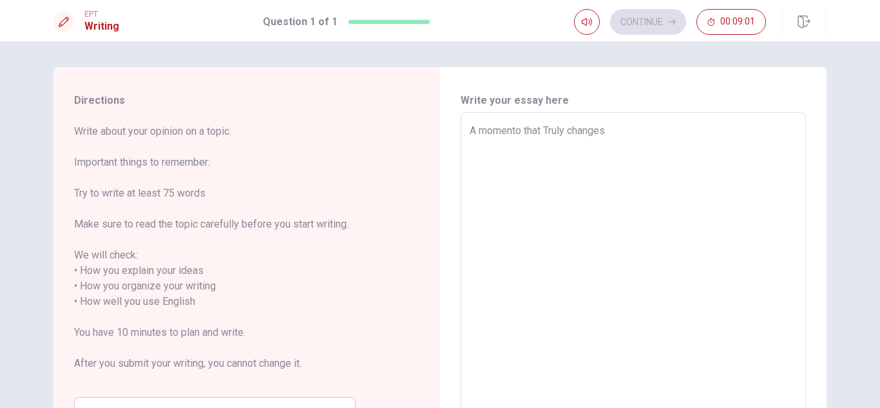
type textarea "x"
type textarea "A momento that Truly changes"
type textarea "x"
type textarea "A momento that Truly changes m"
type textarea "x"
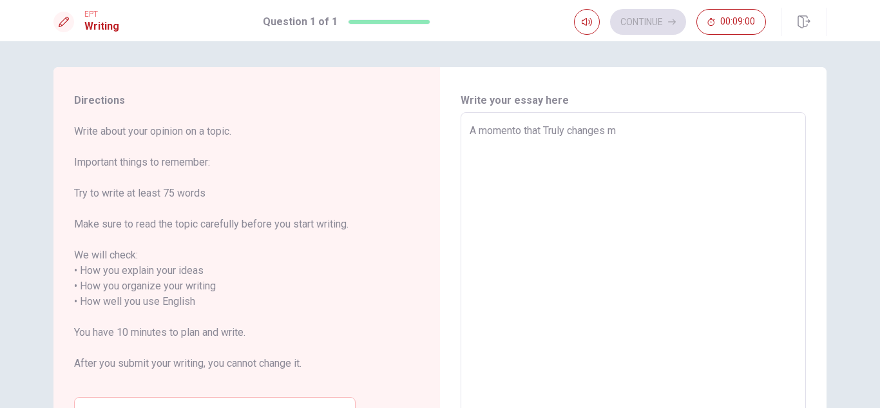
type textarea "A momento that Truly changes my"
type textarea "x"
type textarea "A momento that Truly changes my"
type textarea "x"
type textarea "A momento that Truly changes my o"
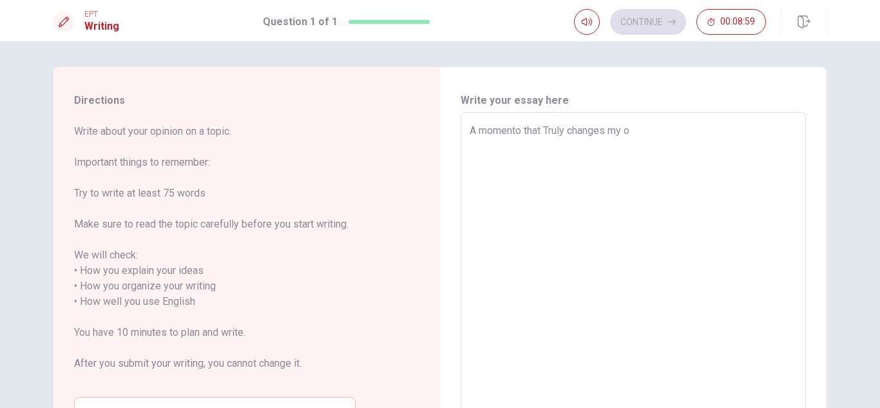
type textarea "x"
type textarea "A momento that Truly changes my ou"
type textarea "x"
type textarea "A momento that Truly changes my out"
type textarea "x"
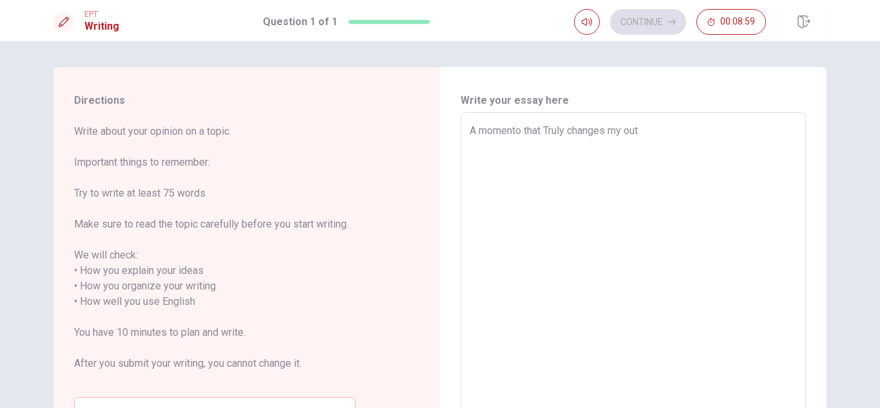
type textarea "A momento that Truly changes my outl"
type textarea "x"
type textarea "A momento that Truly changes my outlo"
type textarea "x"
type textarea "A momento that Truly changes my outloo"
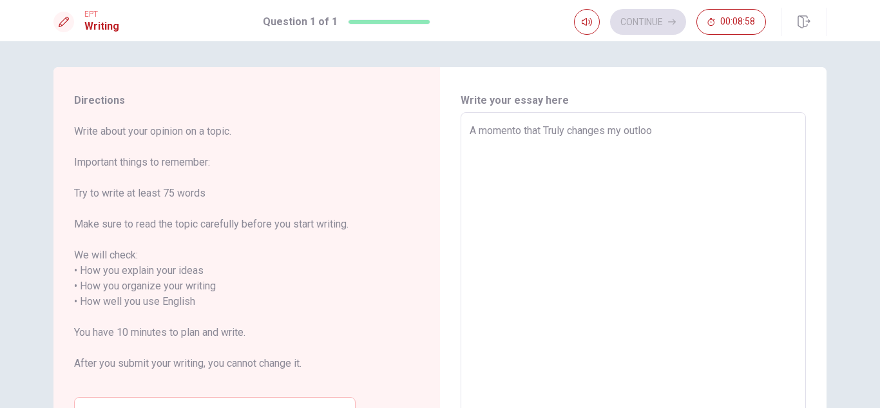
type textarea "x"
type textarea "A momento that Truly changes my outlook"
type textarea "x"
type textarea "A momento that Truly changes my outlook"
type textarea "x"
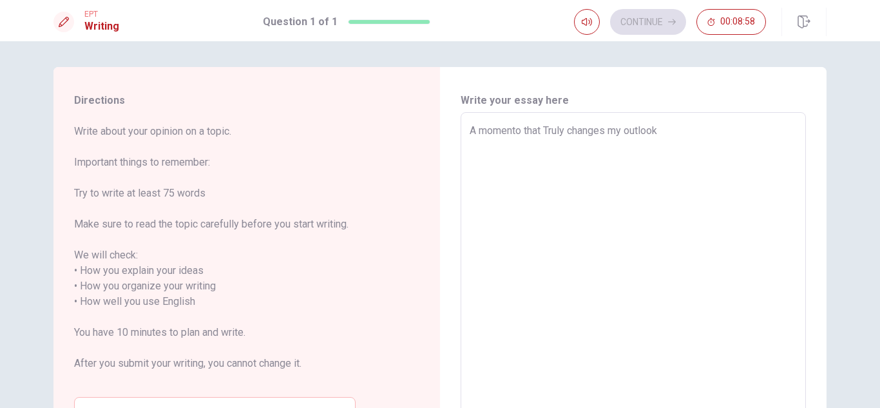
type textarea "A momento that Truly changes my outlook o"
type textarea "x"
type textarea "A momento that Truly changes my outlook on"
type textarea "x"
type textarea "A momento that Truly changes my outlook on"
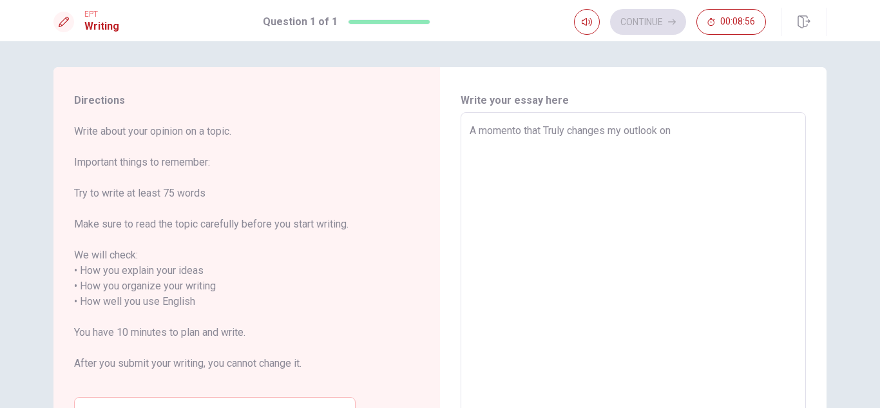
type textarea "x"
type textarea "A momento that Truly changes my outlook on l"
type textarea "x"
type textarea "A momento that Truly changes my outlook on li"
type textarea "x"
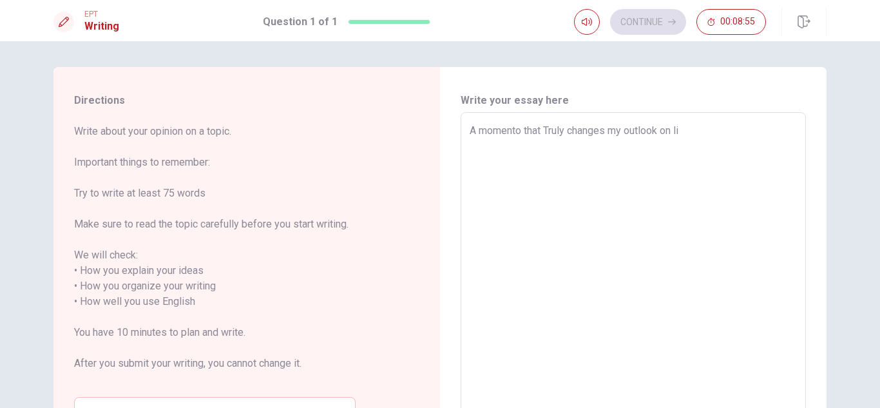
type textarea "A momento that Truly changes my outlook on lif"
type textarea "x"
type textarea "A momento that Truly changes my outlook on life"
type textarea "x"
type textarea "A momento that Truly changes my outlook on life"
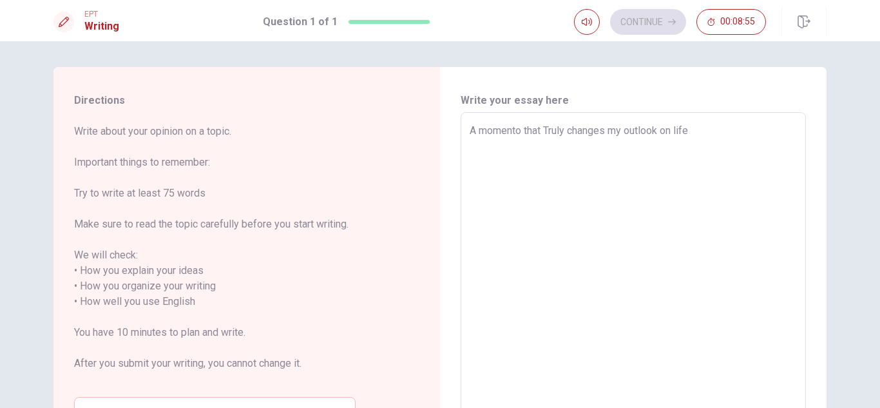
type textarea "x"
type textarea "A momento that Truly changes my outlook on life w"
type textarea "x"
type textarea "A momento that Truly changes my outlook on life wa"
type textarea "x"
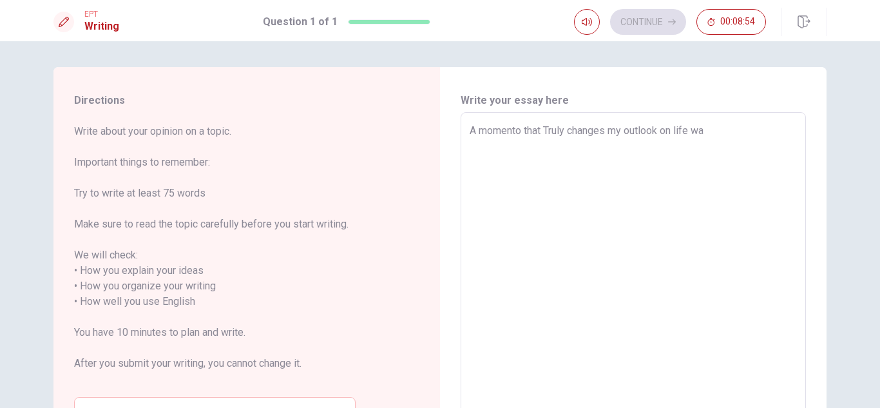
type textarea "A momento that Truly changes my outlook on life was"
type textarea "x"
click at [518, 137] on textarea "A momento that Truly changes my outlook on life was" at bounding box center [633, 294] width 327 height 342
type textarea "A moment that Truly changes my outlook on life was"
click at [729, 129] on textarea "A moment that Truly changes my outlook on life was" at bounding box center [633, 294] width 327 height 342
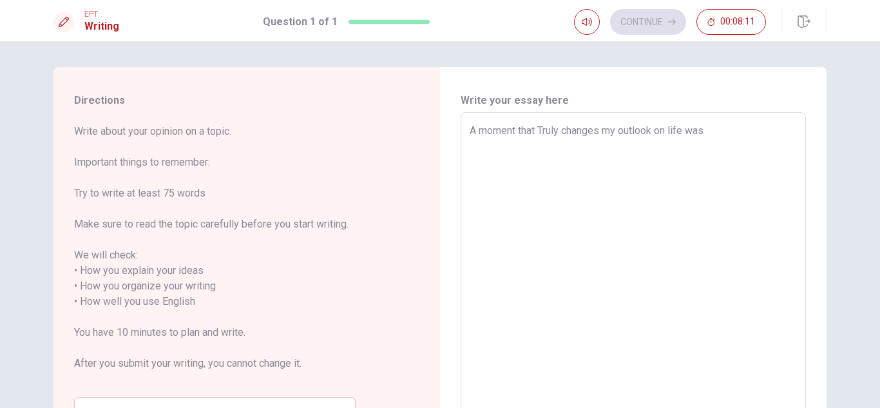
type textarea "x"
click at [544, 133] on textarea "A moment that Truly changes my outlook on life was" at bounding box center [633, 294] width 327 height 342
type textarea "A moment that ruly changes my outlook on life was"
type textarea "x"
type textarea "A moment that truly changes my outlook on life was"
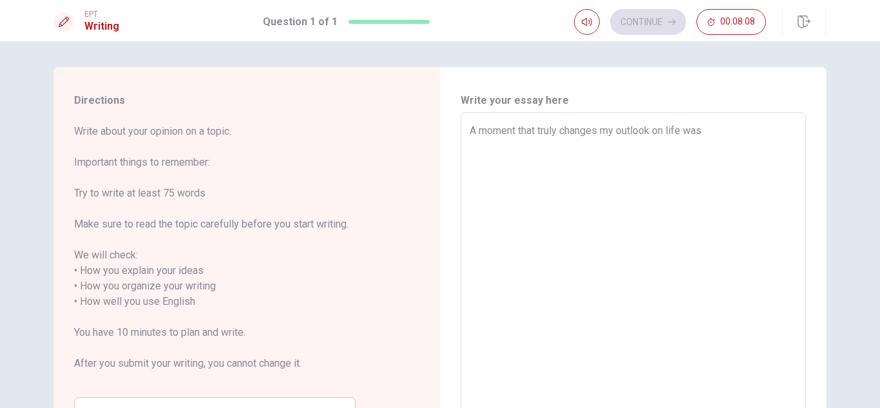
click at [713, 130] on textarea "A moment that truly changes my outlook on life was" at bounding box center [633, 294] width 327 height 342
type textarea "x"
type textarea "A moment that truly changes my outlook on life was"
type textarea "x"
type textarea "A moment that truly changes my outlook on life was w"
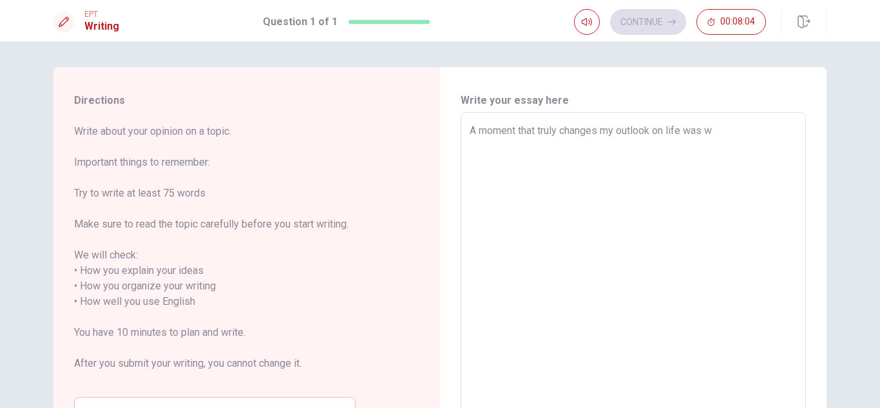
type textarea "x"
type textarea "A moment that truly changes my outlook on life was wh"
type textarea "x"
type textarea "A moment that truly changes my outlook on life was whe"
type textarea "x"
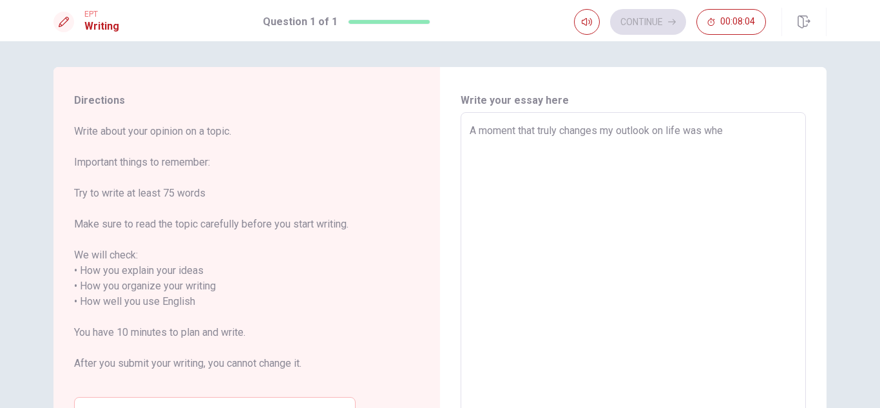
type textarea "A moment that truly changes my outlook on life was when"
type textarea "x"
type textarea "A moment that truly changes my outlook on life was when"
type textarea "x"
type textarea "A moment that truly changes my outlook on life was when I"
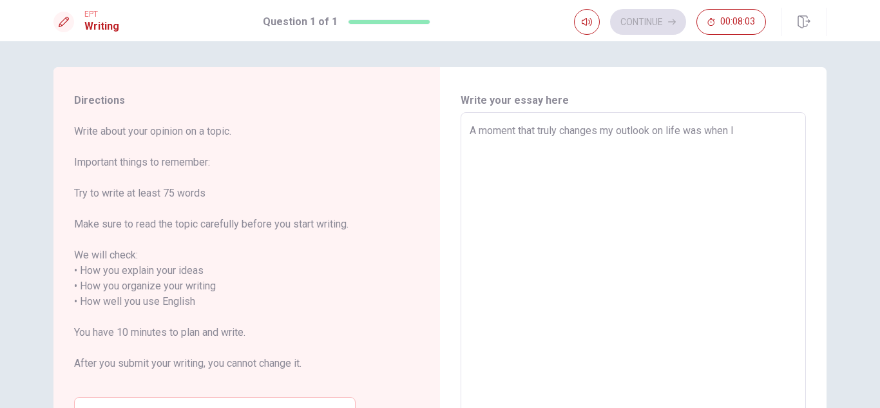
type textarea "x"
type textarea "A moment that truly changes my outlook on life was when I"
type textarea "x"
type textarea "A moment that truly changes my outlook on life was when I d"
type textarea "x"
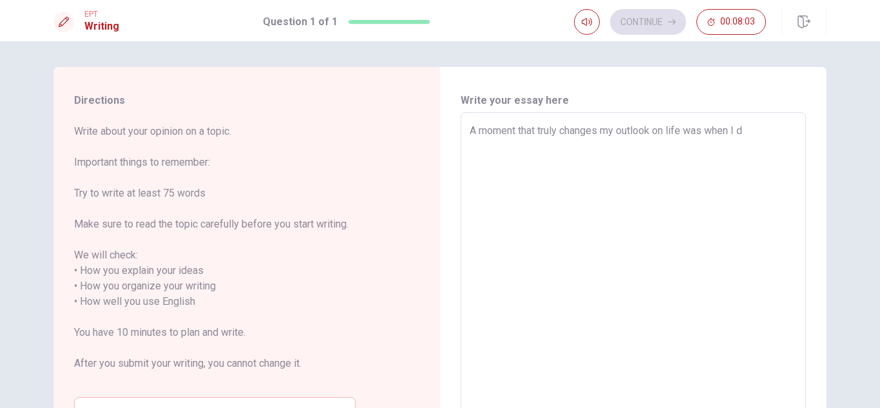
type textarea "A moment that truly changes my outlook on life was when I de"
type textarea "x"
type textarea "A moment that truly changes my outlook on life was when I dec"
type textarea "x"
type textarea "A moment that truly changes my outlook on life was when I deci"
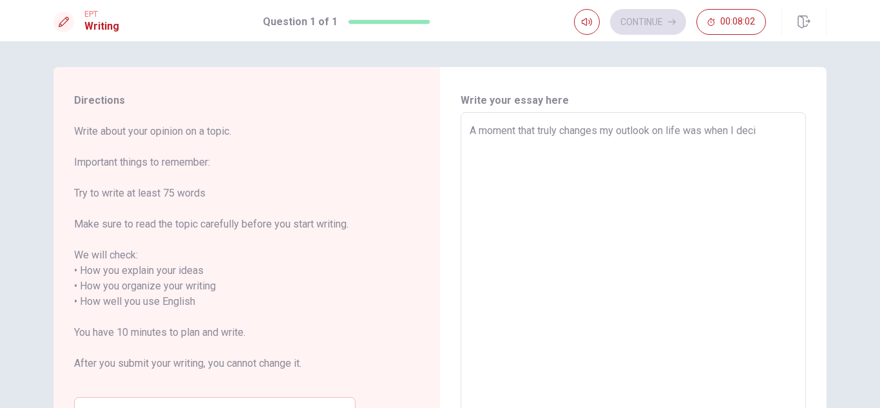
type textarea "x"
type textarea "A moment that truly changes my outlook on life was when I decid"
type textarea "x"
type textarea "A moment that truly changes my outlook on life was when I decide"
type textarea "x"
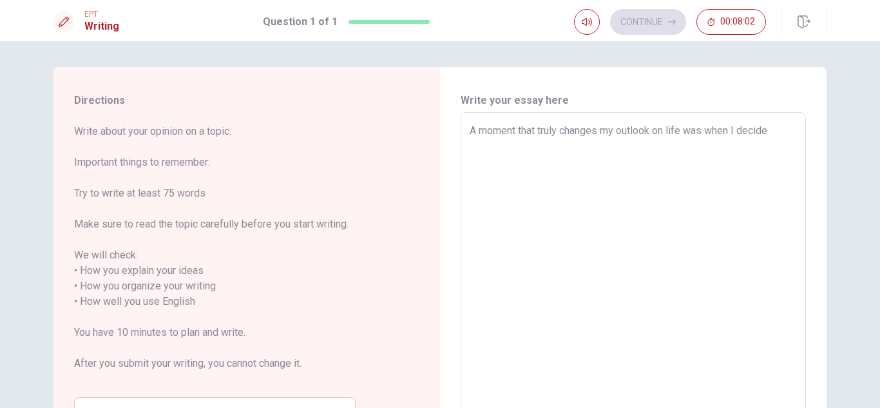
type textarea "A moment that truly changes my outlook on life was when I decides"
type textarea "x"
type textarea "A moment that truly changes my outlook on life was when I decide"
type textarea "x"
type textarea "A moment that truly changes my outlook on life was when I decided"
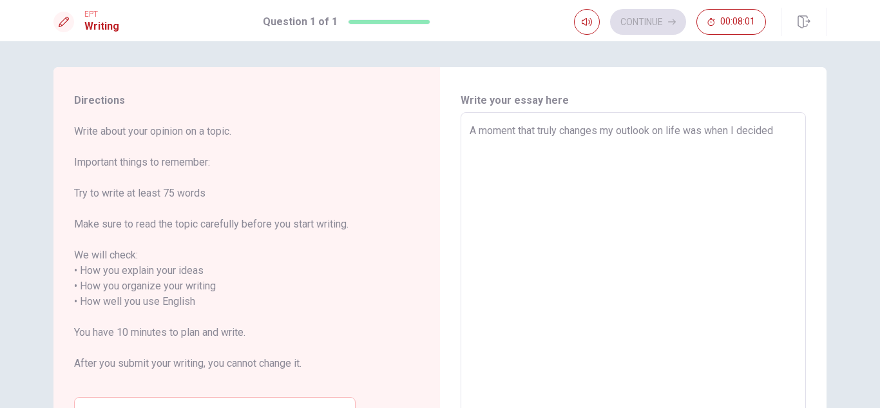
type textarea "x"
type textarea "A moment that truly changes my outlook on life was when I decided"
type textarea "x"
type textarea "A moment that truly changes my outlook on life was when I decided t"
type textarea "x"
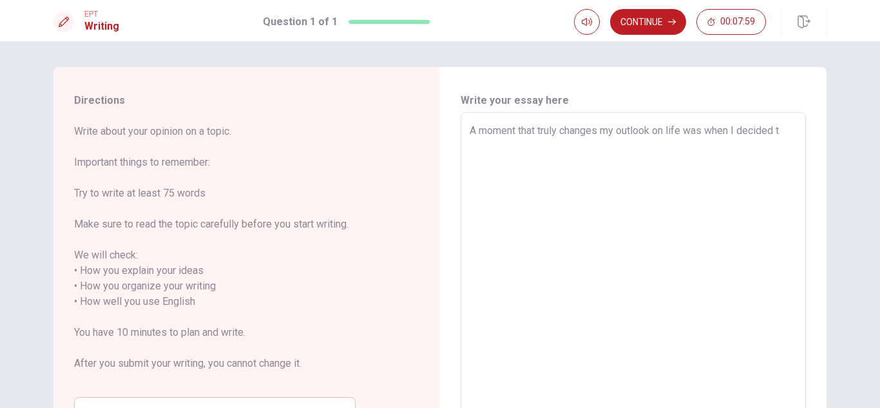
type textarea "A moment that truly changes my outlook on life was when I decided to"
type textarea "x"
type textarea "A moment that truly changes my outlook on life was when I decided to"
type textarea "x"
type textarea "A moment that truly changes my outlook on life was when I decided to t"
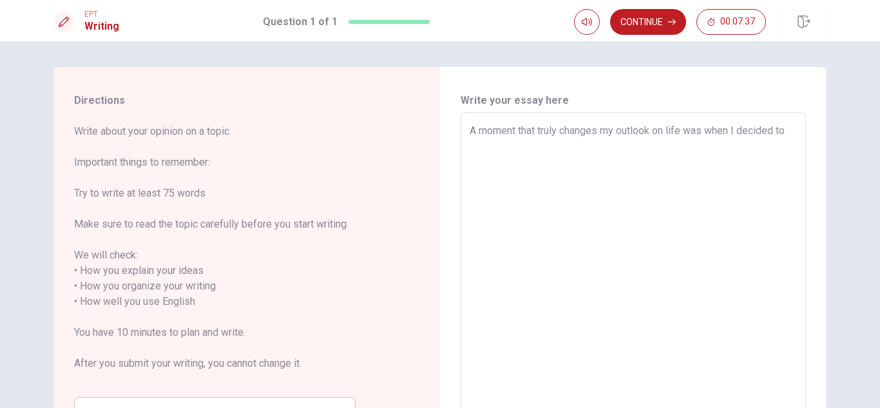
type textarea "x"
type textarea "A moment that truly changes my outlook on life was when I decided to ta"
type textarea "x"
type textarea "A moment that truly changes my outlook on life was when I decided to tak"
type textarea "x"
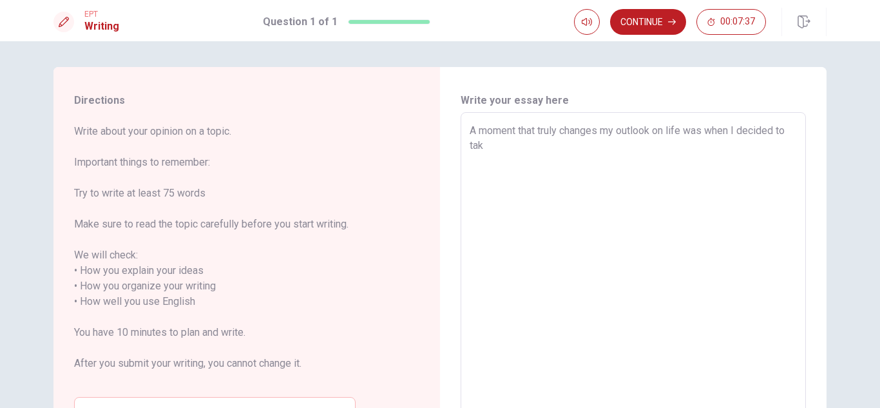
type textarea "A moment that truly changes my outlook on life was when I decided to take"
type textarea "x"
type textarea "A moment that truly changes my outlook on life was when I decided to take"
type textarea "x"
type textarea "A moment that truly changes my outlook on life was when I decided to take a"
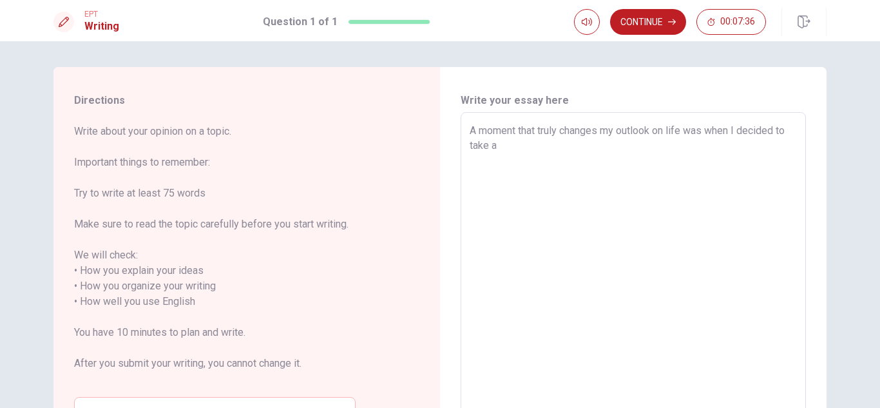
type textarea "x"
type textarea "A moment that truly changes my outlook on life was when I decided to take a"
type textarea "x"
type textarea "A moment that truly changes my outlook on life was when I decided to take a r"
type textarea "x"
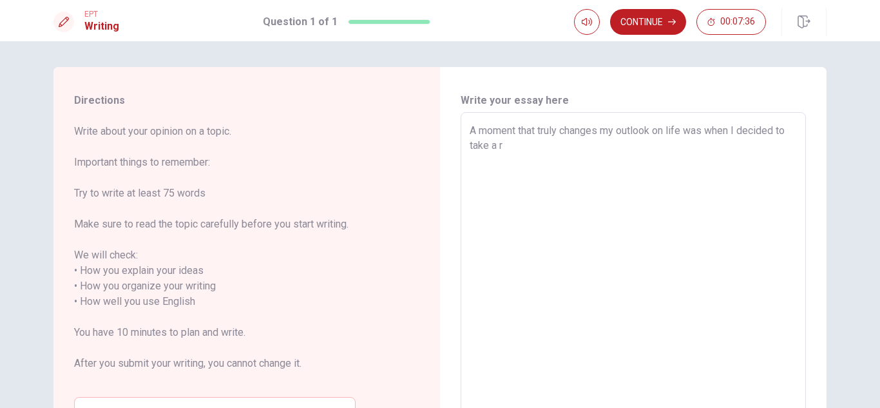
type textarea "A moment that truly changes my outlook on life was when I decided to take a ri"
type textarea "x"
type textarea "A moment that truly changes my outlook on life was when I decided to take a ris"
type textarea "x"
type textarea "A moment that truly changes my outlook on life was when I decided to take a risk"
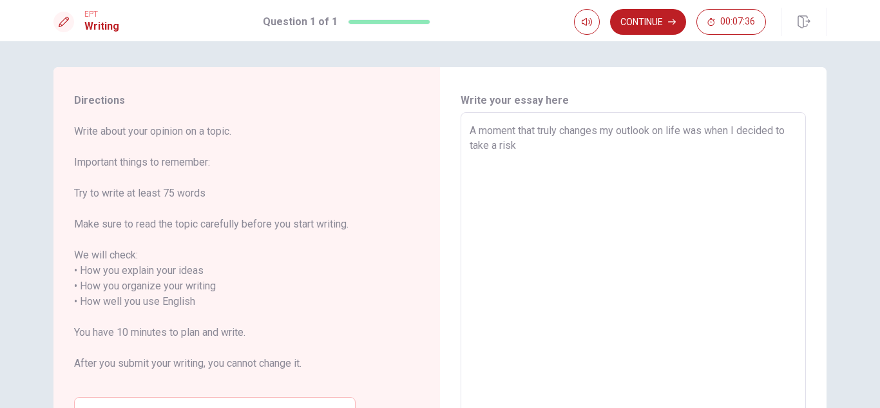
type textarea "x"
type textarea "A moment that truly changes my outlook on life was when I decided to take a risk"
type textarea "x"
type textarea "A moment that truly changes my outlook on life was when I decided to take a ris…"
type textarea "x"
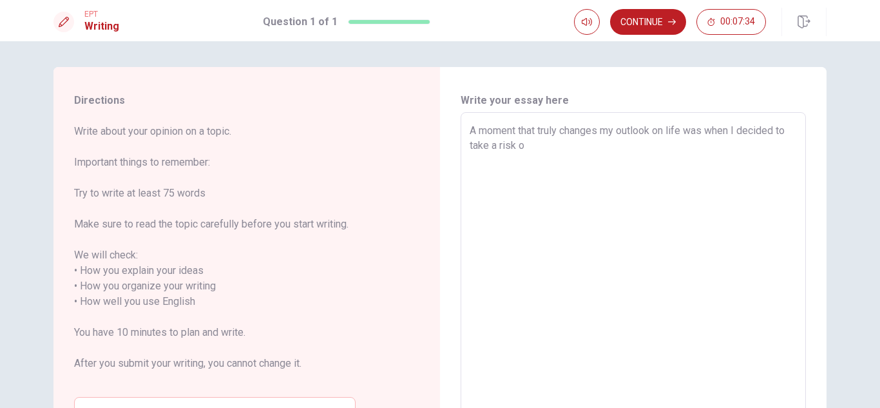
type textarea "A moment that truly changes my outlook on life was when I decided to take a ris…"
type textarea "x"
type textarea "A moment that truly changes my outlook on life was when I decided to take a ris…"
type textarea "x"
type textarea "A moment that truly changes my outlook on life was when I decided to take a ris…"
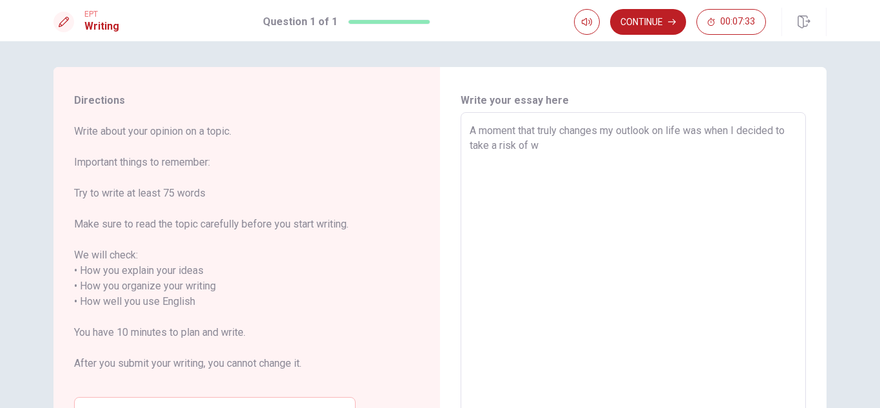
type textarea "x"
type textarea "A moment that truly changes my outlook on life was when I decided to take a ris…"
type textarea "x"
type textarea "A moment that truly changes my outlook on life was when I decided to take a ris…"
type textarea "x"
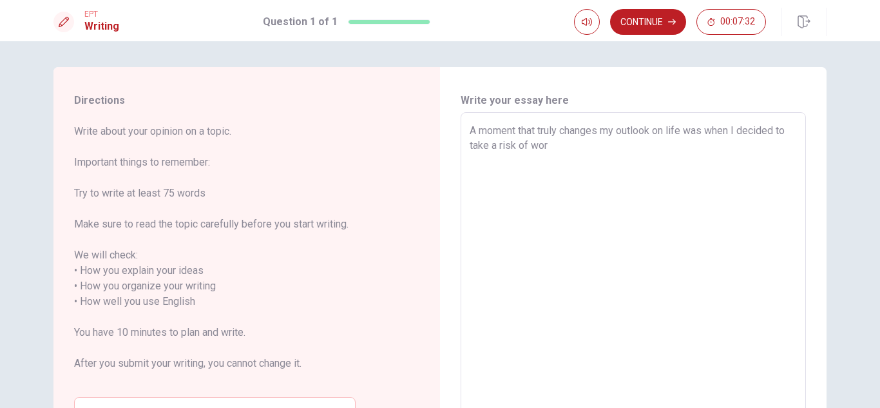
type textarea "A moment that truly changes my outlook on life was when I decided to take a ris…"
type textarea "x"
type textarea "A moment that truly changes my outlook on life was when I decided to take a ris…"
type textarea "x"
type textarea "A moment that truly changes my outlook on life was when I decided to take a ris…"
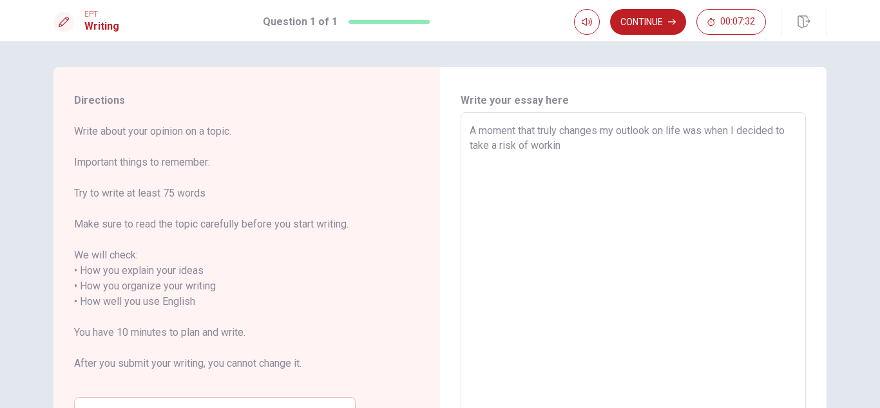
type textarea "x"
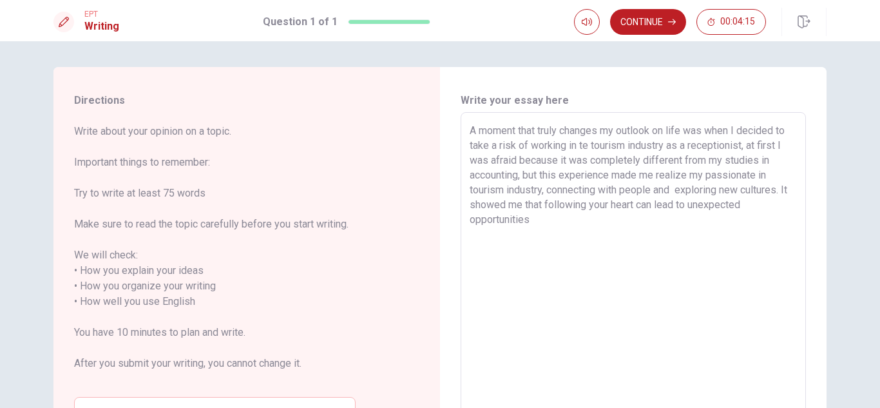
click at [580, 148] on textarea "A moment that truly changes my outlook on life was when I decided to take a ris…" at bounding box center [633, 294] width 327 height 342
click at [562, 224] on textarea "A moment that truly changes my outlook on life was when I decided to take a ris…" at bounding box center [633, 294] width 327 height 342
click at [573, 238] on textarea "A moment that truly changes my outlook on life was when I decided to take a ris…" at bounding box center [633, 294] width 327 height 342
click at [557, 231] on textarea "A moment that truly changes my outlook on life was when I decided to take a ris…" at bounding box center [633, 294] width 327 height 342
click at [684, 179] on textarea "A moment that truly changes my outlook on life was when I decided to take a ris…" at bounding box center [633, 294] width 327 height 342
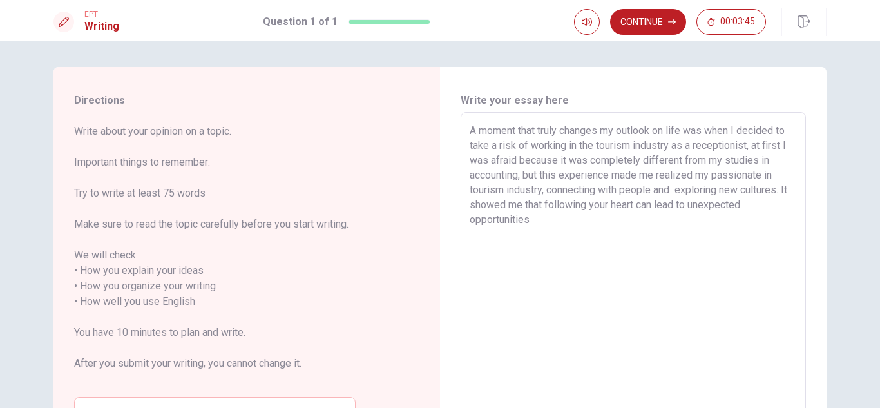
click at [595, 238] on textarea "A moment that truly changes my outlook on life was when I decided to take a ris…" at bounding box center [633, 294] width 327 height 342
click at [676, 193] on textarea "A moment that truly changes my outlook on life was when I decided to take a ris…" at bounding box center [633, 294] width 327 height 342
click at [776, 188] on textarea "A moment that truly changes my outlook on life was when I decided to take a ris…" at bounding box center [633, 294] width 327 height 342
click at [704, 216] on textarea "A moment that truly changes my outlook on life was when I decided to take a ris…" at bounding box center [633, 294] width 327 height 342
click at [702, 224] on textarea "A moment that truly changes my outlook on life was when I decided to take a ris…" at bounding box center [633, 294] width 327 height 342
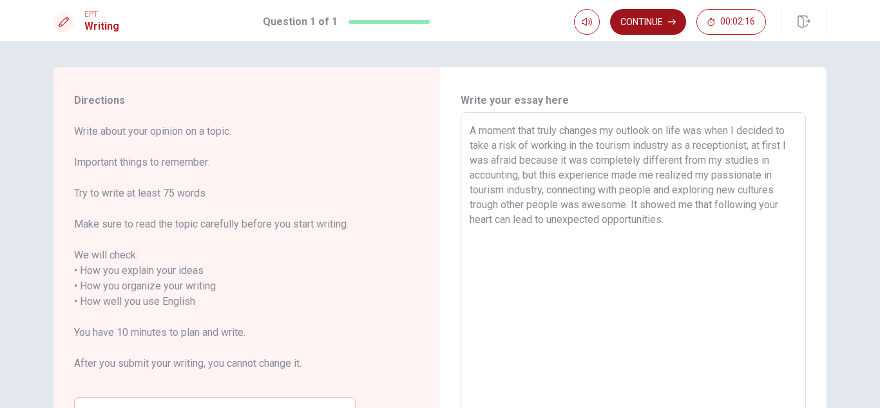
click at [664, 14] on button "Continue" at bounding box center [648, 22] width 76 height 26
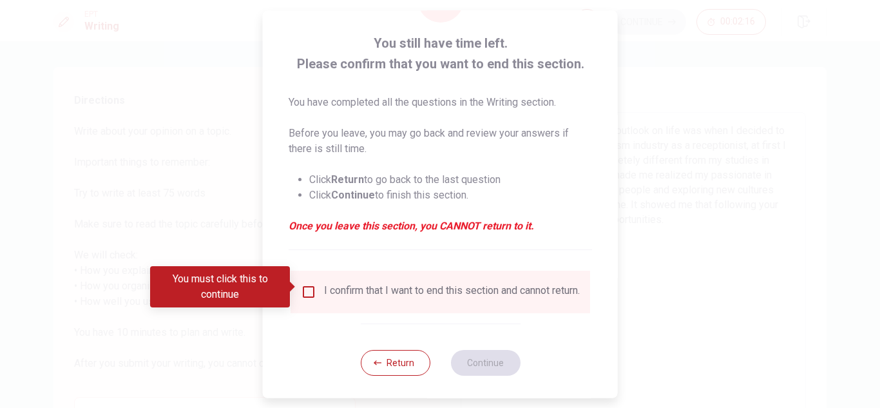
scroll to position [73, 0]
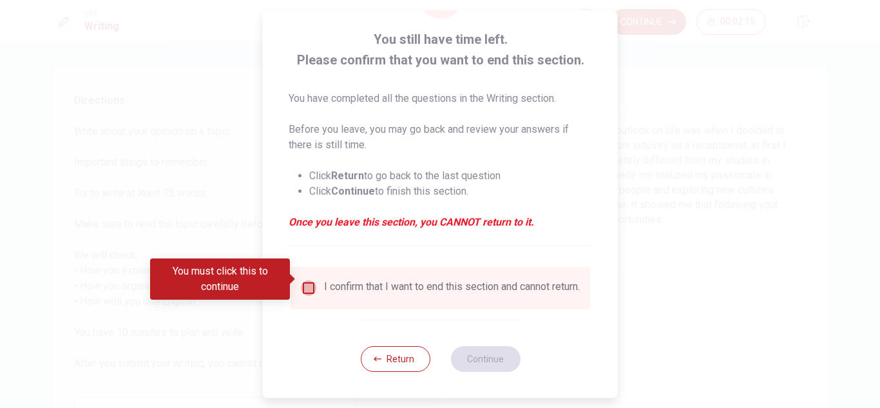
click at [303, 280] on input "You must click this to continue" at bounding box center [308, 287] width 15 height 15
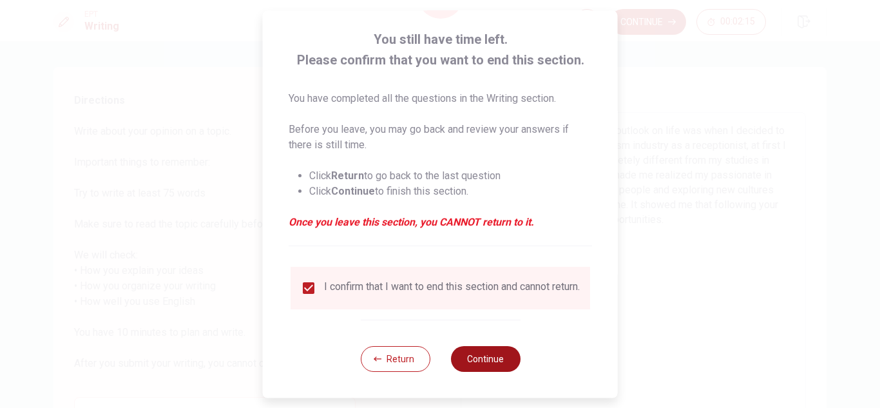
click at [474, 361] on button "Continue" at bounding box center [485, 359] width 70 height 26
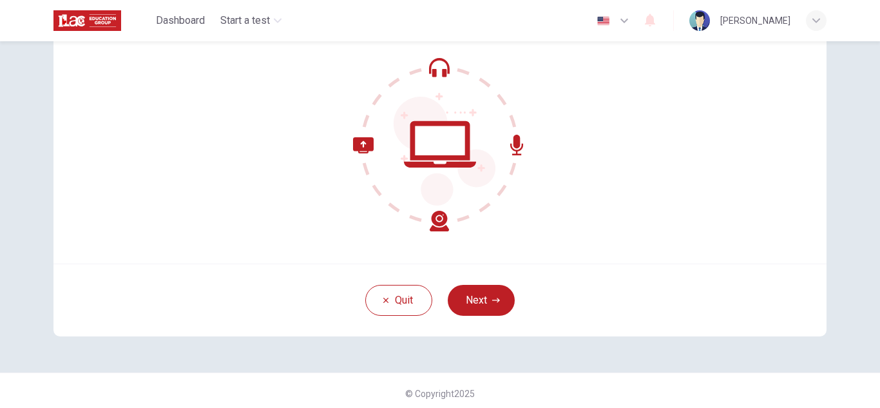
scroll to position [129, 0]
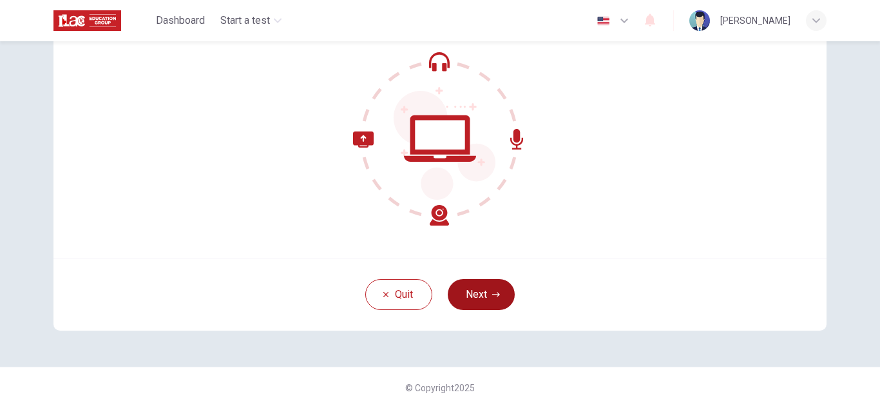
click at [488, 291] on button "Next" at bounding box center [481, 294] width 67 height 31
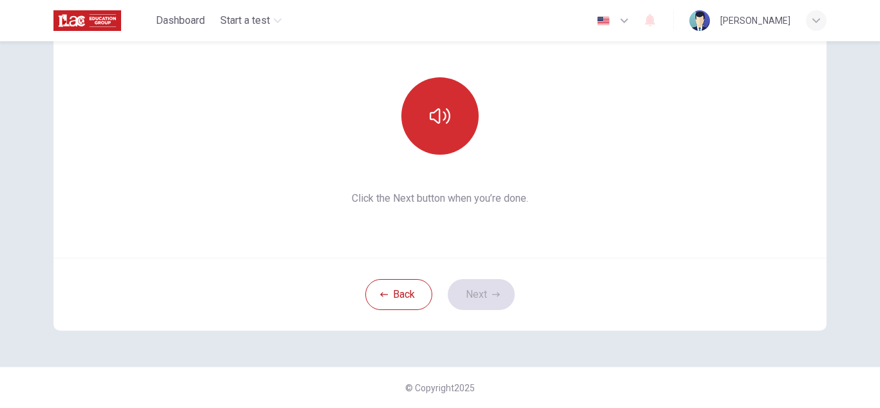
click at [452, 108] on button "button" at bounding box center [439, 115] width 77 height 77
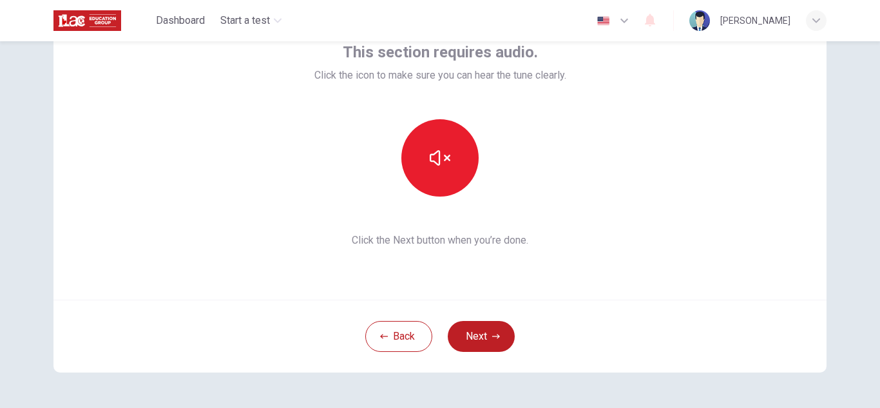
scroll to position [64, 0]
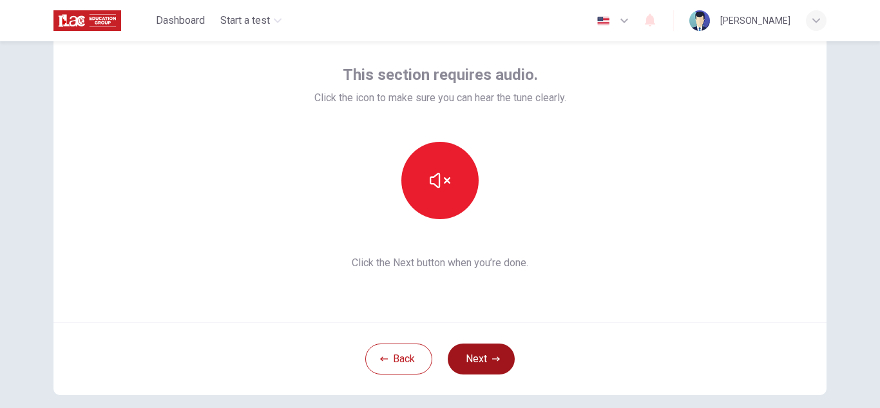
click at [481, 363] on button "Next" at bounding box center [481, 358] width 67 height 31
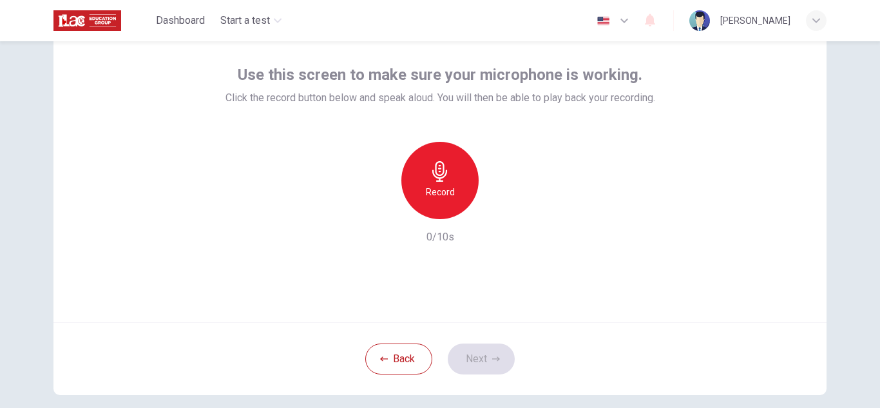
click at [456, 133] on div "Use this screen to make sure your microphone is working. Click the record butto…" at bounding box center [441, 154] width 430 height 180
click at [426, 191] on h6 "Record" at bounding box center [440, 191] width 29 height 15
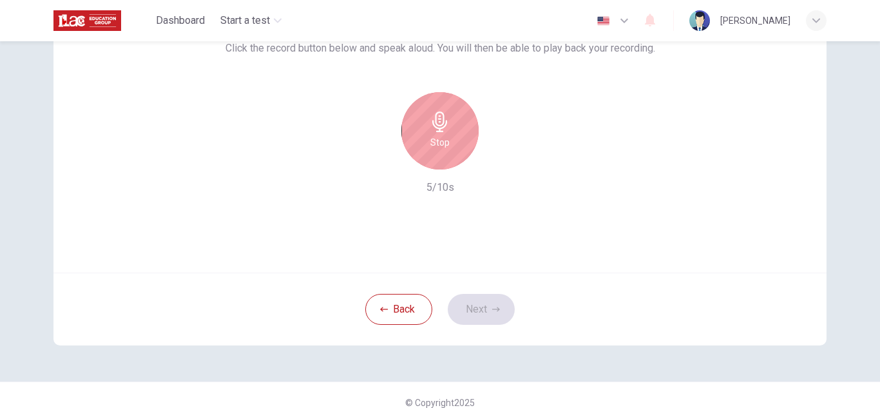
scroll to position [129, 0]
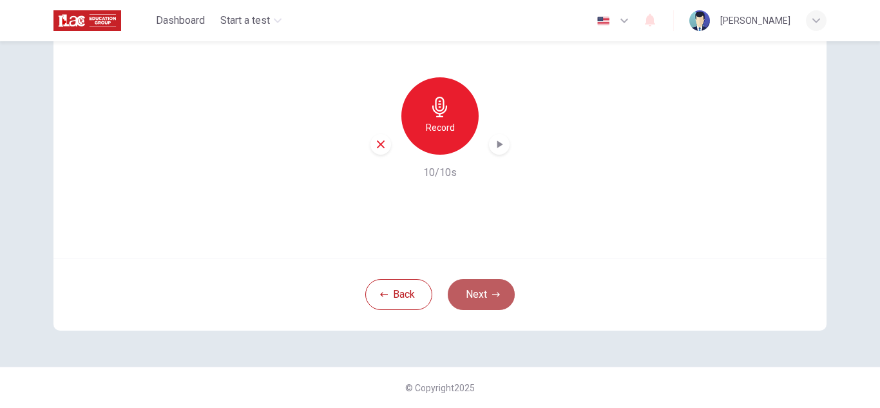
click at [501, 291] on button "Next" at bounding box center [481, 294] width 67 height 31
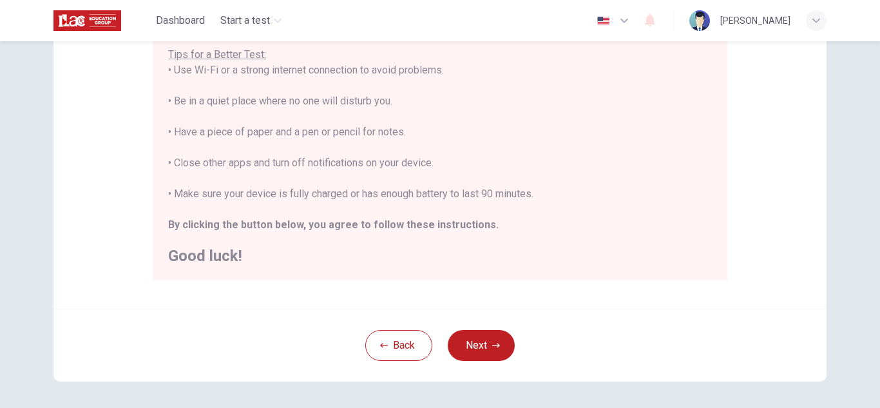
scroll to position [309, 0]
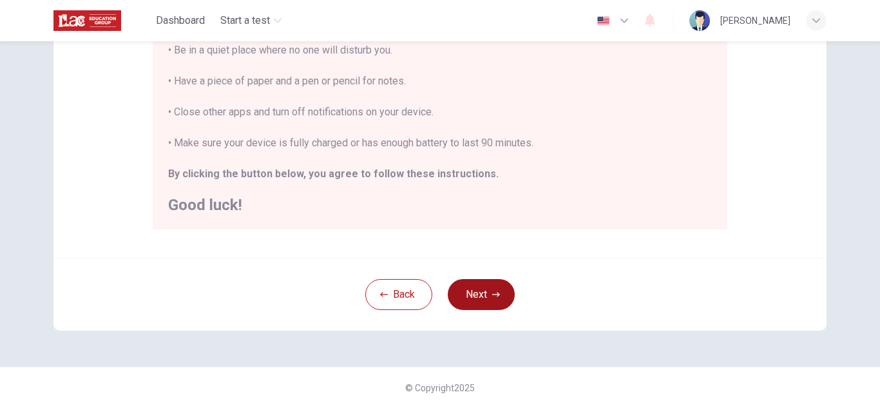
click at [475, 303] on button "Next" at bounding box center [481, 294] width 67 height 31
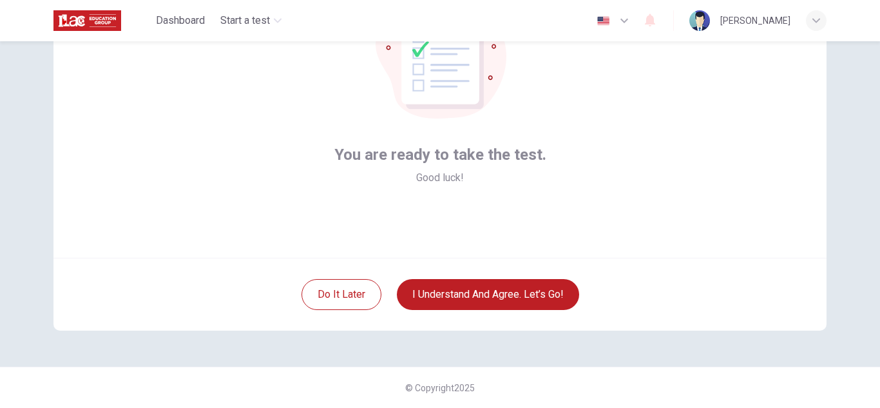
scroll to position [64, 0]
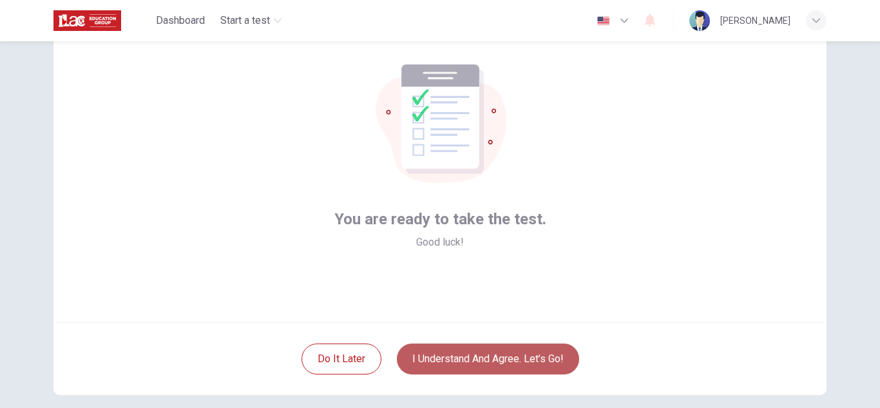
click at [463, 360] on button "I understand and agree. Let’s go!" at bounding box center [488, 358] width 182 height 31
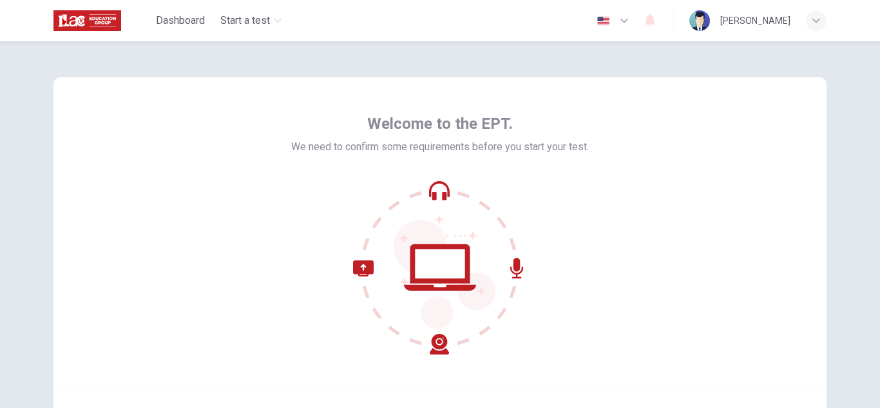
scroll to position [129, 0]
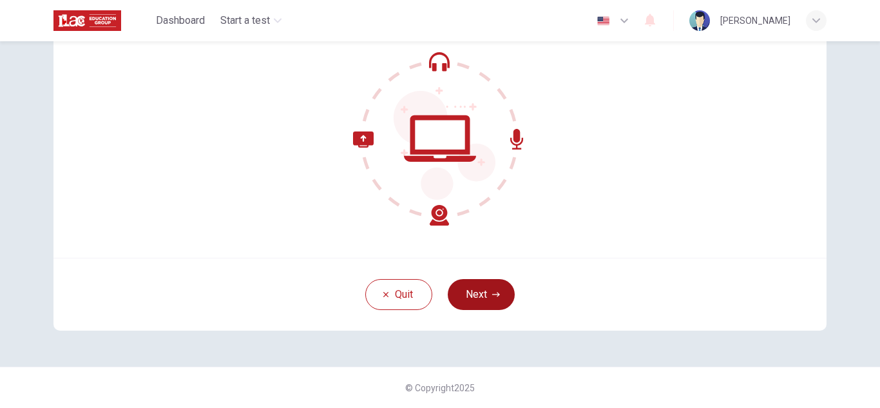
click at [478, 296] on button "Next" at bounding box center [481, 294] width 67 height 31
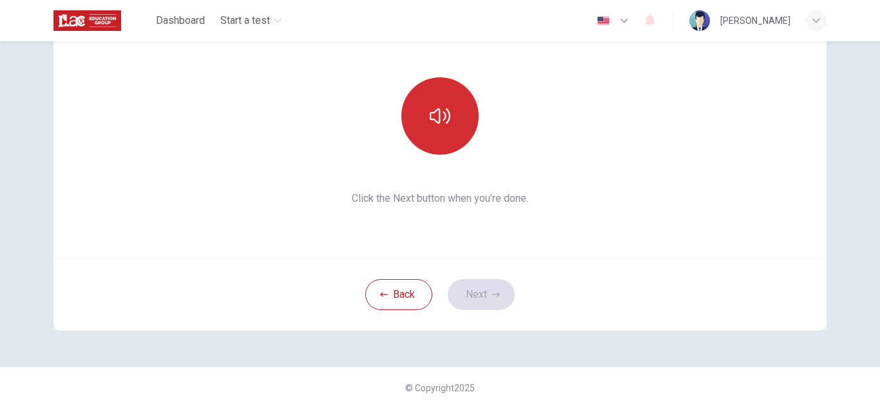
click at [430, 79] on button "button" at bounding box center [439, 115] width 77 height 77
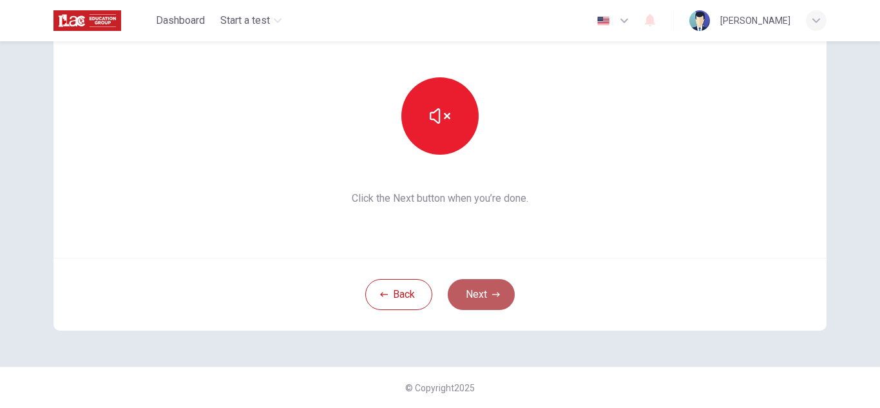
click at [479, 282] on button "Next" at bounding box center [481, 294] width 67 height 31
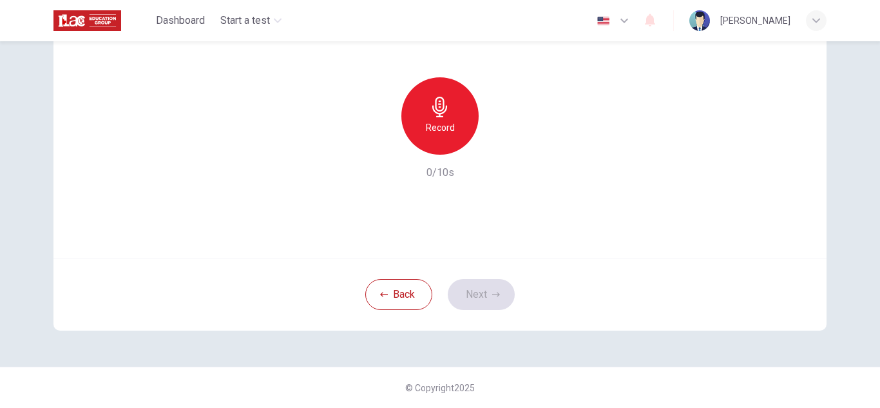
click at [442, 120] on h6 "Record" at bounding box center [440, 127] width 29 height 15
click at [466, 308] on button "Next" at bounding box center [481, 294] width 67 height 31
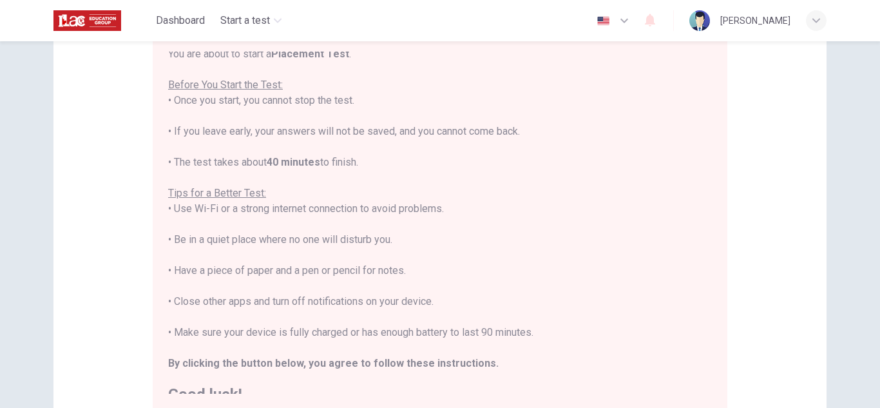
scroll to position [15, 0]
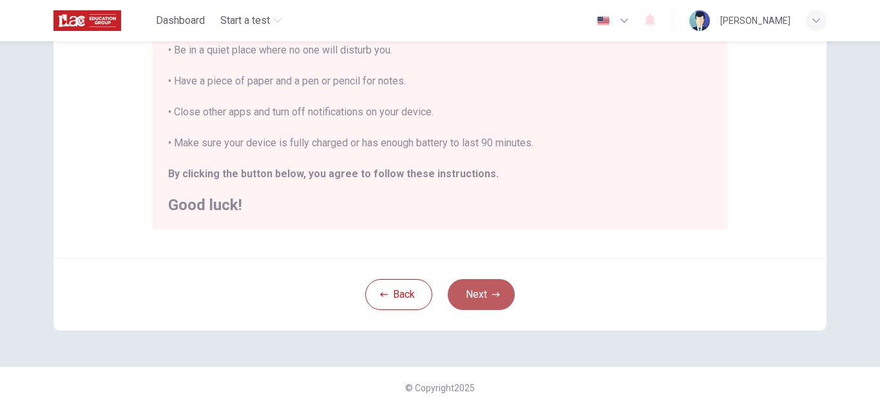
click at [475, 296] on button "Next" at bounding box center [481, 294] width 67 height 31
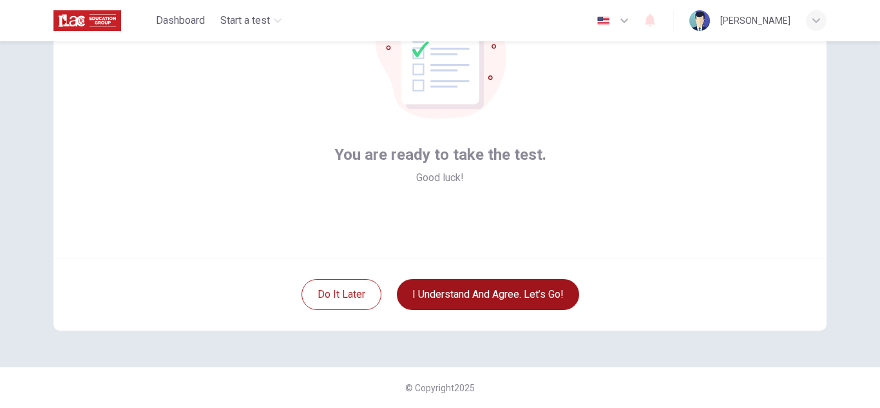
click at [526, 294] on button "I understand and agree. Let’s go!" at bounding box center [488, 294] width 182 height 31
